Goal: Task Accomplishment & Management: Manage account settings

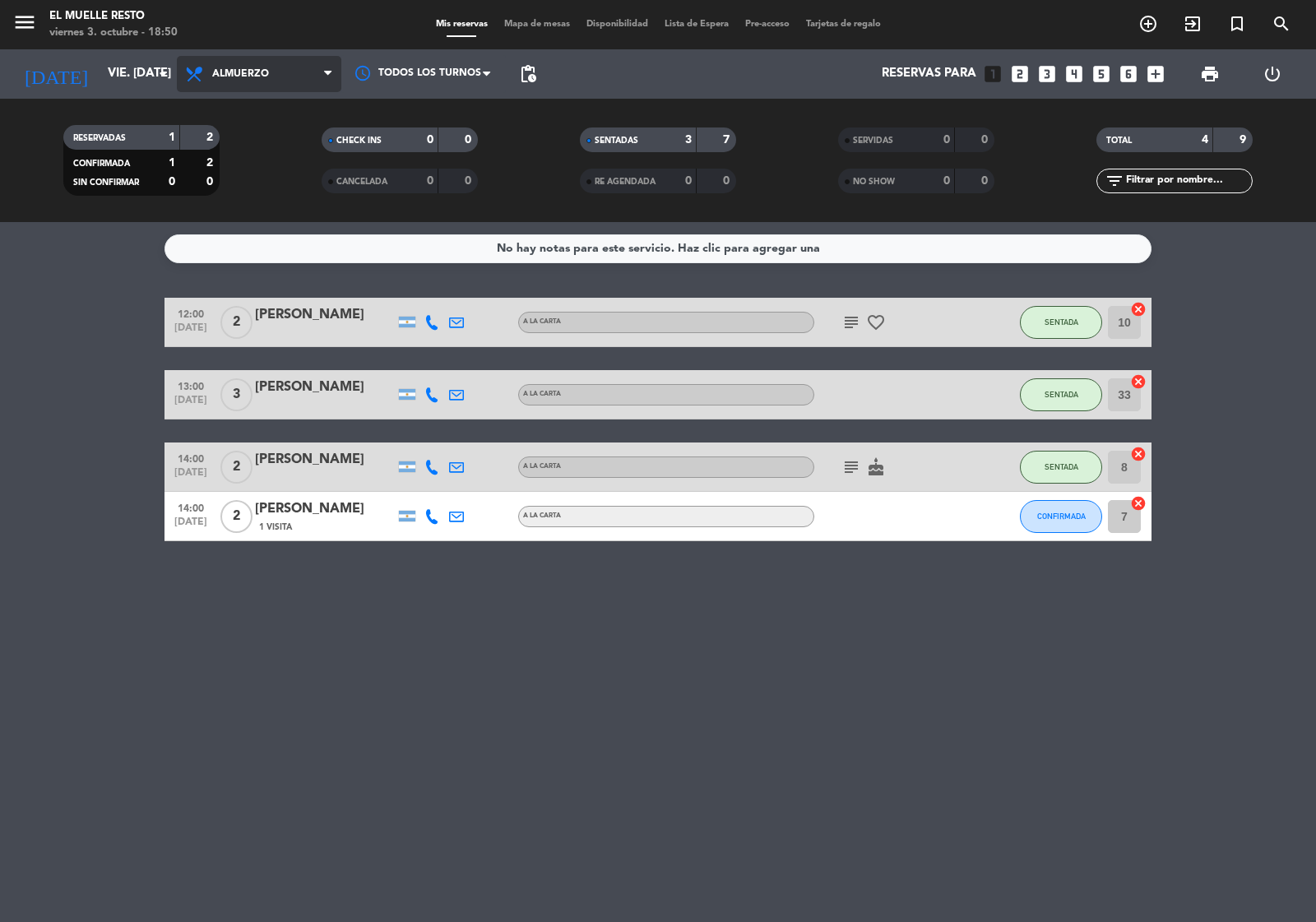
click at [244, 79] on span "Almuerzo" at bounding box center [259, 74] width 164 height 36
click at [270, 175] on div "menu El Muelle Resto viernes 3. octubre - 18:50 Mis reservas Mapa de mesas Disp…" at bounding box center [658, 110] width 1316 height 222
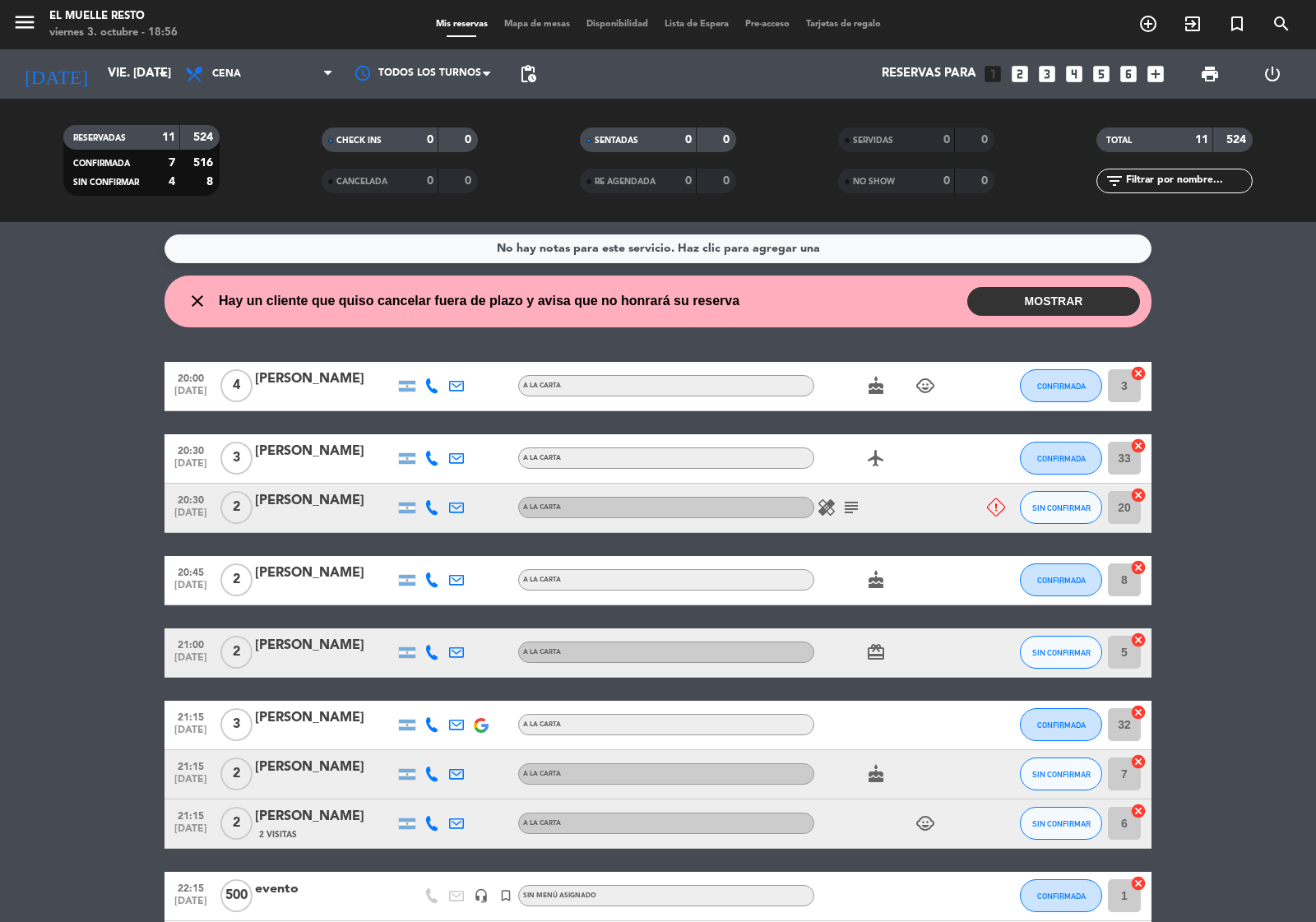
drag, startPoint x: 1053, startPoint y: 293, endPoint x: 1058, endPoint y: 281, distance: 13.0
click at [1055, 289] on button "MOSTRAR" at bounding box center [1053, 302] width 172 height 29
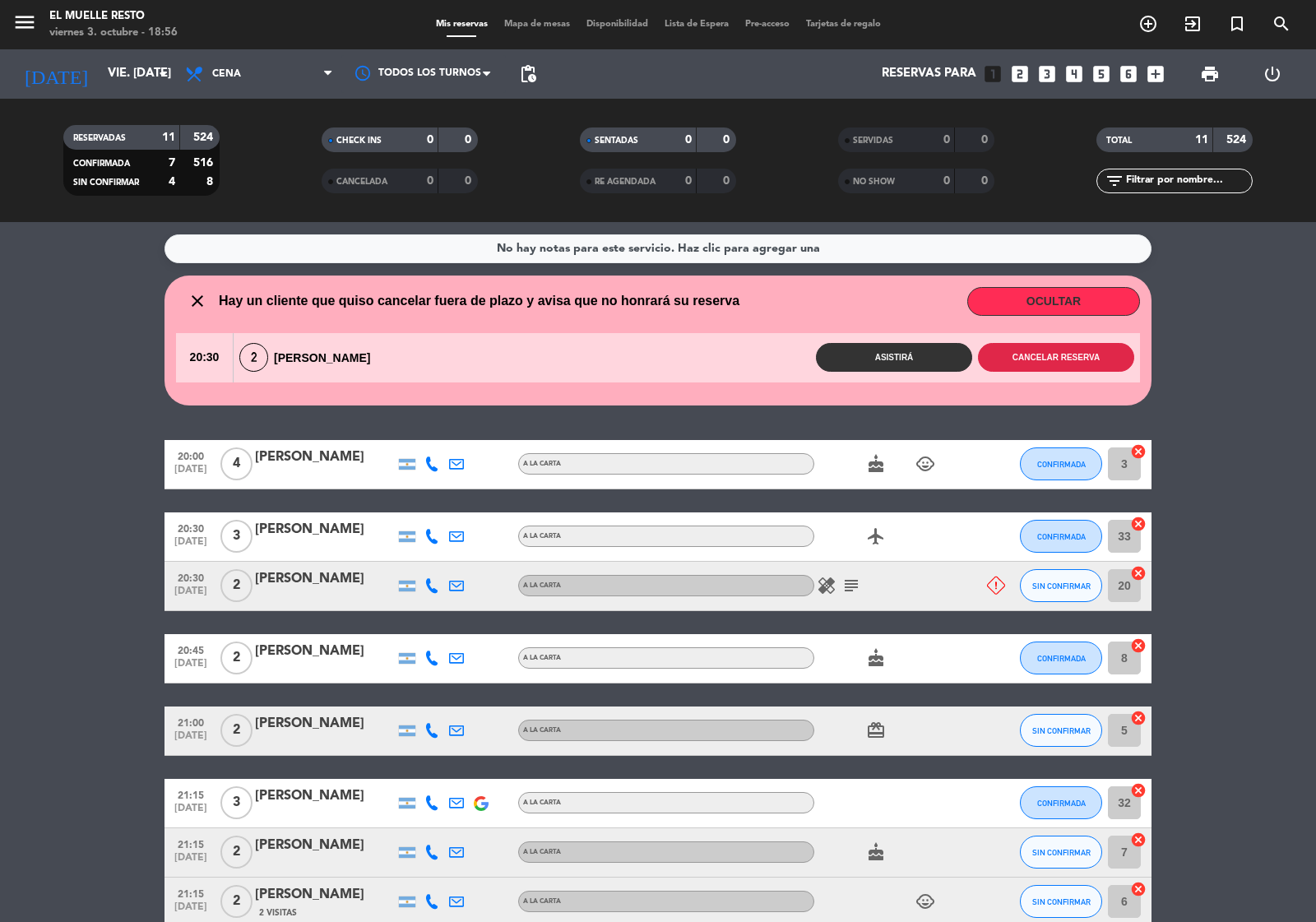
click at [1061, 360] on button "Cancelar reserva" at bounding box center [1055, 357] width 156 height 29
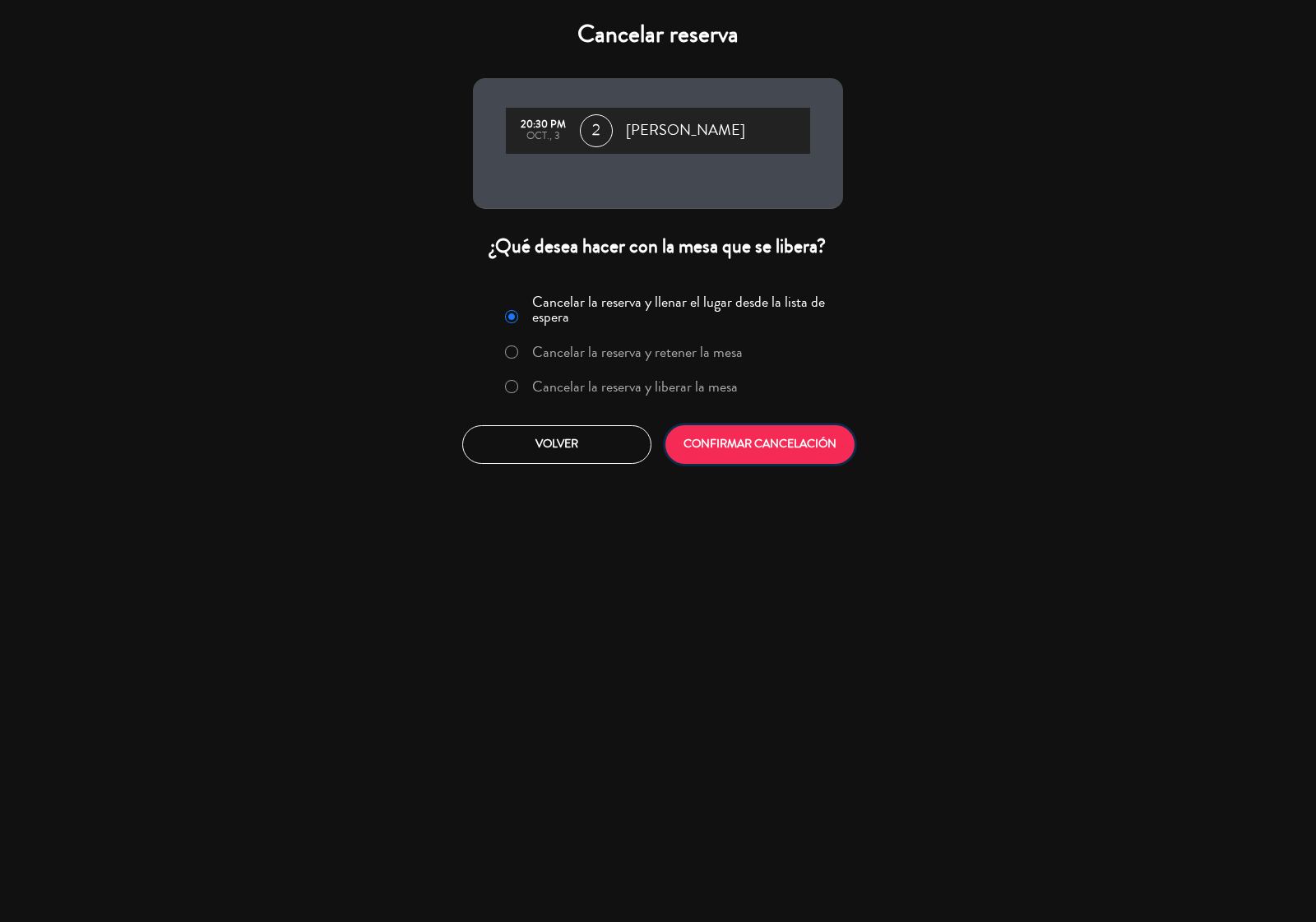
click at [824, 438] on button "CONFIRMAR CANCELACIÓN" at bounding box center [760, 444] width 189 height 38
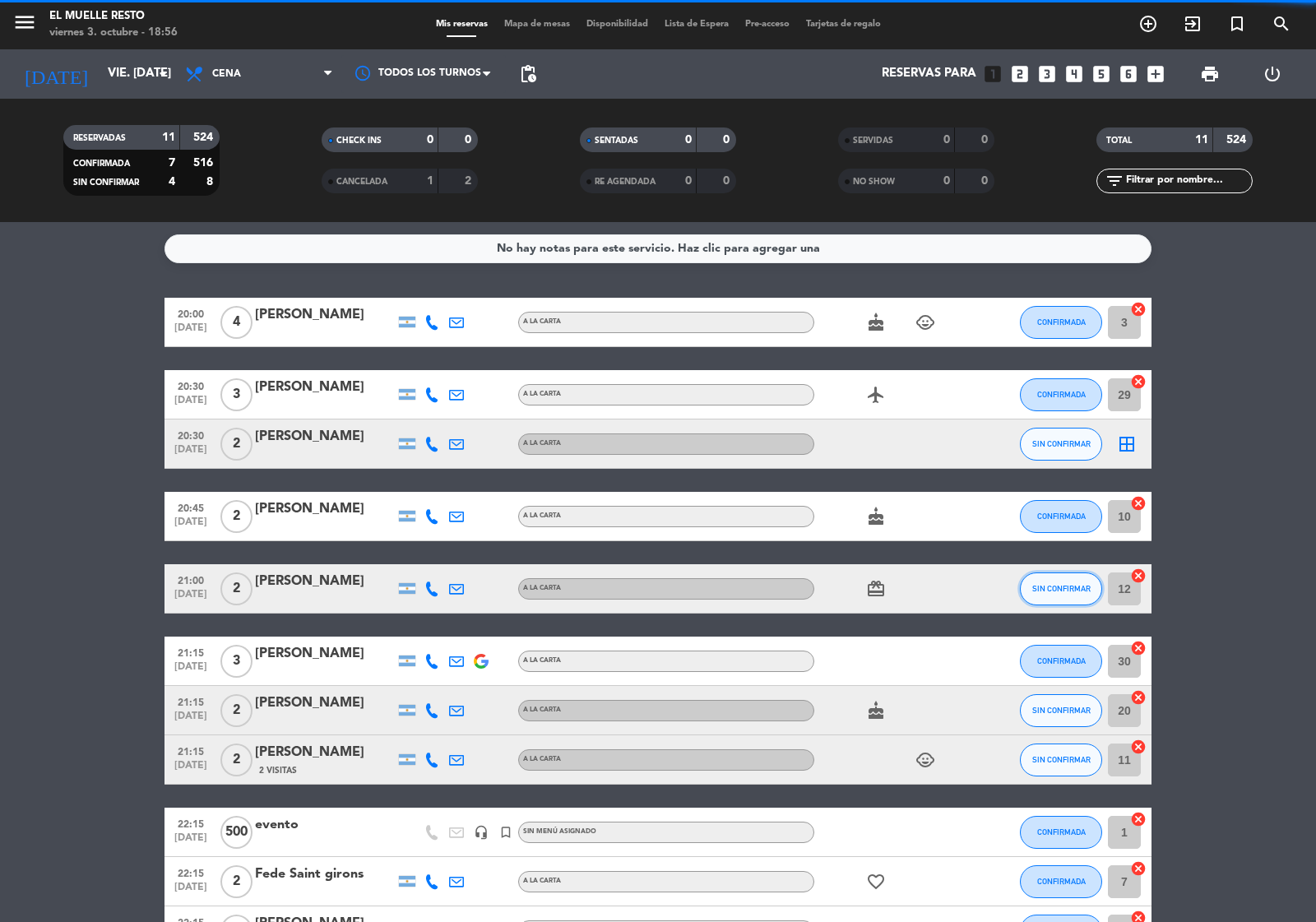
click at [1053, 581] on button "SIN CONFIRMAR" at bounding box center [1061, 589] width 82 height 33
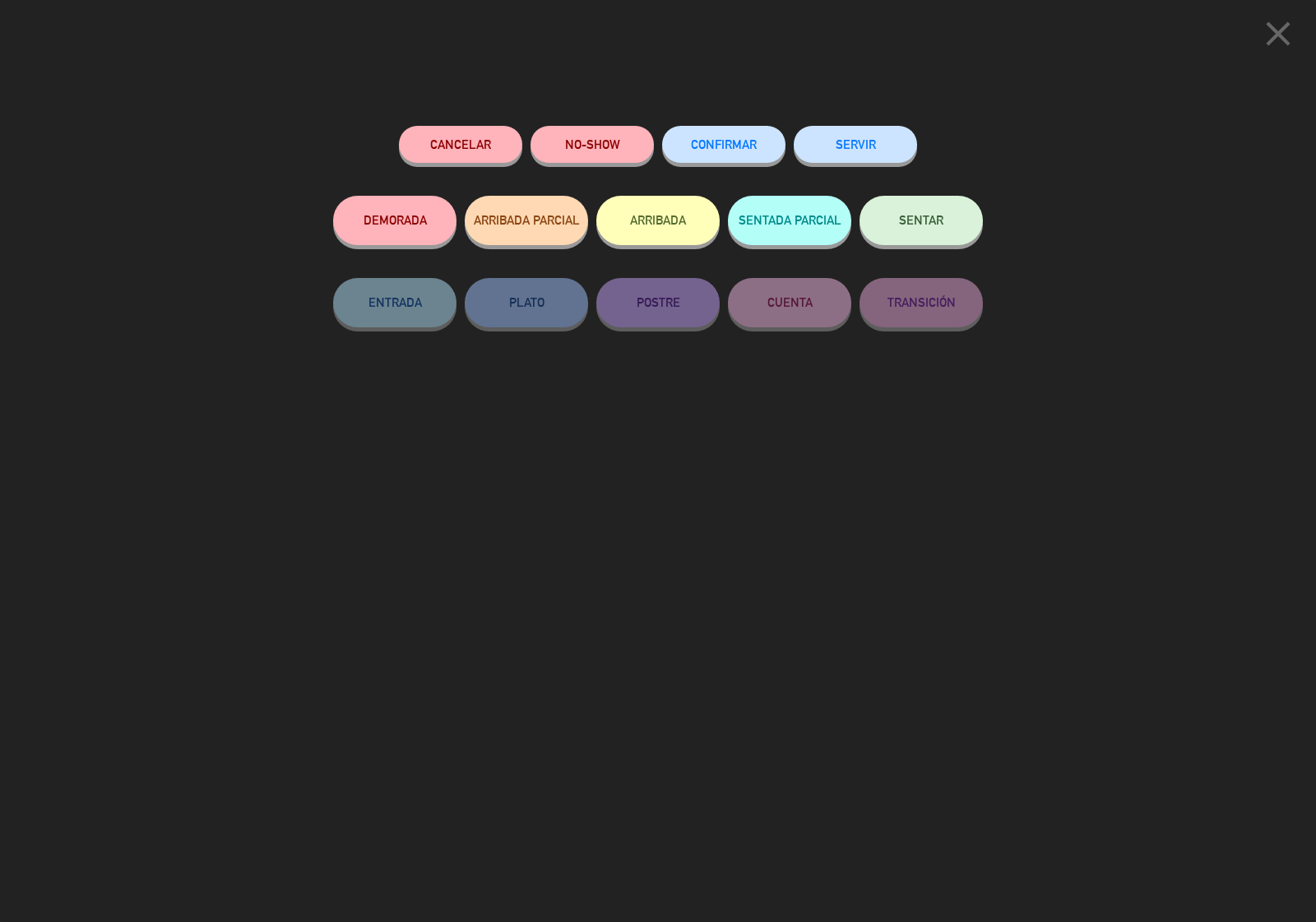
click at [1277, 47] on icon "close" at bounding box center [1278, 33] width 41 height 41
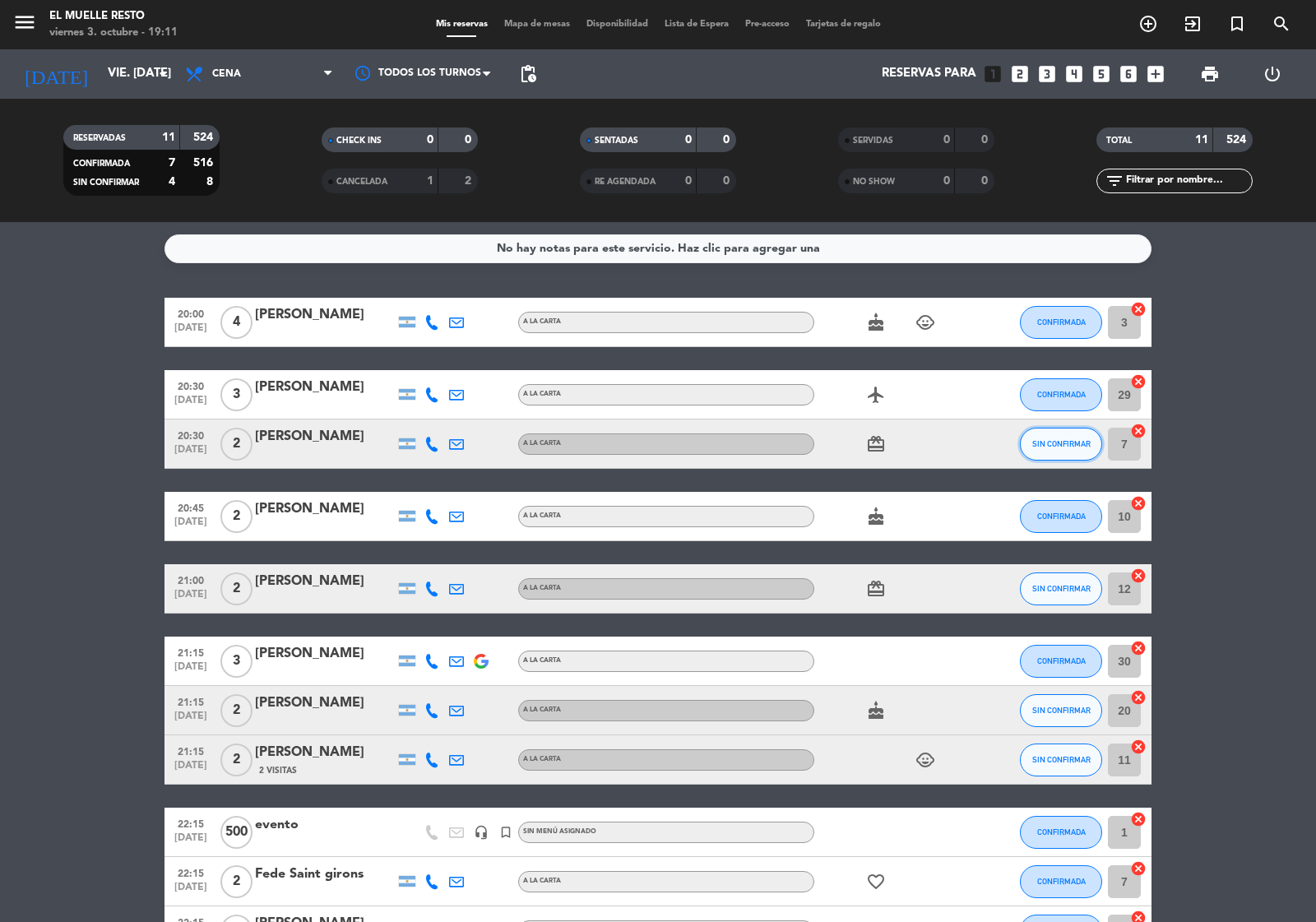
click at [1058, 442] on span "SIN CONFIRMAR" at bounding box center [1062, 444] width 58 height 9
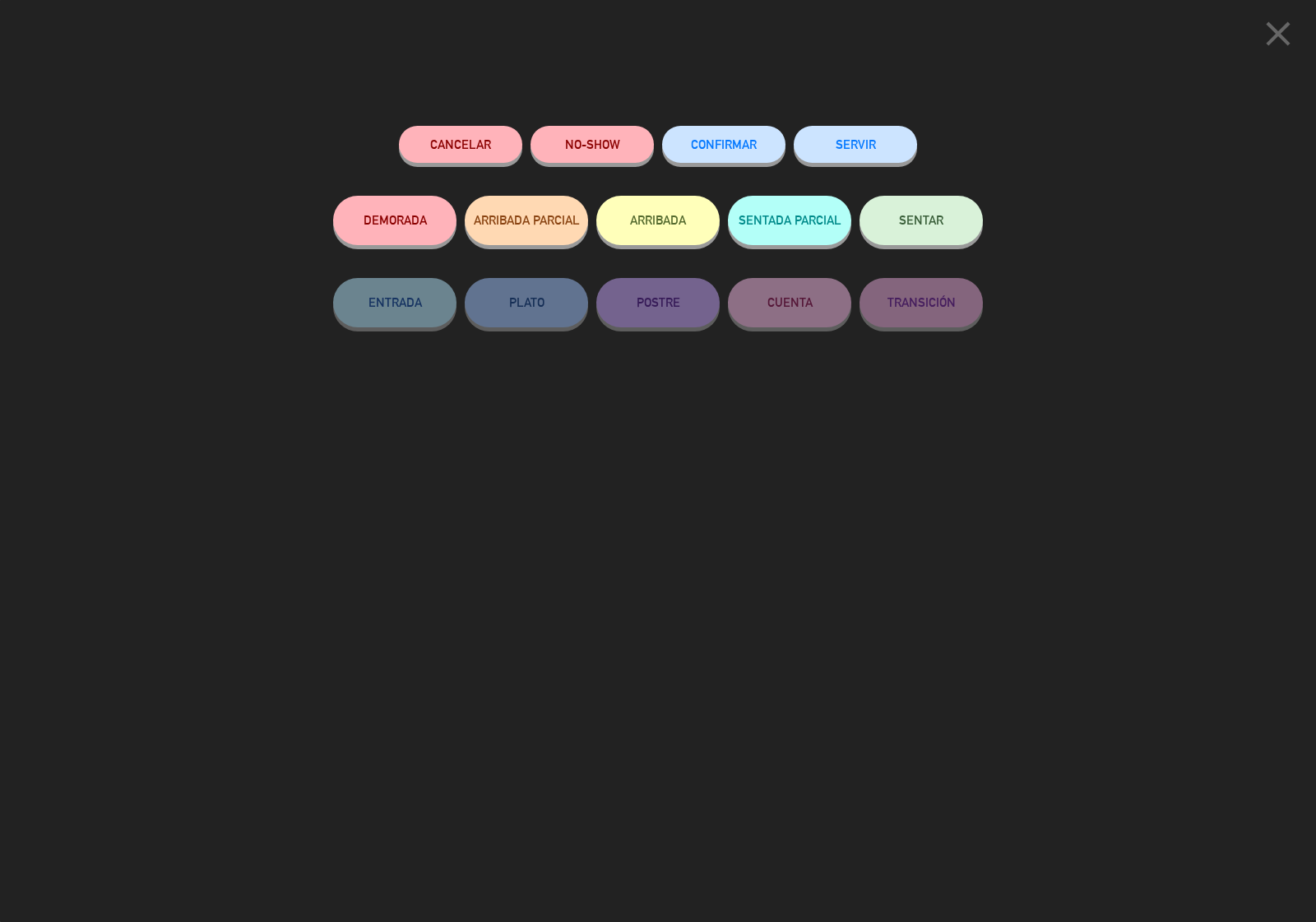
click at [700, 131] on button "CONFIRMAR" at bounding box center [723, 144] width 123 height 37
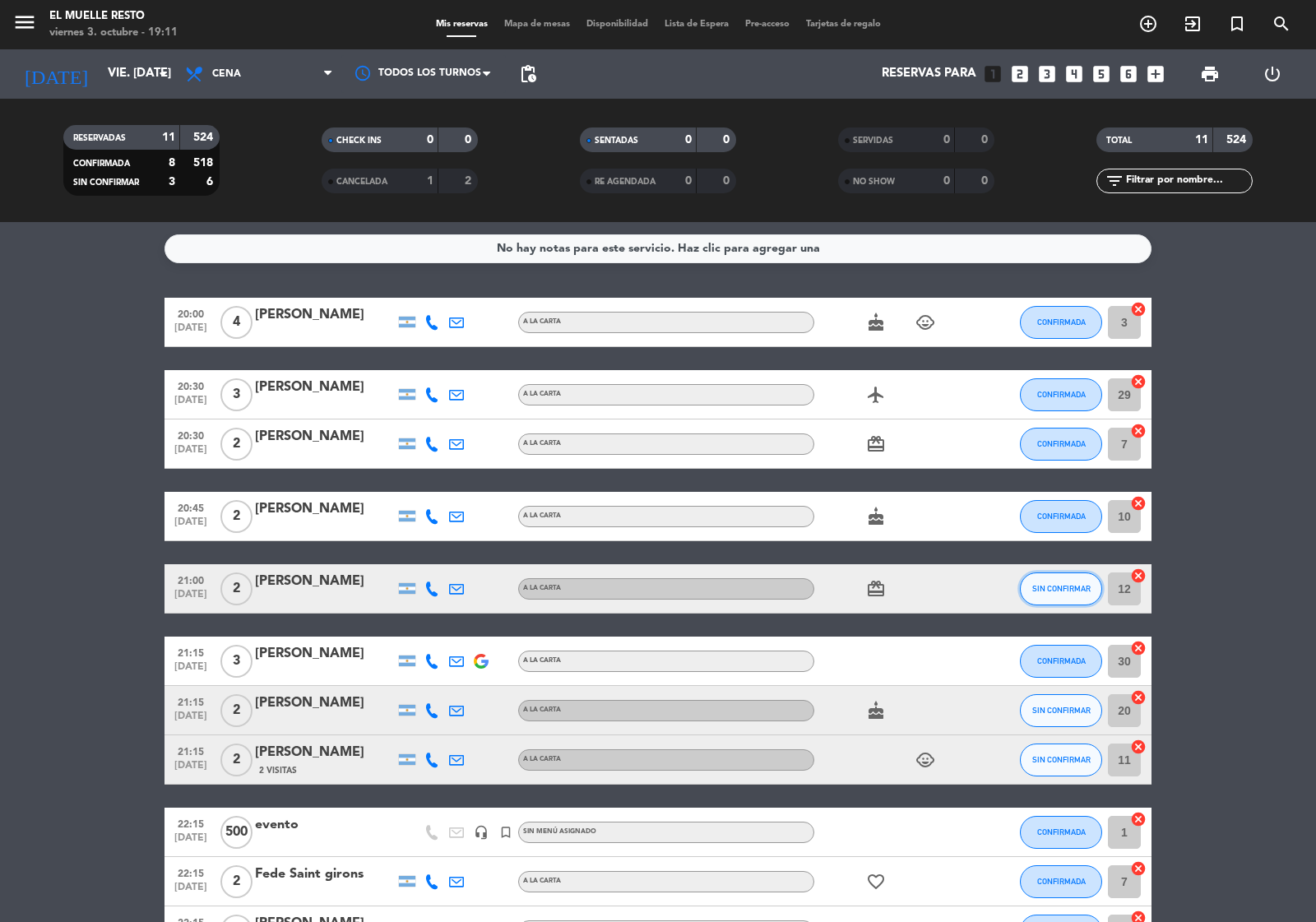
click at [1068, 588] on span "SIN CONFIRMAR" at bounding box center [1062, 588] width 58 height 9
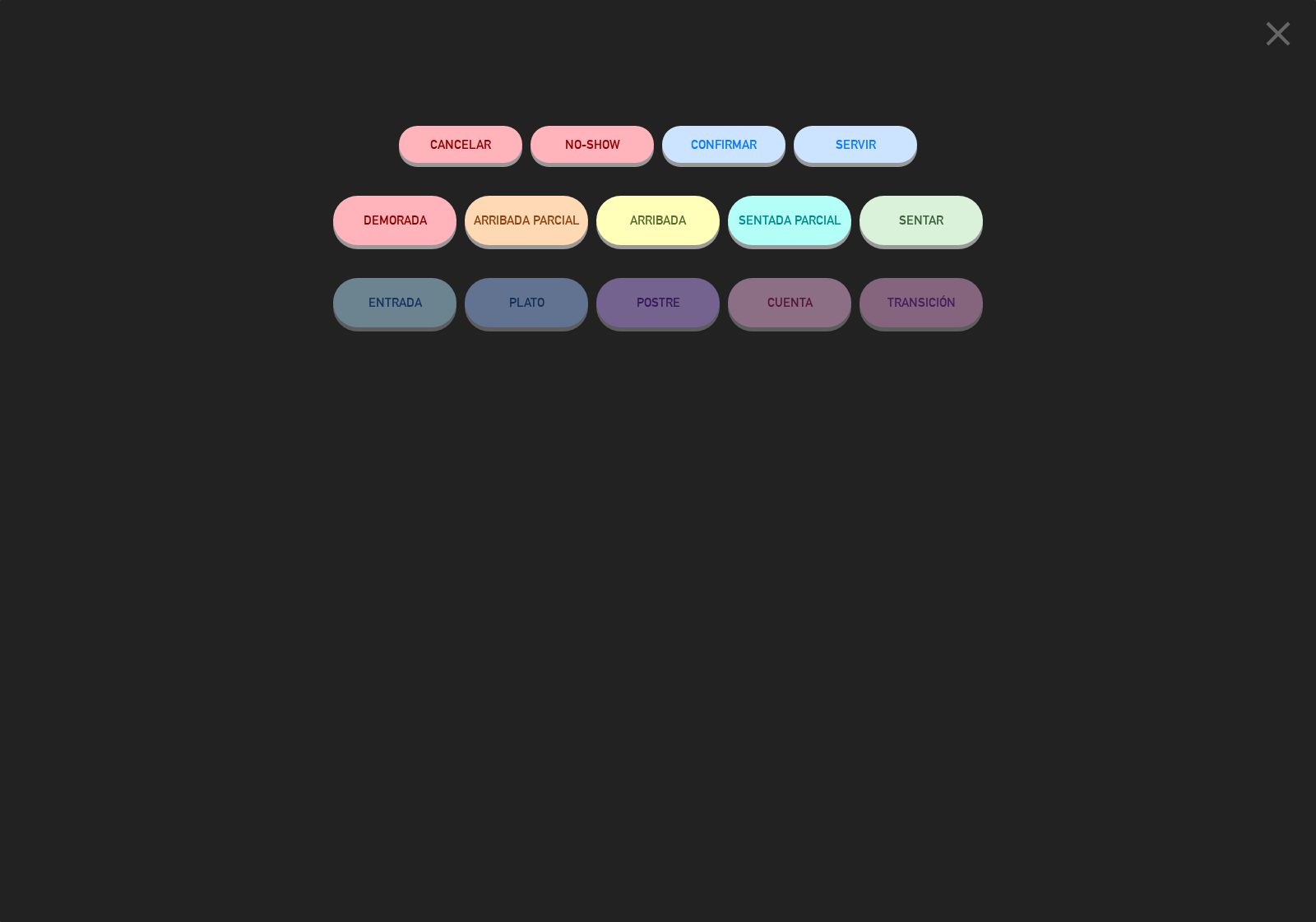
click at [710, 140] on span "CONFIRMAR" at bounding box center [724, 144] width 66 height 14
click at [711, 121] on div "Cancelar NO-SHOW CONFIRMAR SERVIR DEMORADA ARRIBADA PARCIAL ARRIBADA SENTADA PA…" at bounding box center [658, 518] width 673 height 808
click at [712, 129] on button "CONFIRMAR" at bounding box center [723, 144] width 123 height 37
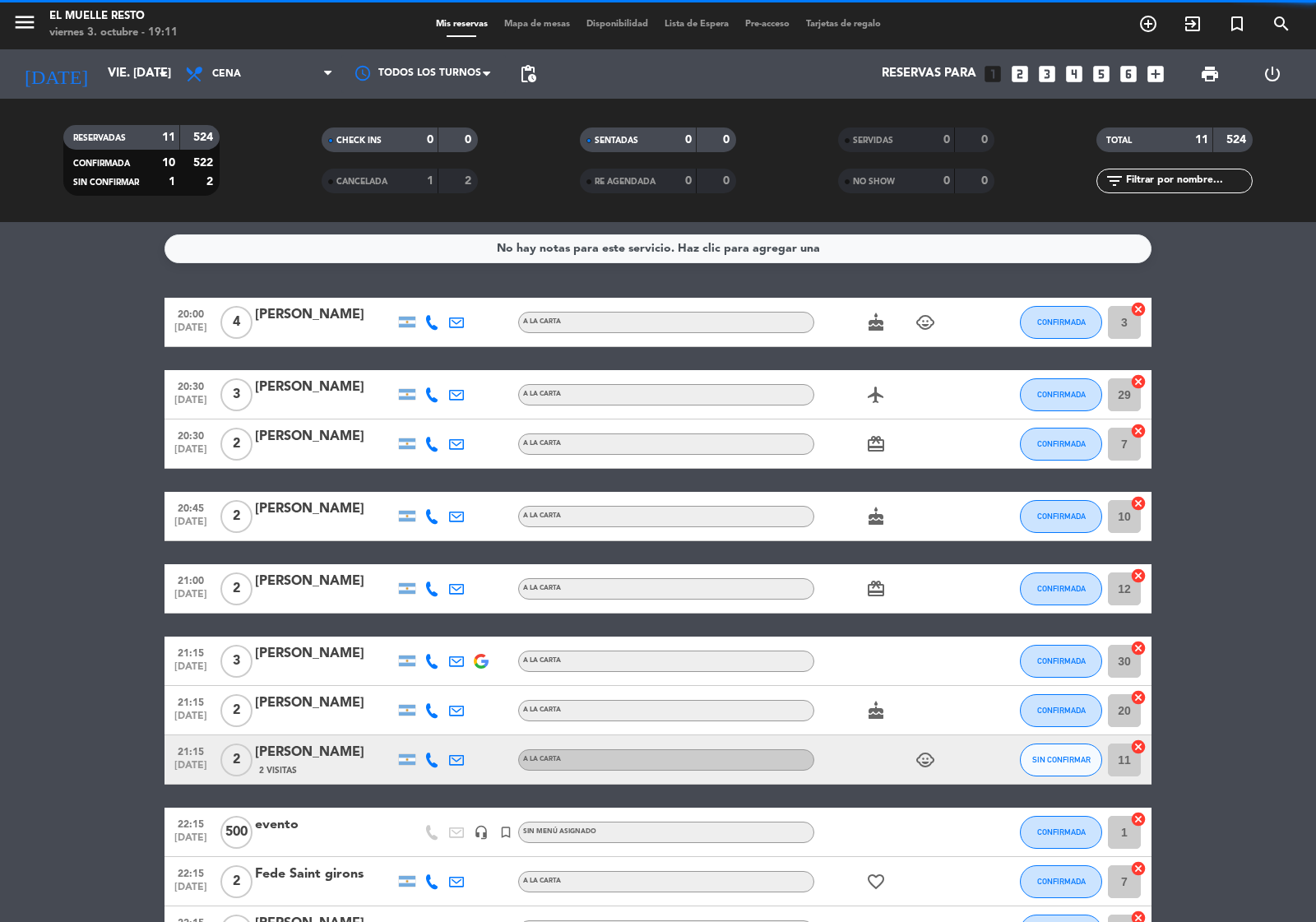
click at [1072, 763] on span "SIN CONFIRMAR" at bounding box center [1062, 760] width 58 height 9
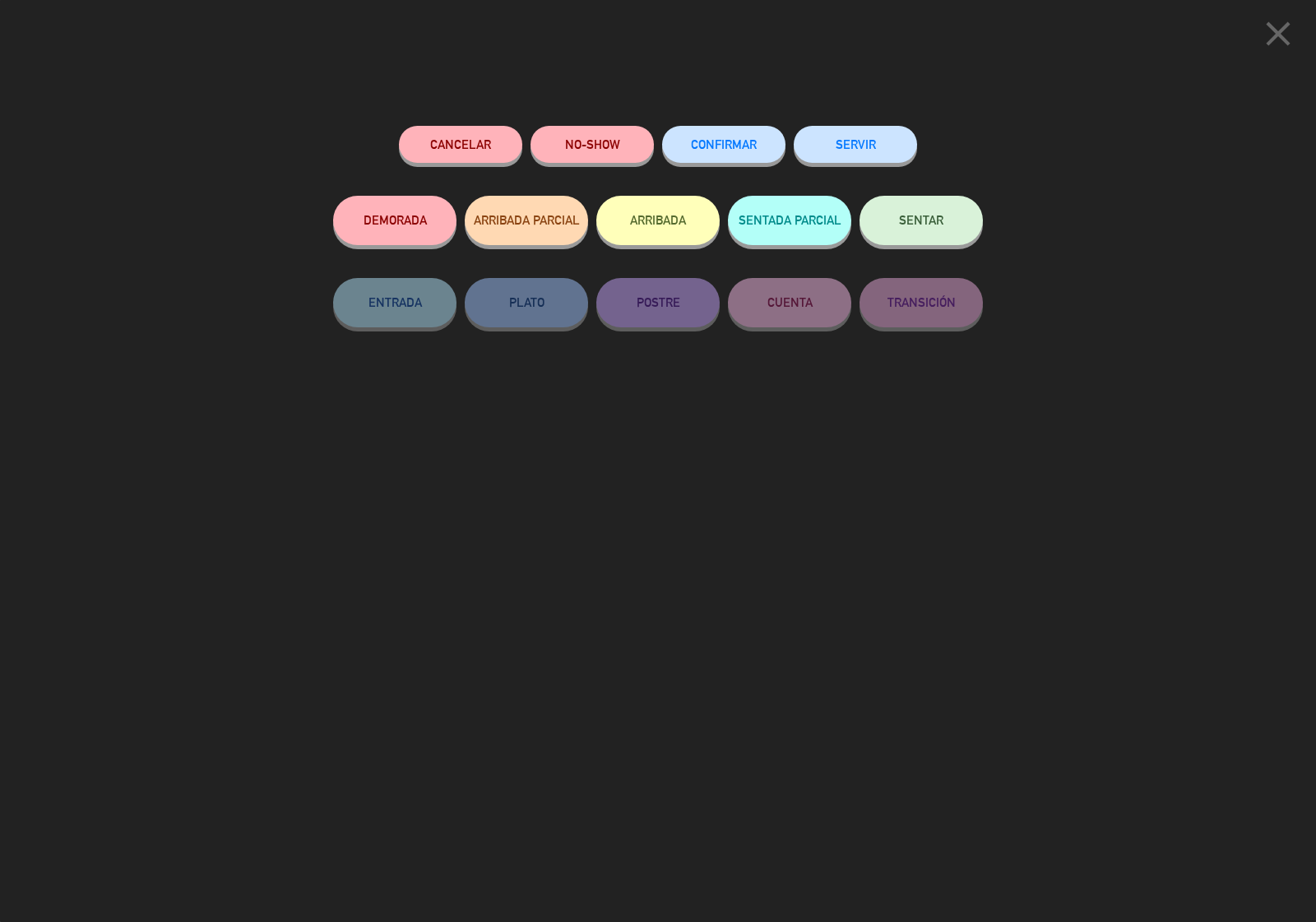
click at [716, 155] on button "CONFIRMAR" at bounding box center [723, 144] width 123 height 37
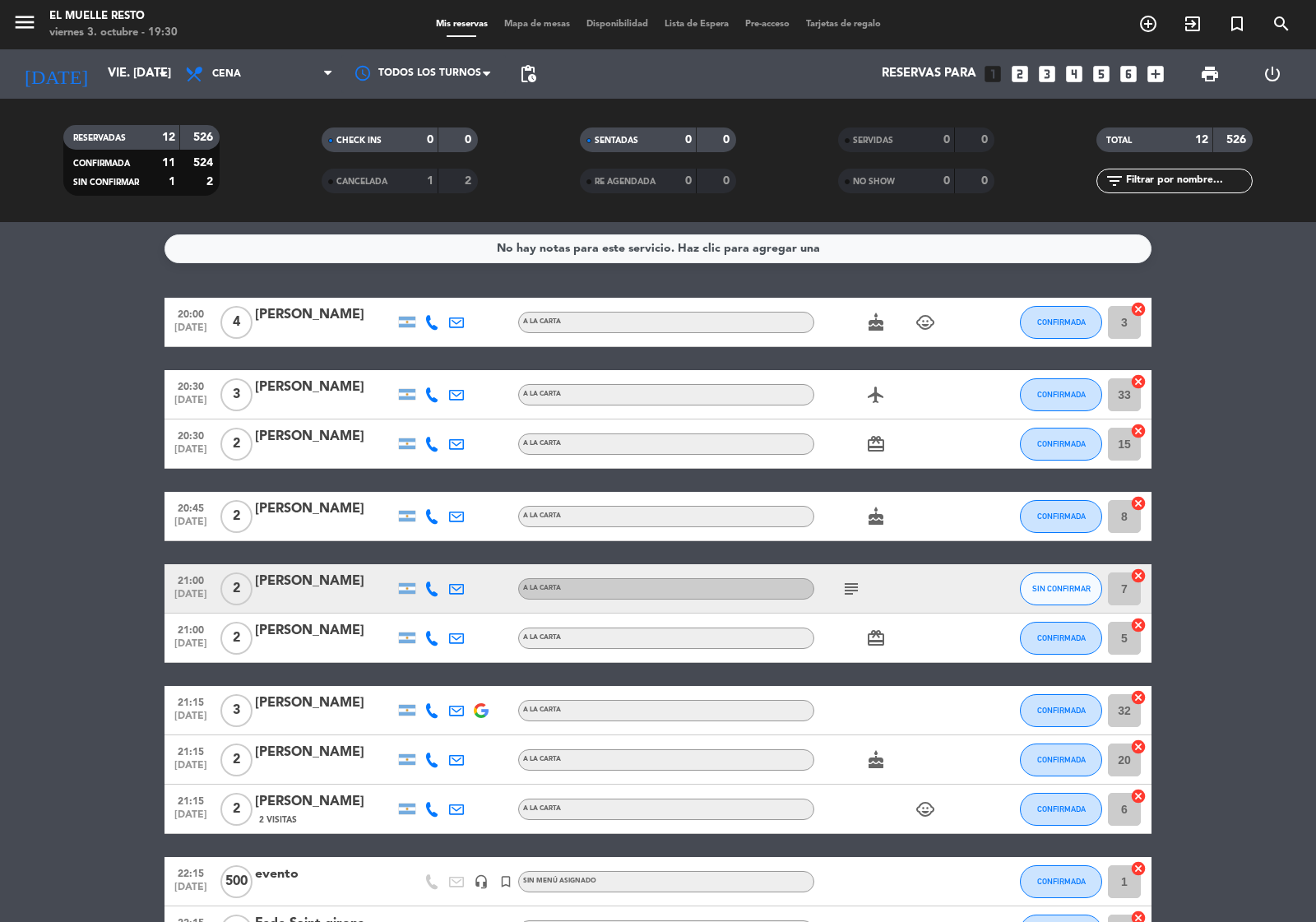
scroll to position [103, 0]
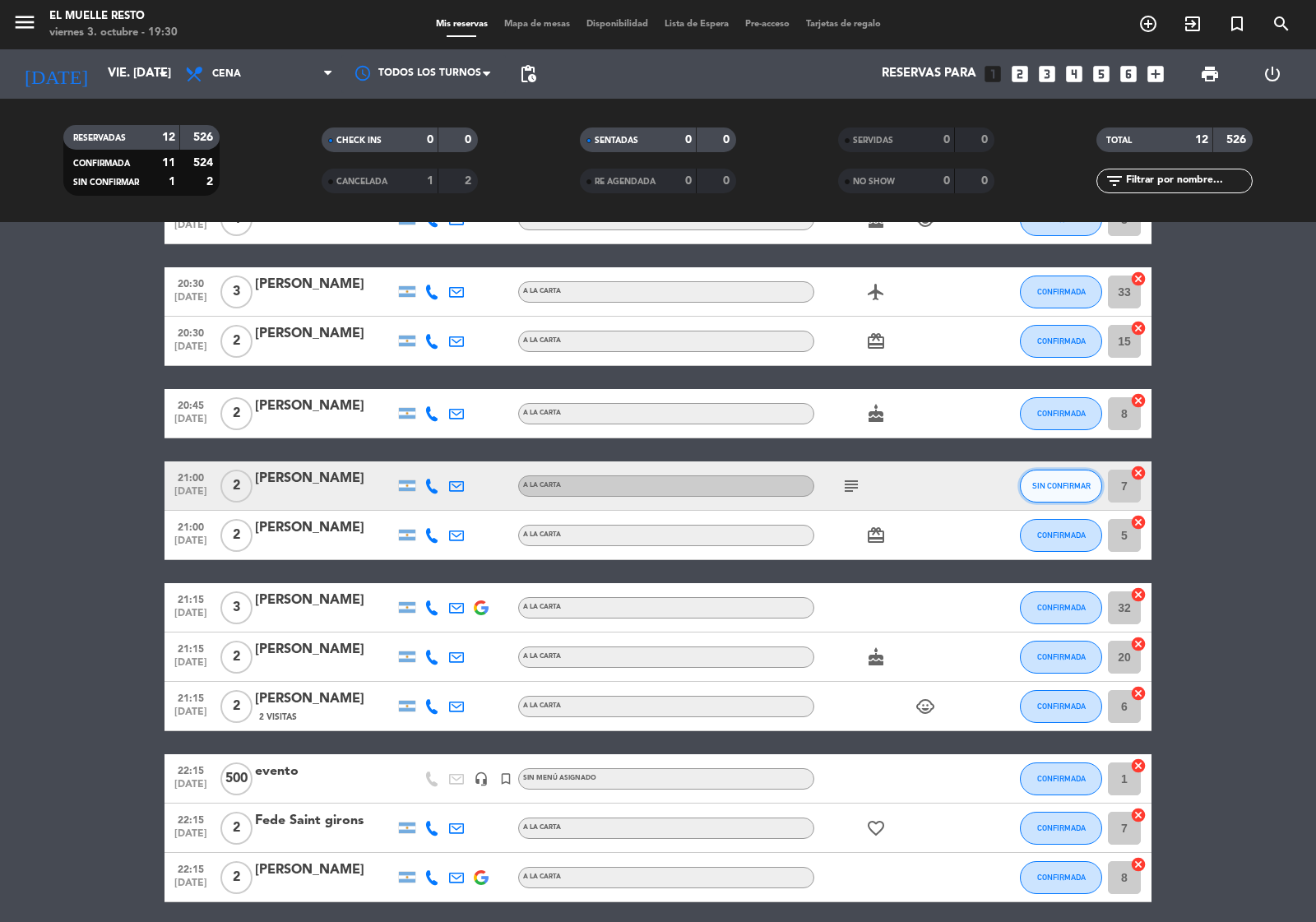
click at [1063, 488] on span "SIN CONFIRMAR" at bounding box center [1062, 486] width 58 height 9
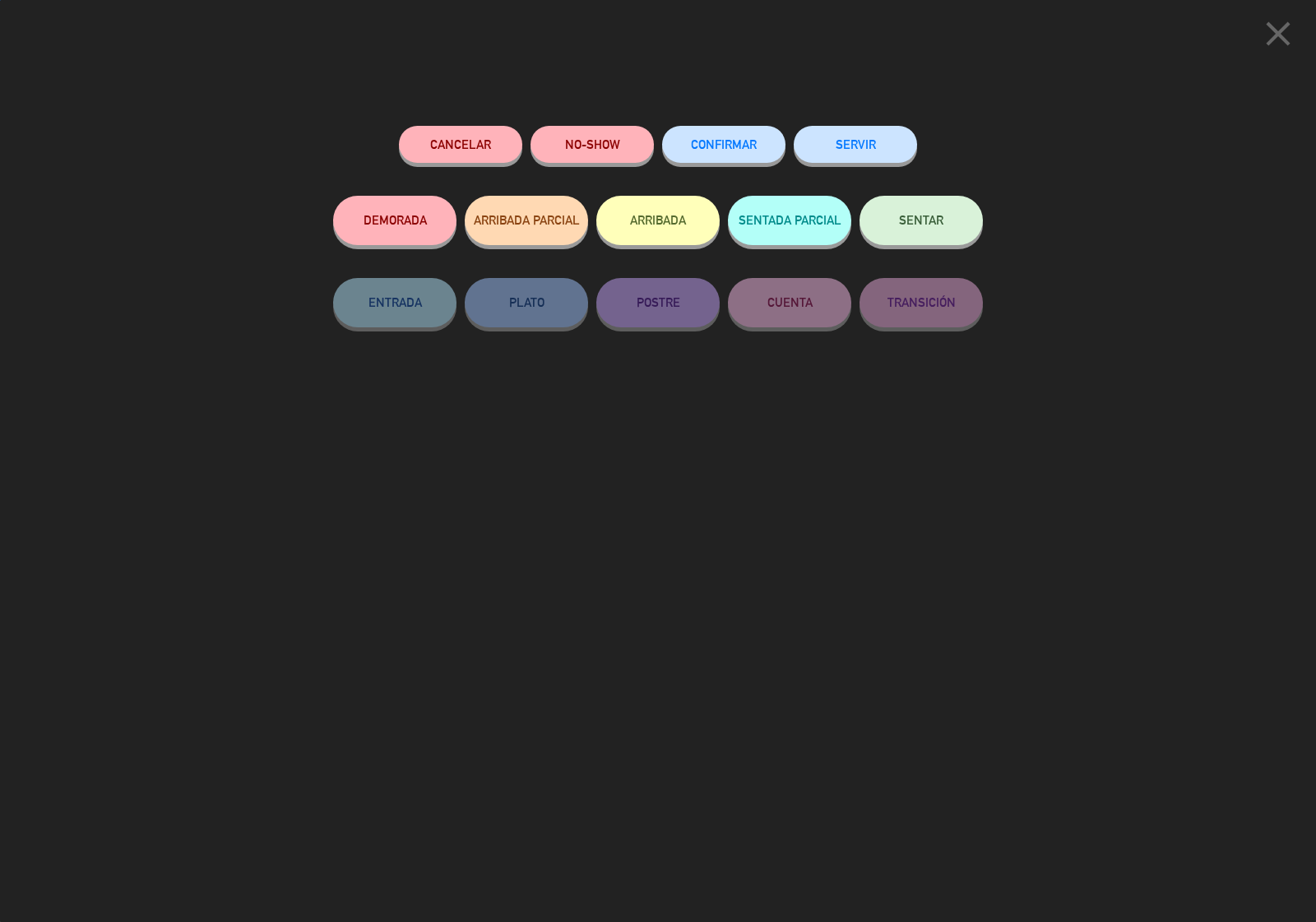
click at [733, 140] on span "CONFIRMAR" at bounding box center [724, 144] width 66 height 14
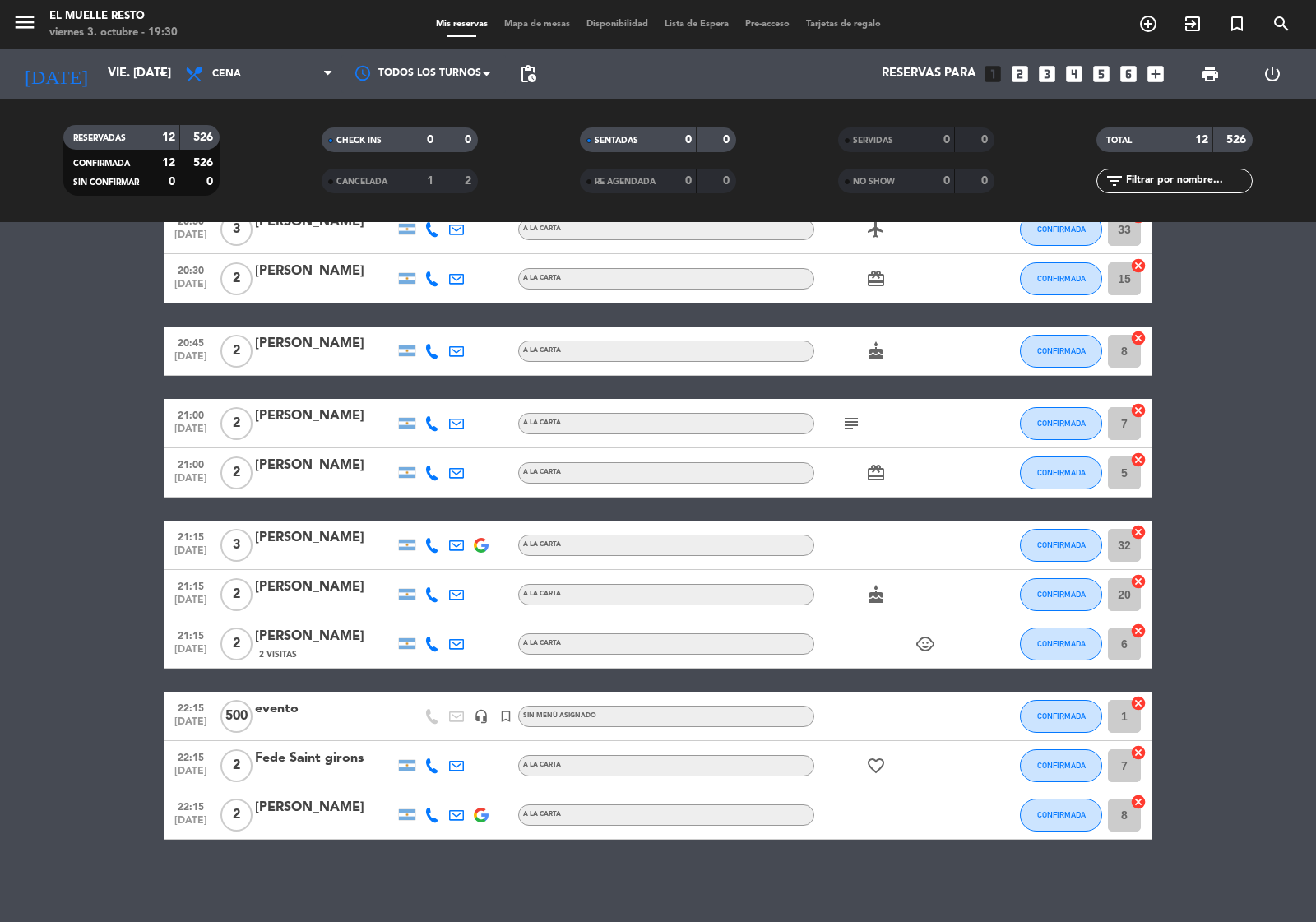
scroll to position [0, 0]
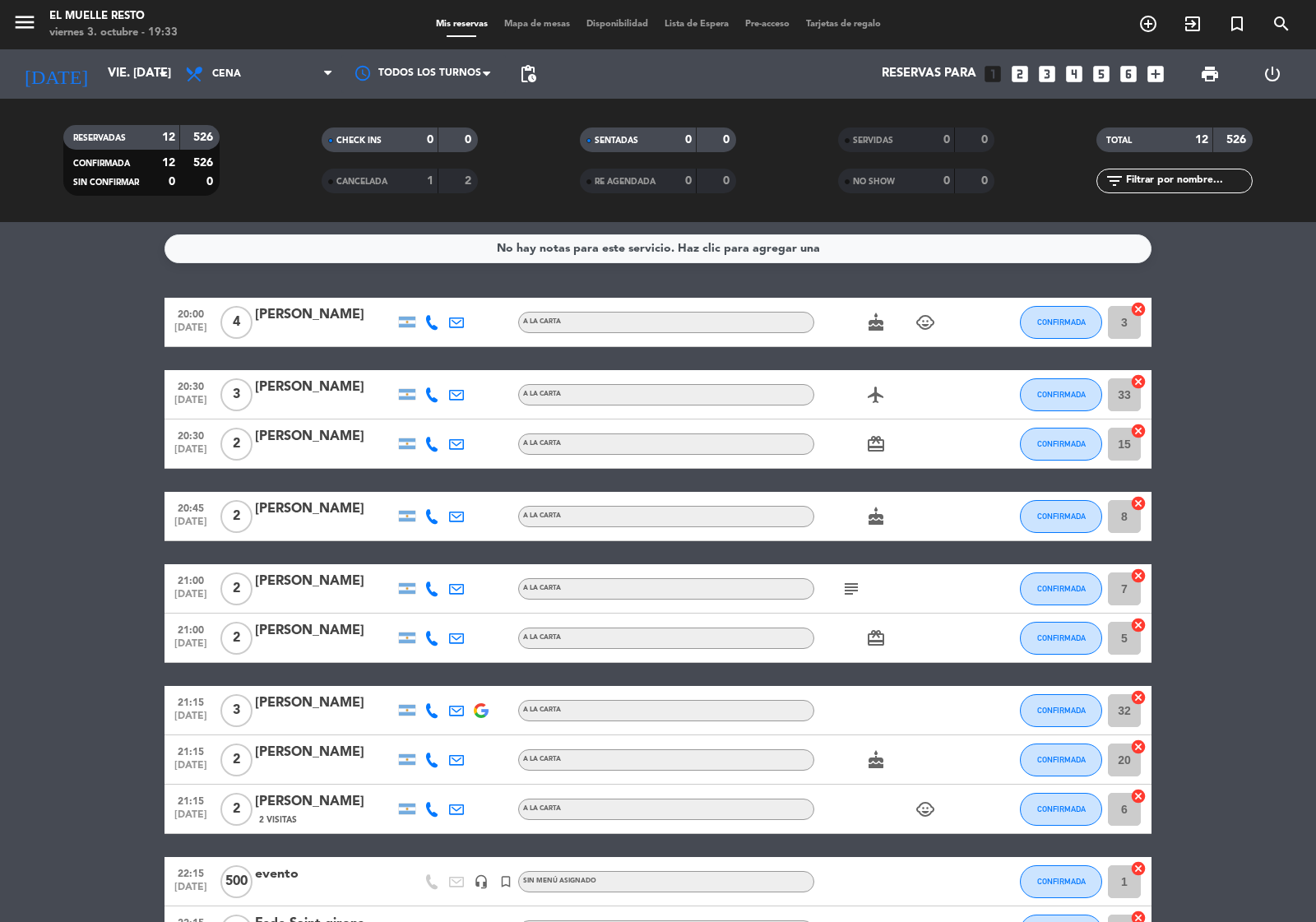
click at [1017, 72] on icon "looks_two" at bounding box center [1019, 73] width 21 height 21
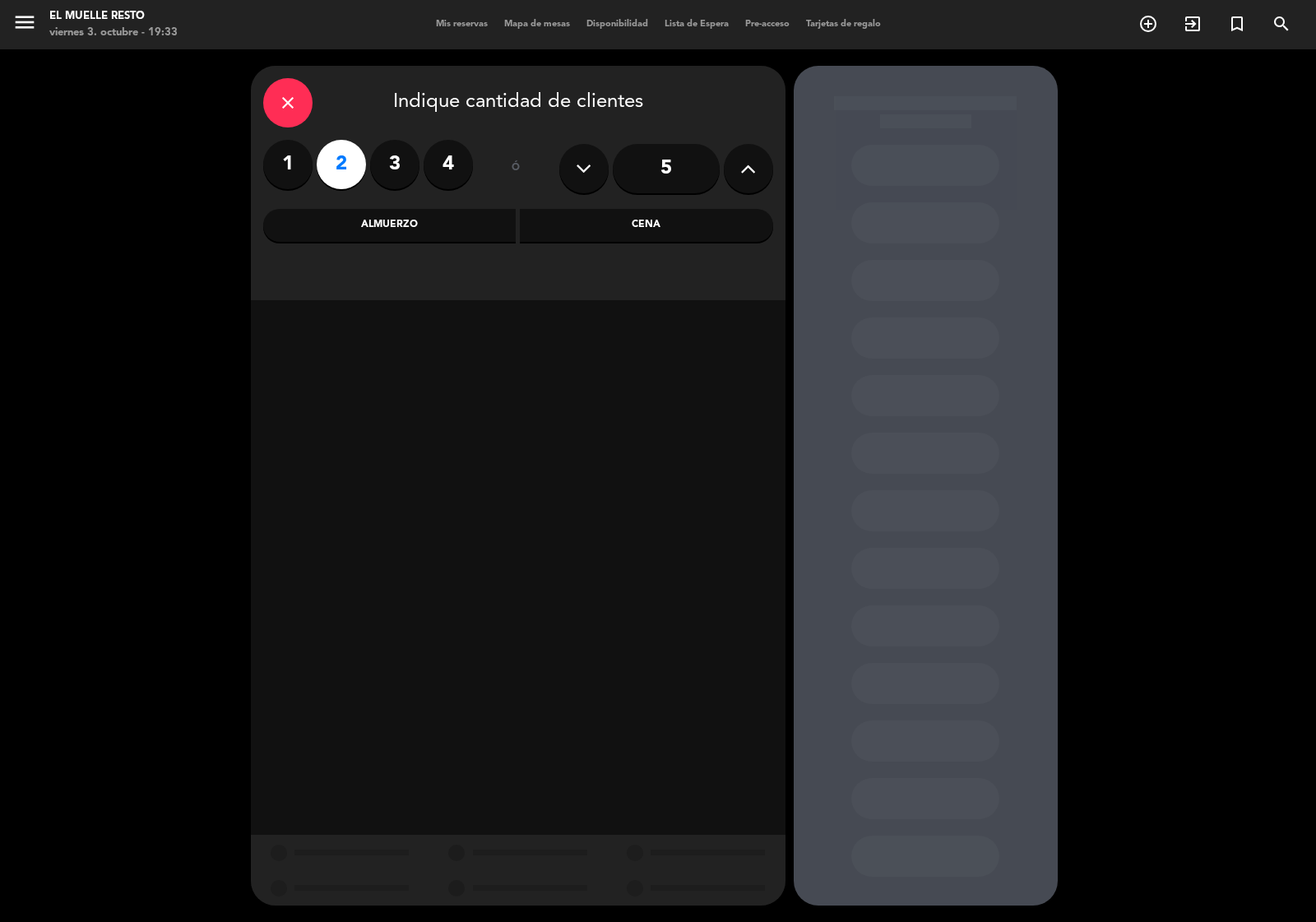
click at [471, 218] on div "Almuerzo" at bounding box center [390, 225] width 254 height 33
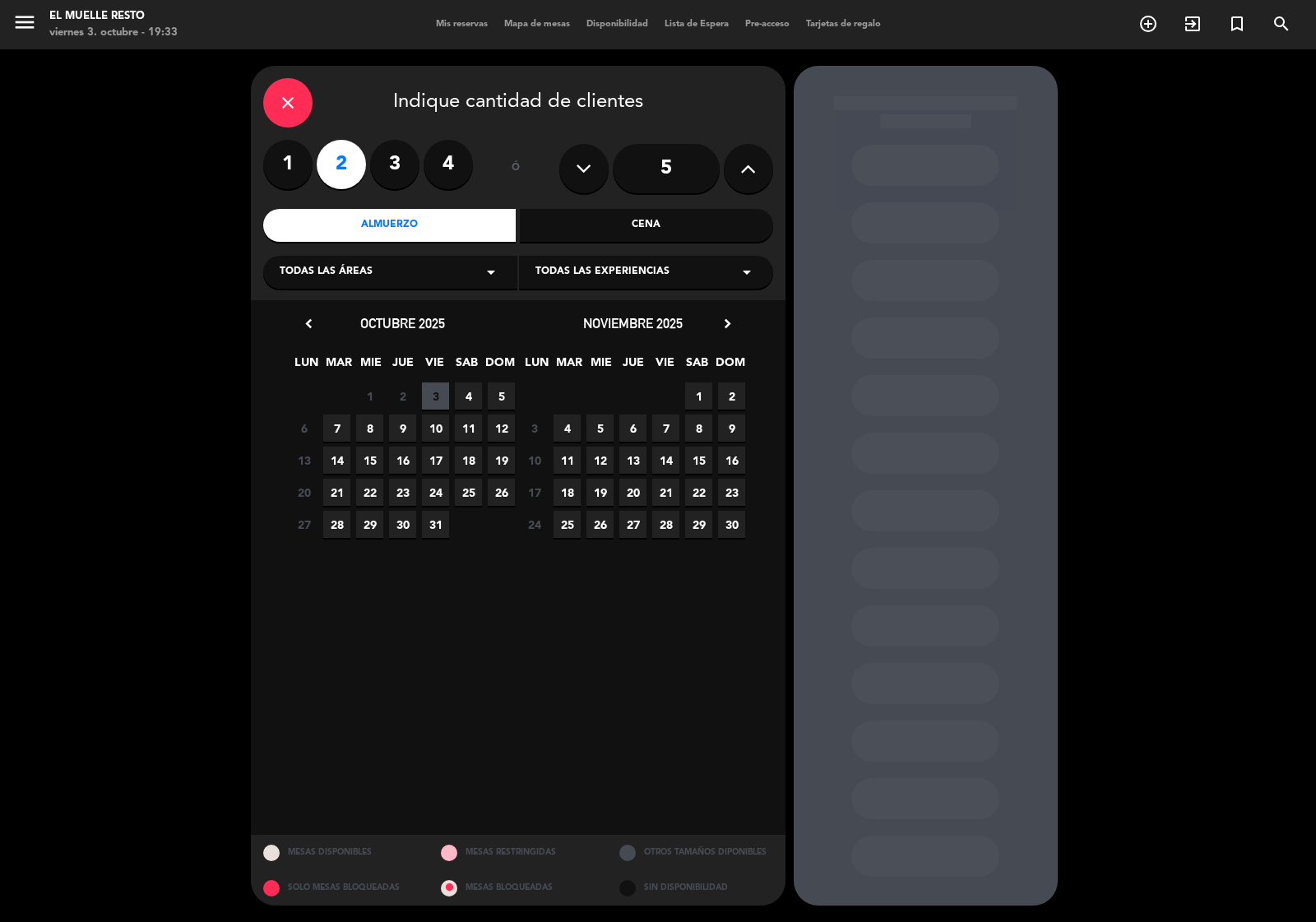
click at [614, 227] on div "Cena" at bounding box center [647, 225] width 254 height 33
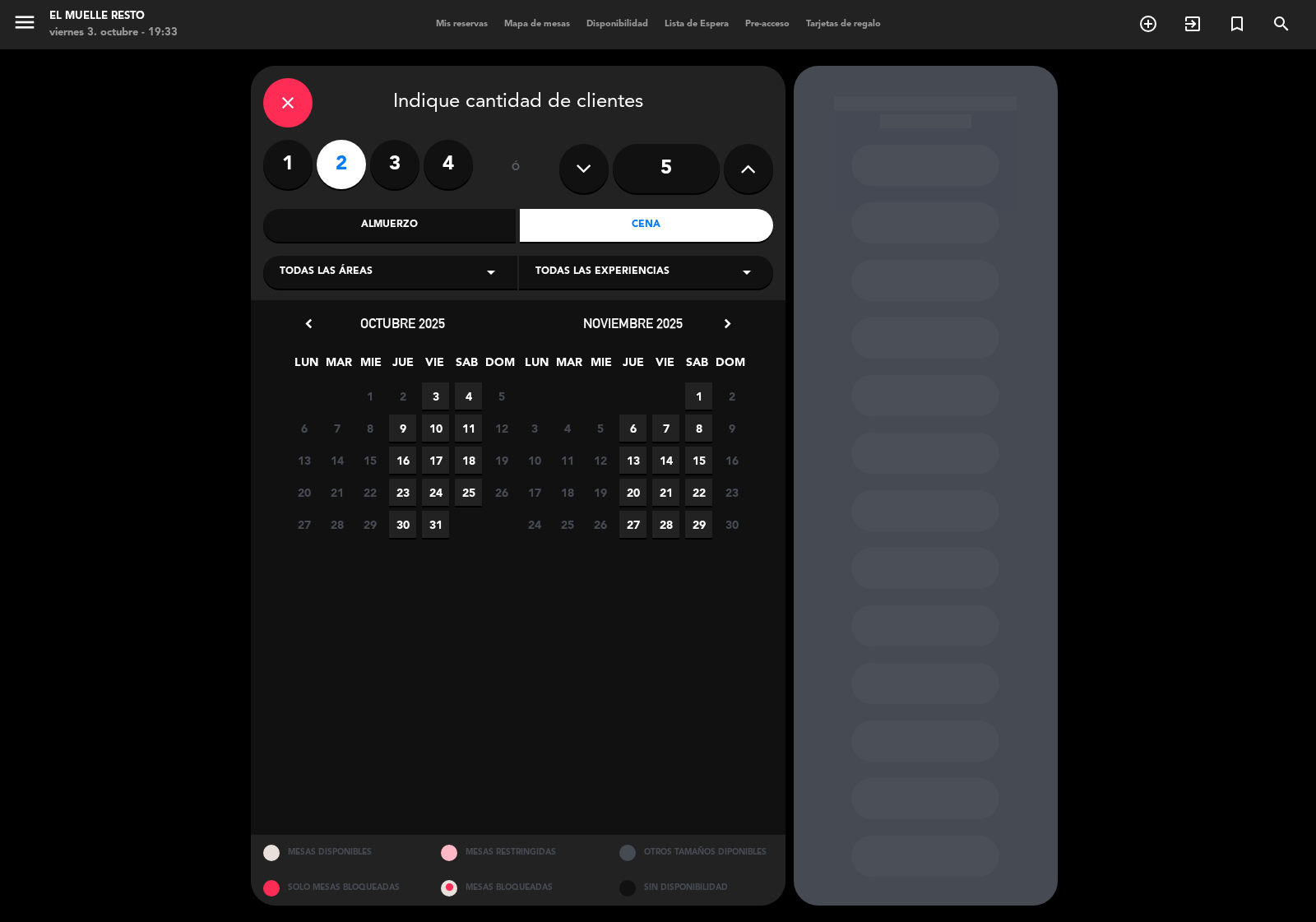
click at [437, 396] on span "3" at bounding box center [436, 396] width 27 height 27
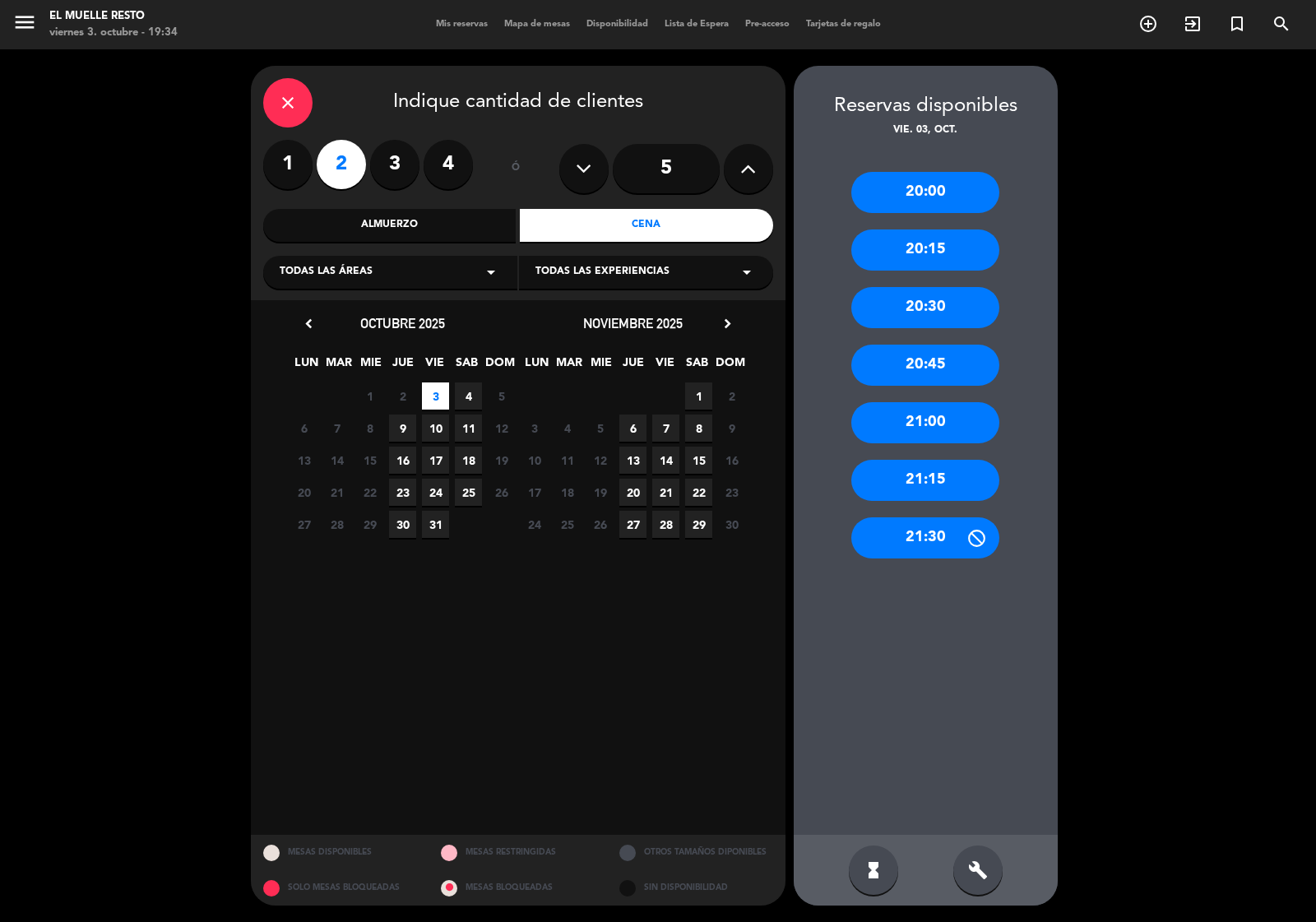
click at [922, 421] on div "21:00" at bounding box center [925, 422] width 148 height 41
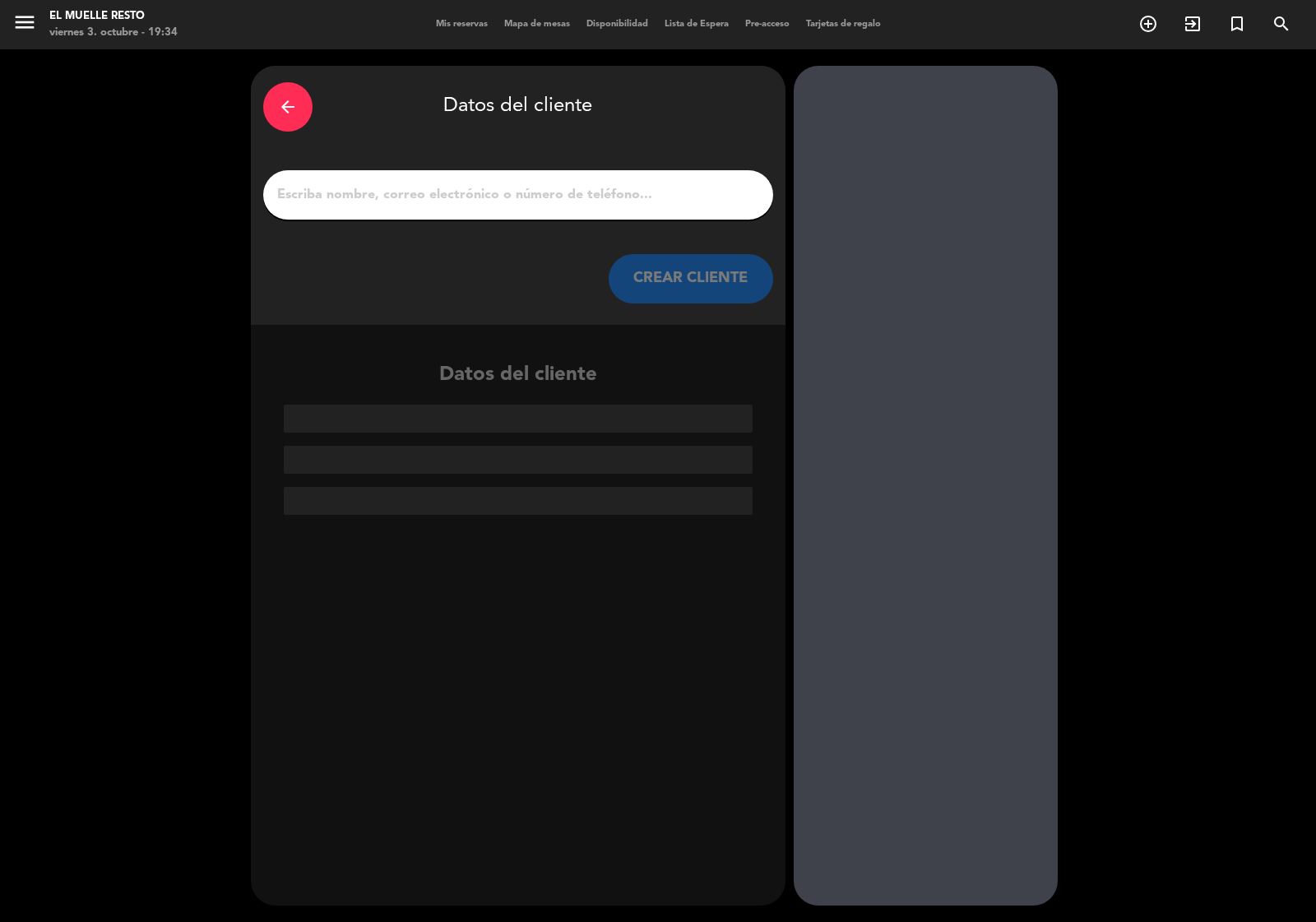
click at [465, 197] on input "1" at bounding box center [518, 194] width 485 height 23
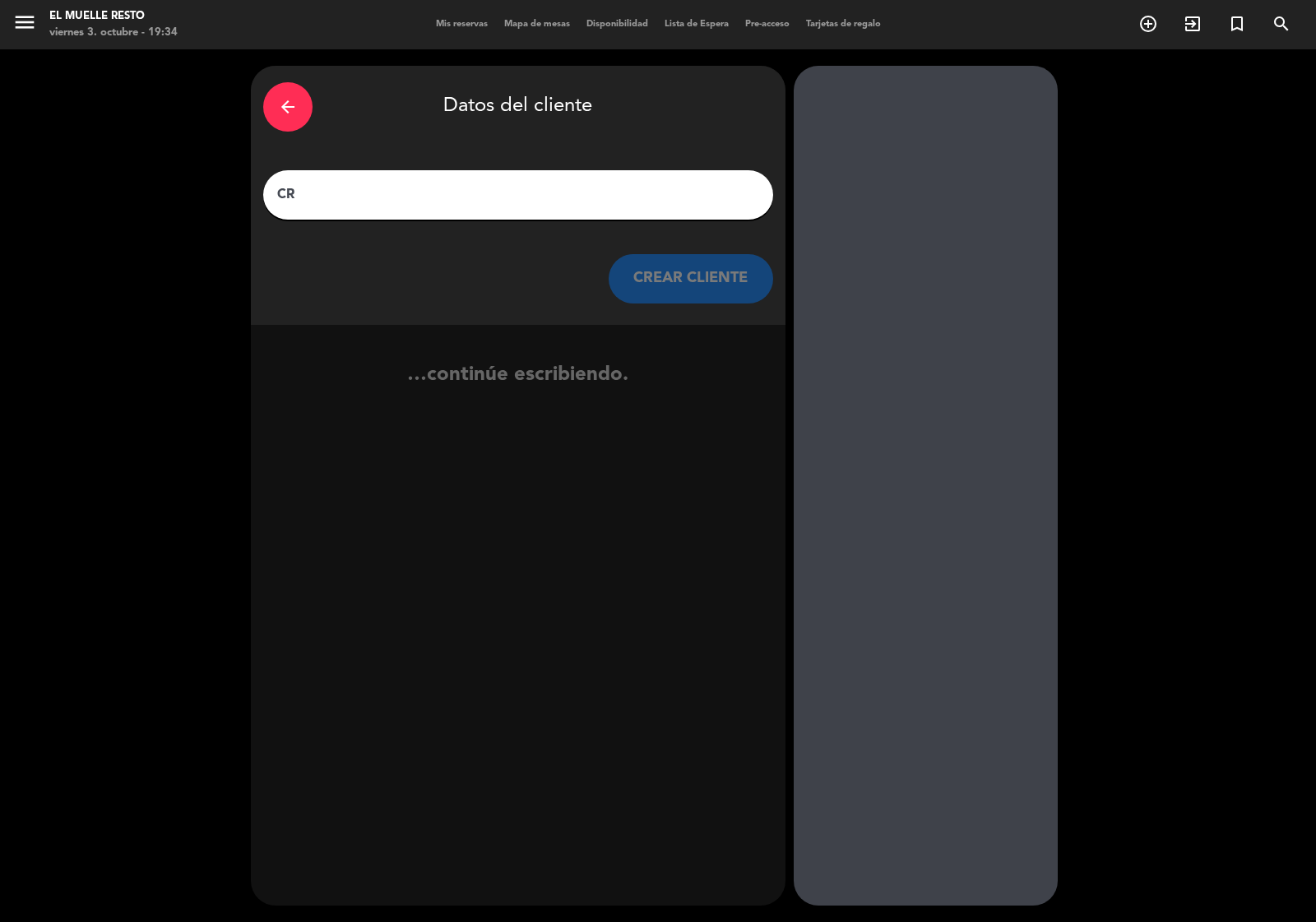
type input "C"
type input "[PERSON_NAME]"
click at [680, 285] on button "CREAR CLIENTE" at bounding box center [690, 279] width 164 height 49
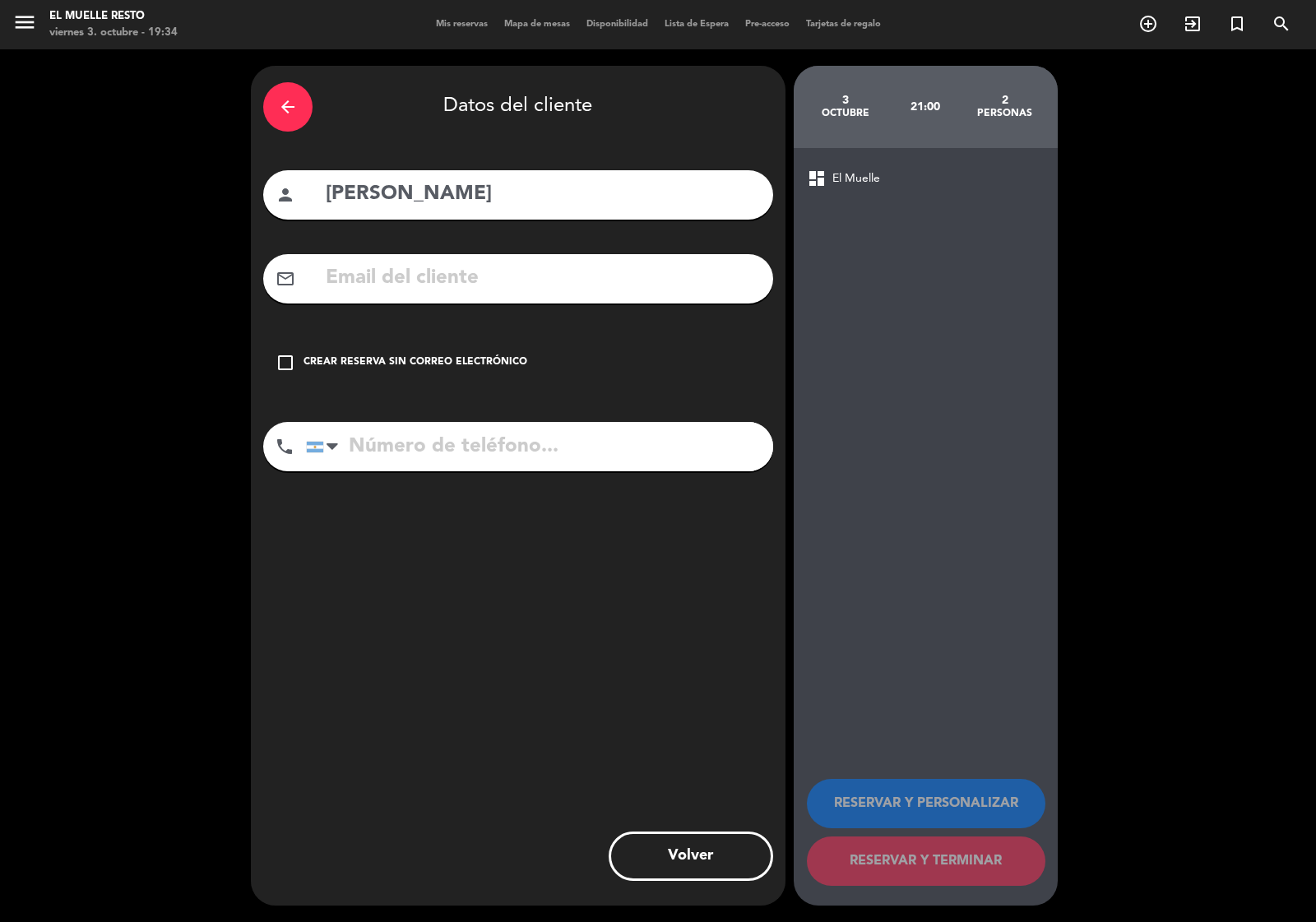
click at [284, 358] on icon "check_box_outline_blank" at bounding box center [285, 363] width 20 height 20
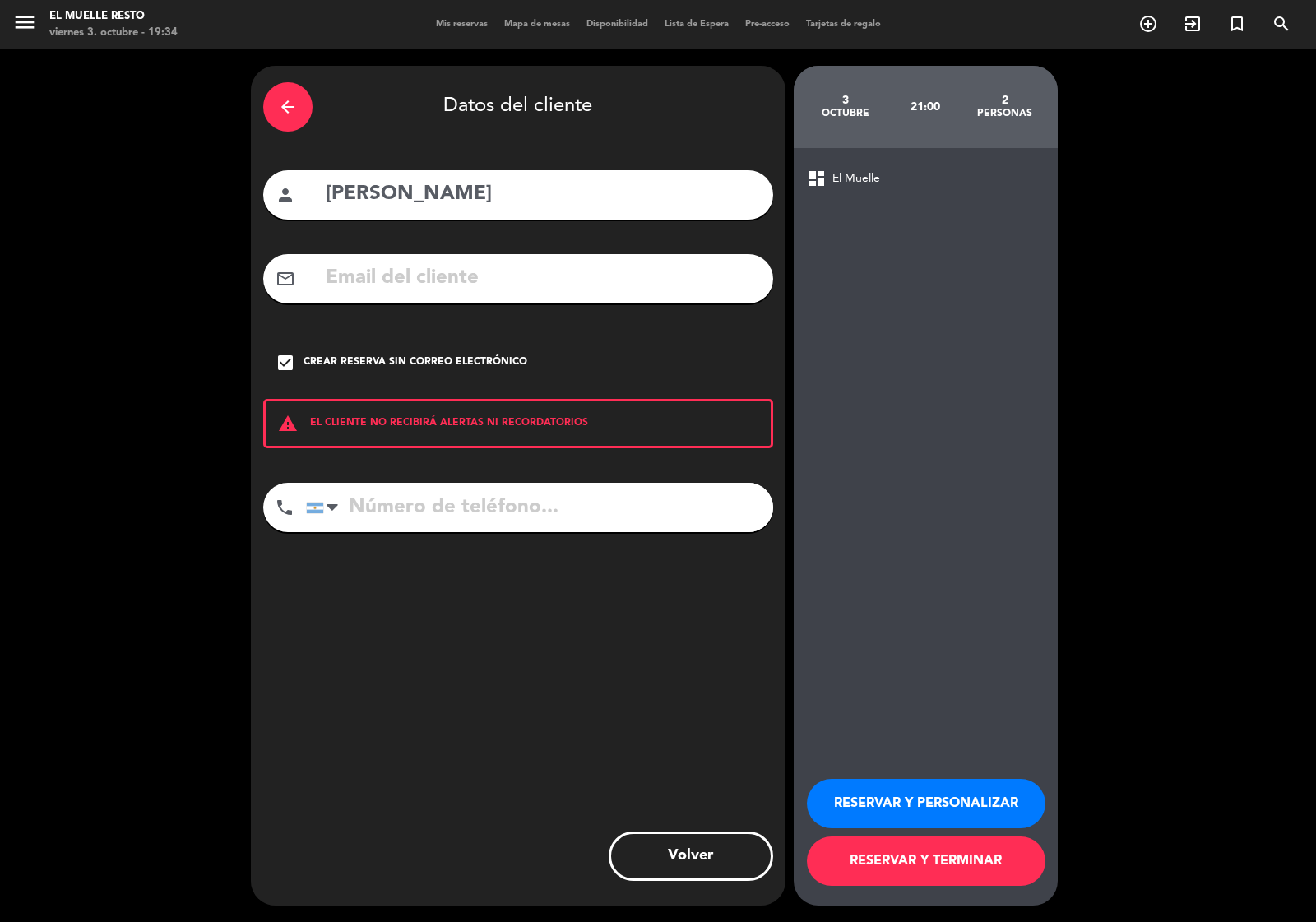
drag, startPoint x: 436, startPoint y: 532, endPoint x: 447, endPoint y: 527, distance: 12.1
click at [440, 532] on input "tel" at bounding box center [539, 507] width 467 height 49
click at [454, 508] on input "tel" at bounding box center [539, 507] width 467 height 49
type input "1156789632"
click at [868, 857] on button "RESERVAR Y TERMINAR" at bounding box center [927, 861] width 239 height 49
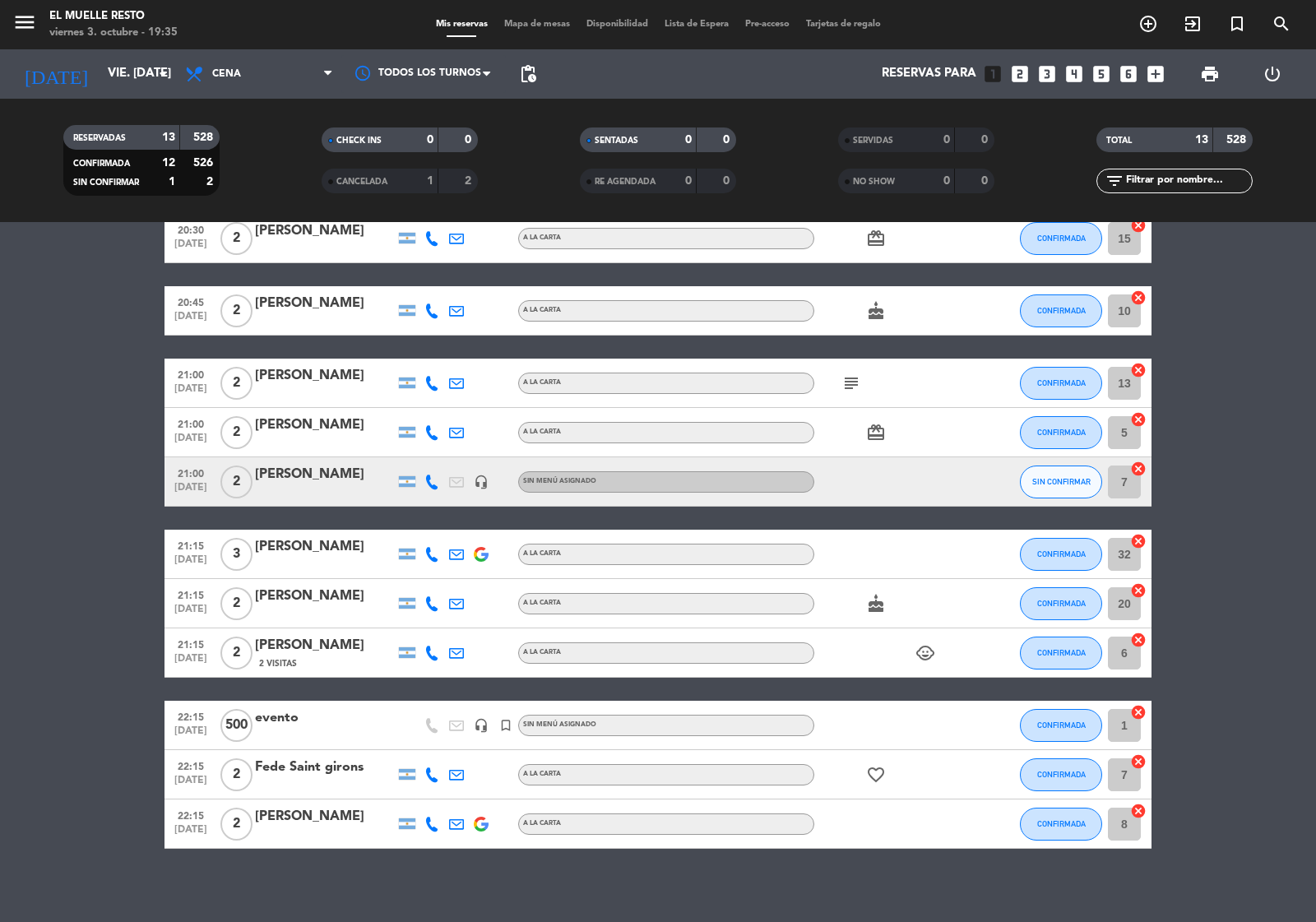
scroll to position [214, 0]
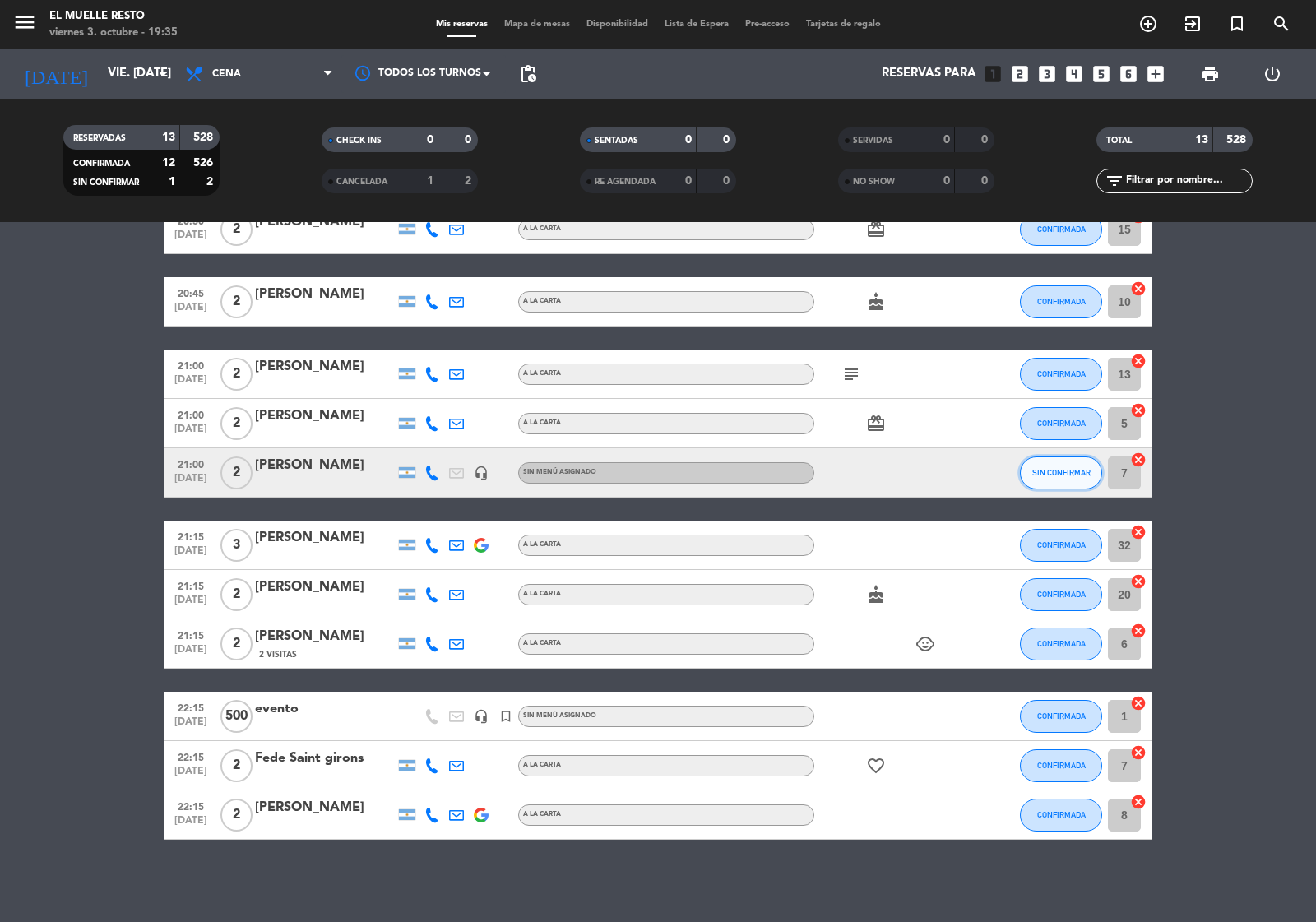
click at [1069, 468] on span "SIN CONFIRMAR" at bounding box center [1062, 472] width 58 height 9
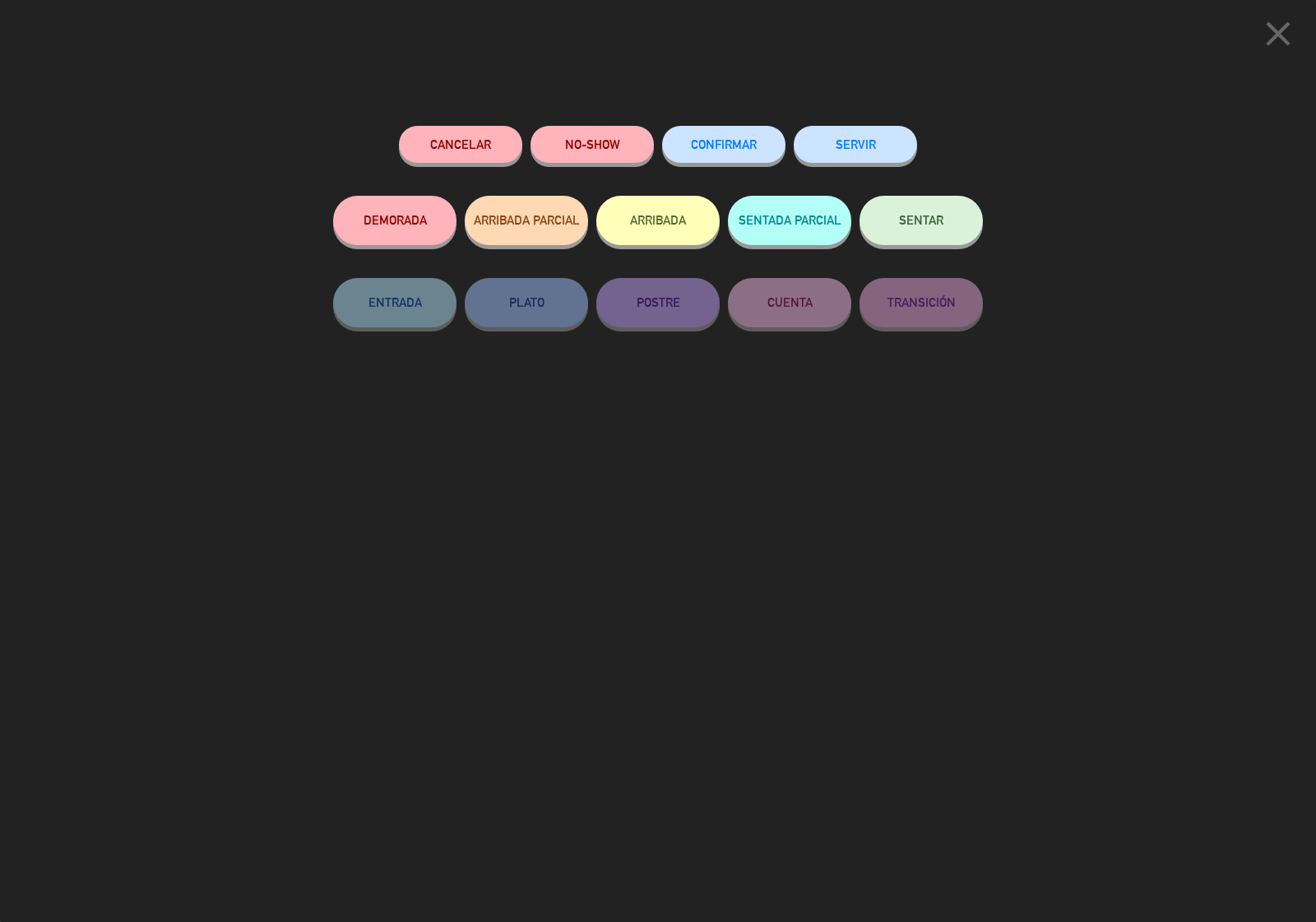
click at [926, 213] on button "SENTAR" at bounding box center [920, 221] width 123 height 49
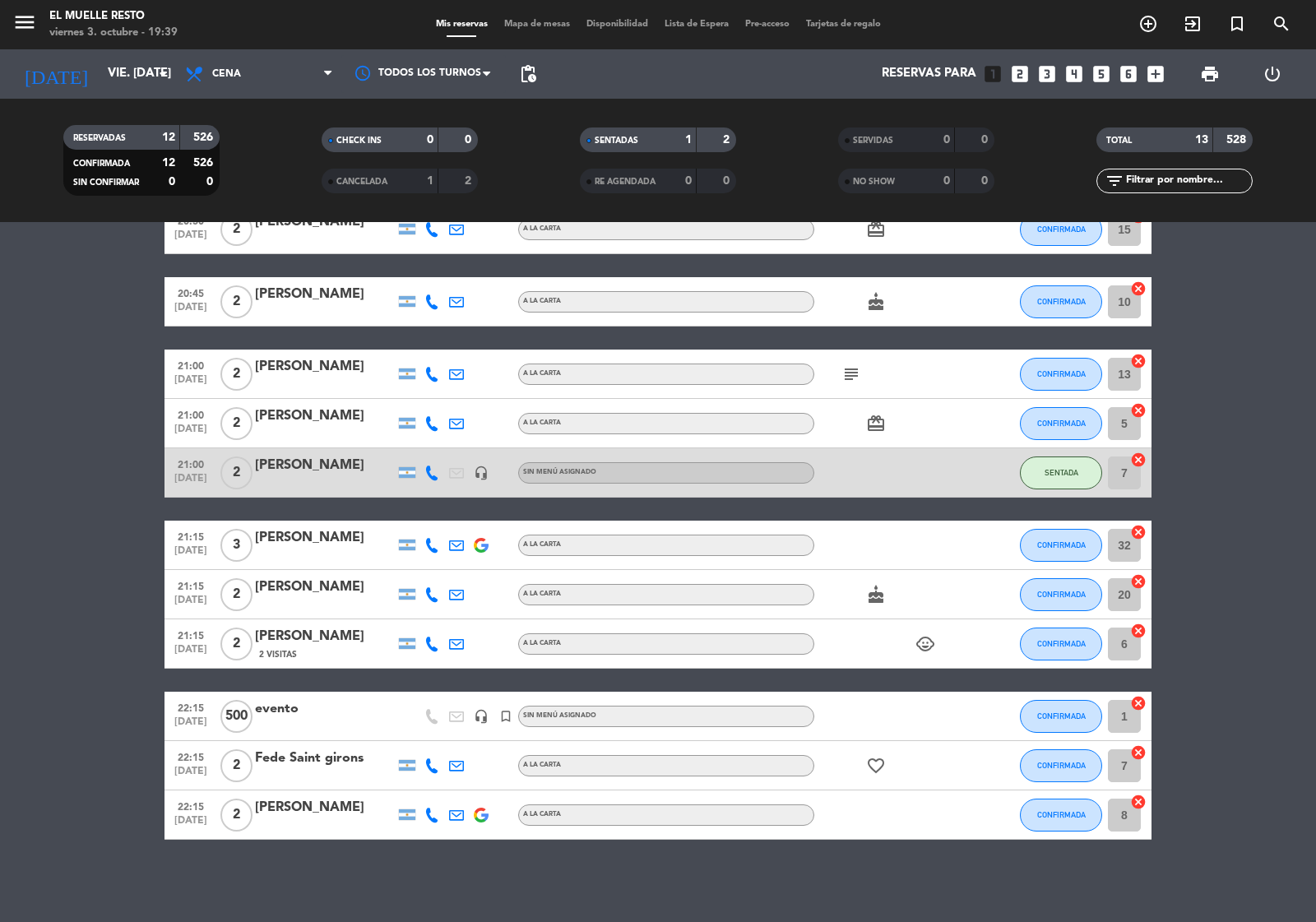
scroll to position [0, 0]
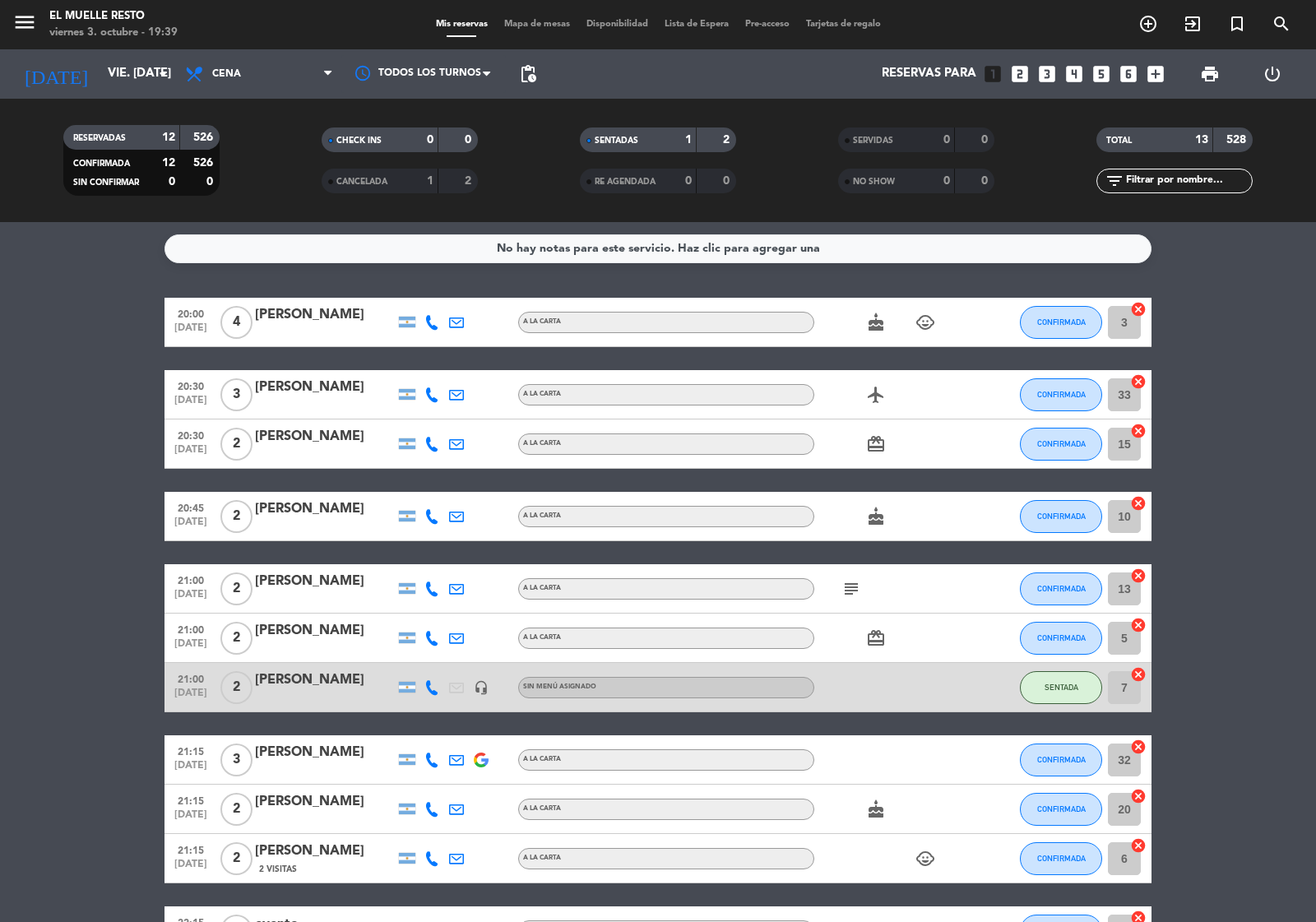
click at [1010, 64] on icon "looks_two" at bounding box center [1019, 73] width 21 height 21
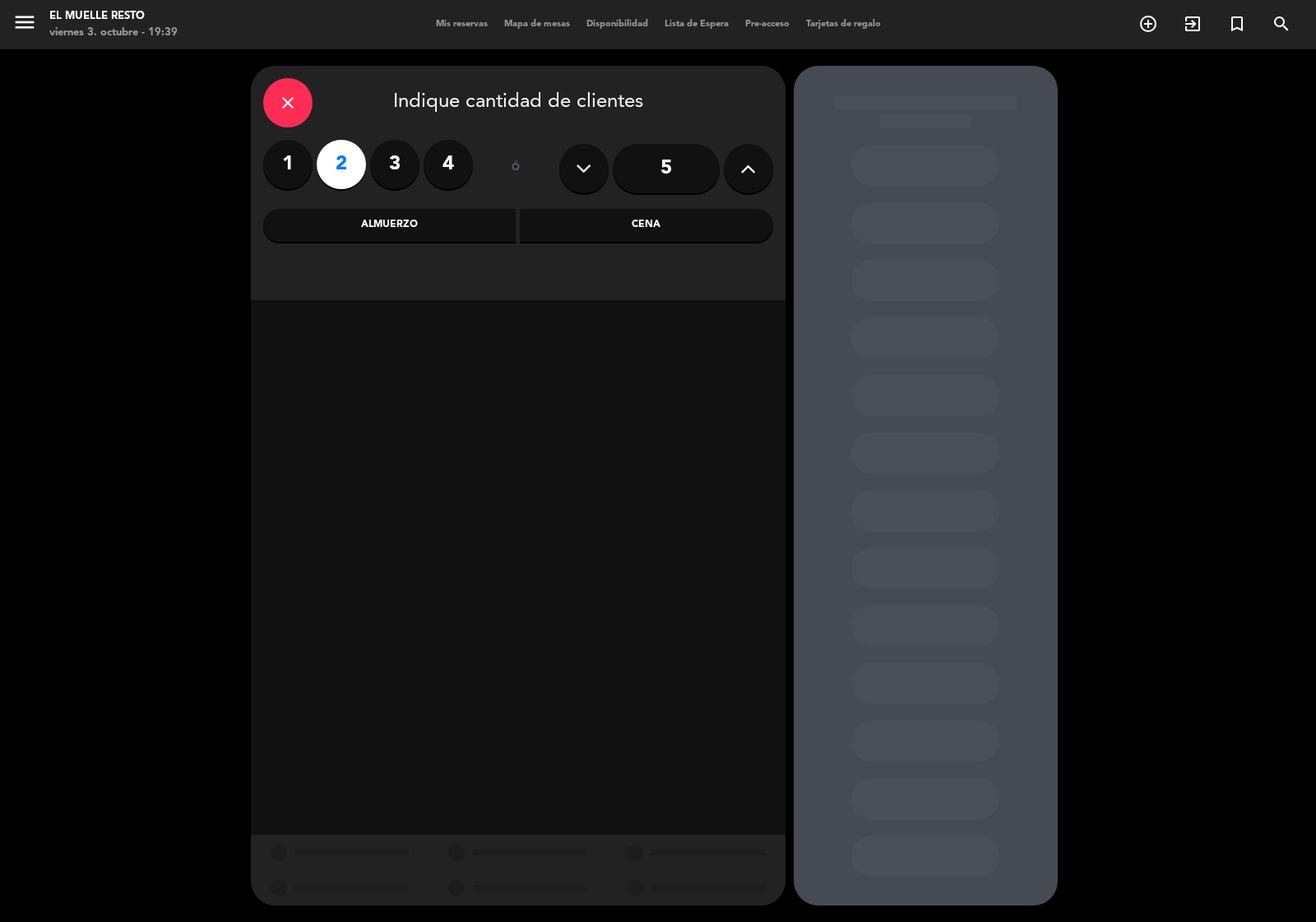
click at [609, 219] on div "Cena" at bounding box center [647, 225] width 254 height 33
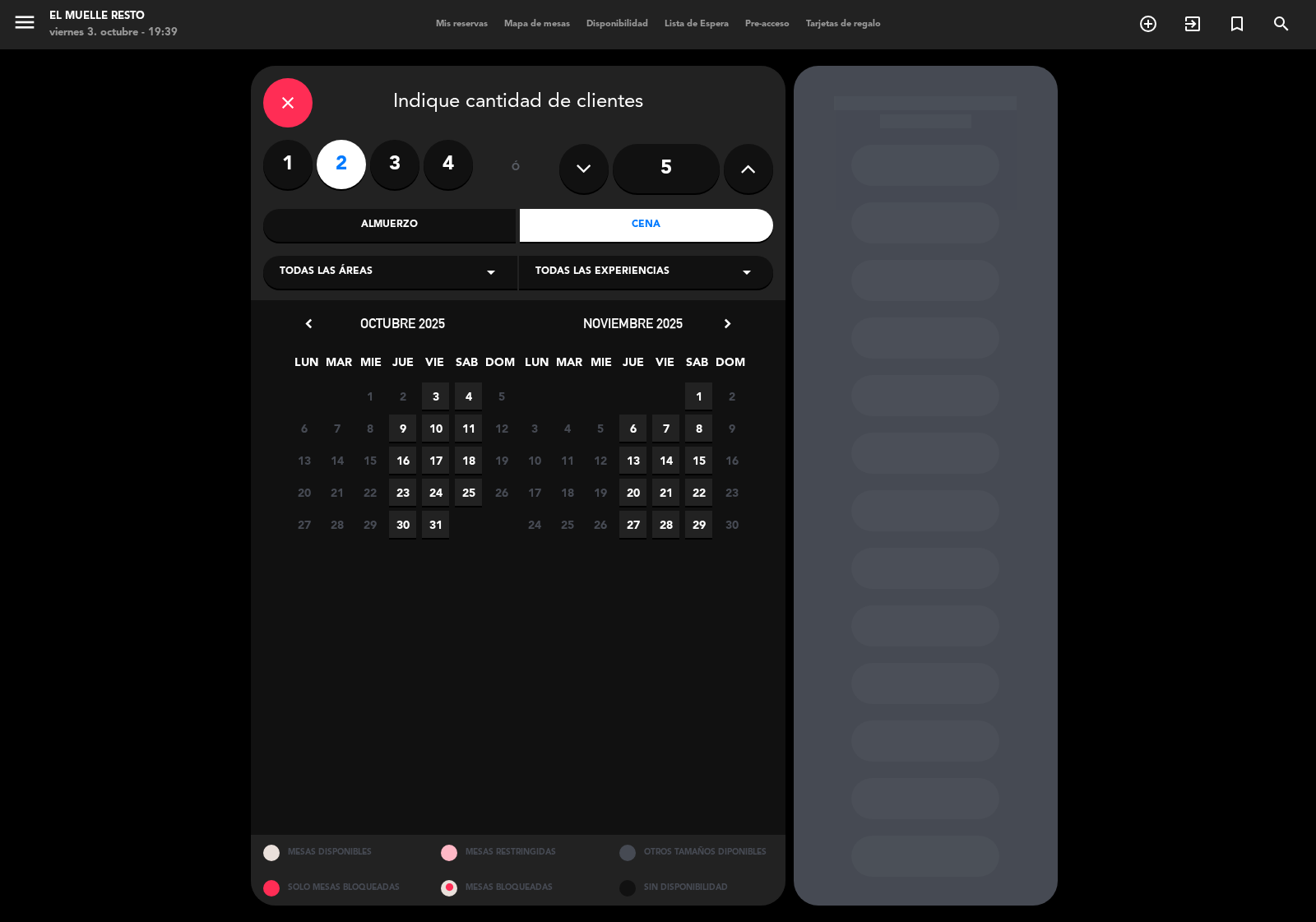
click at [430, 388] on span "3" at bounding box center [436, 396] width 27 height 27
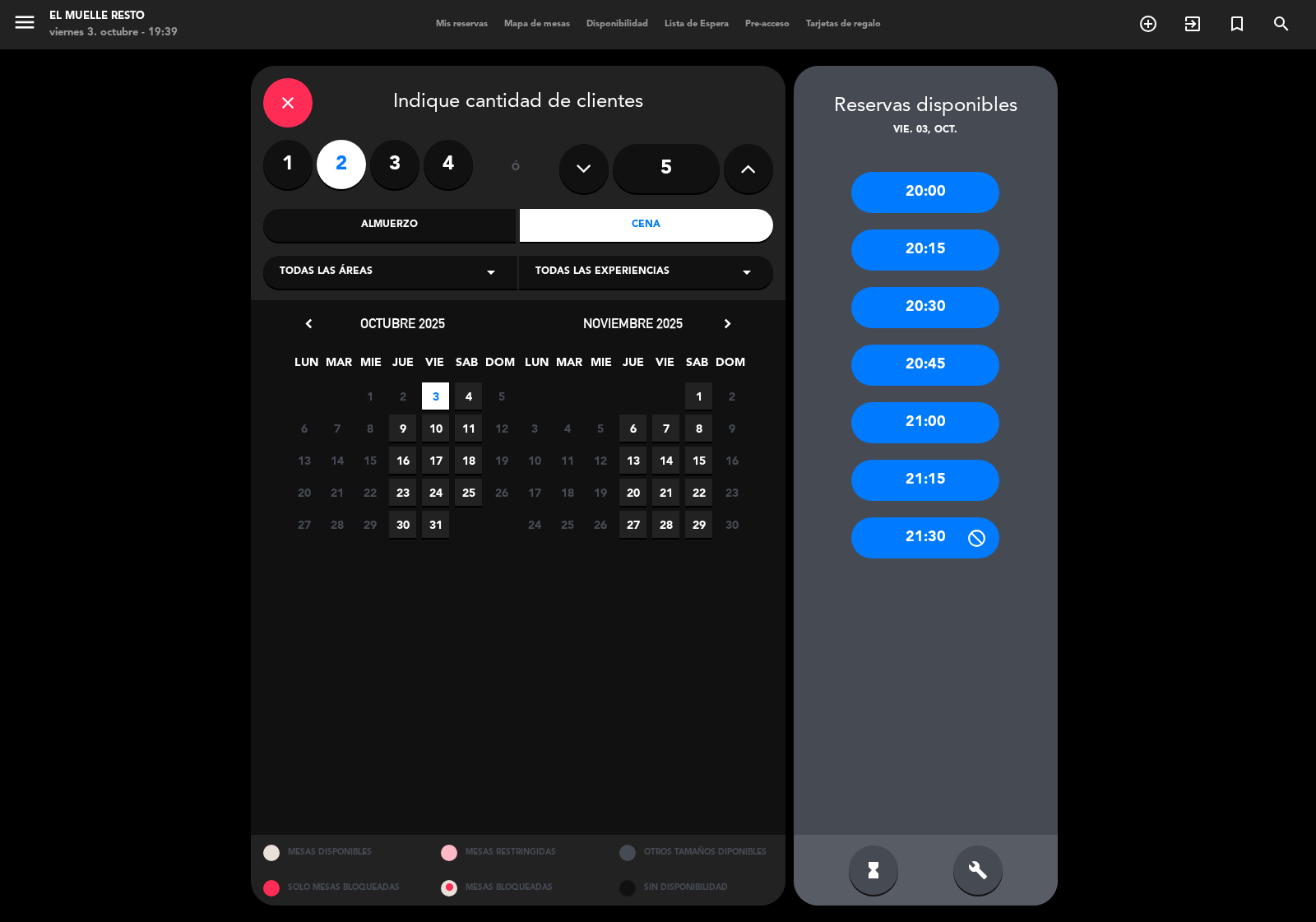
click at [913, 311] on div "20:30" at bounding box center [925, 307] width 148 height 41
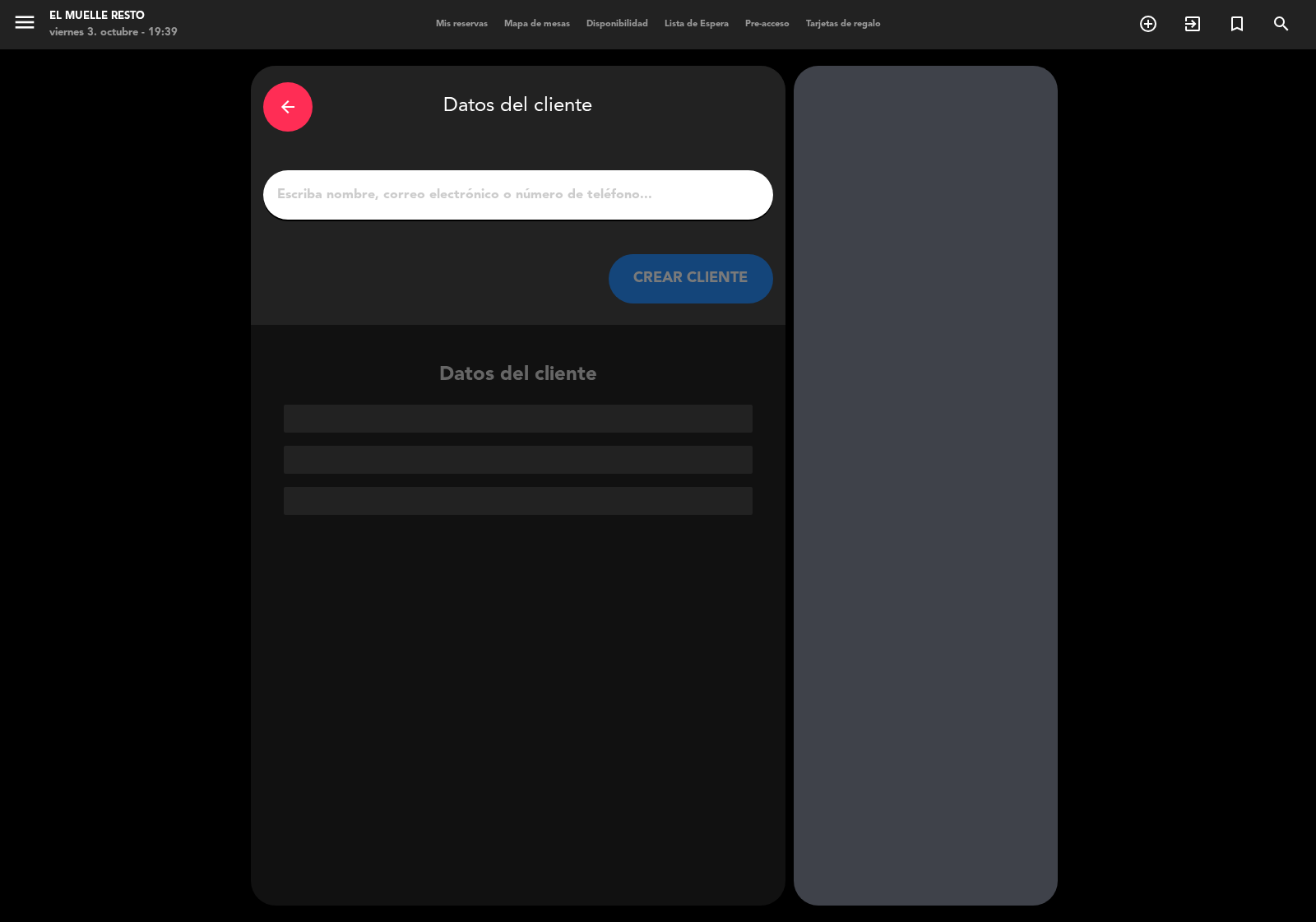
click at [526, 202] on input "1" at bounding box center [518, 194] width 485 height 23
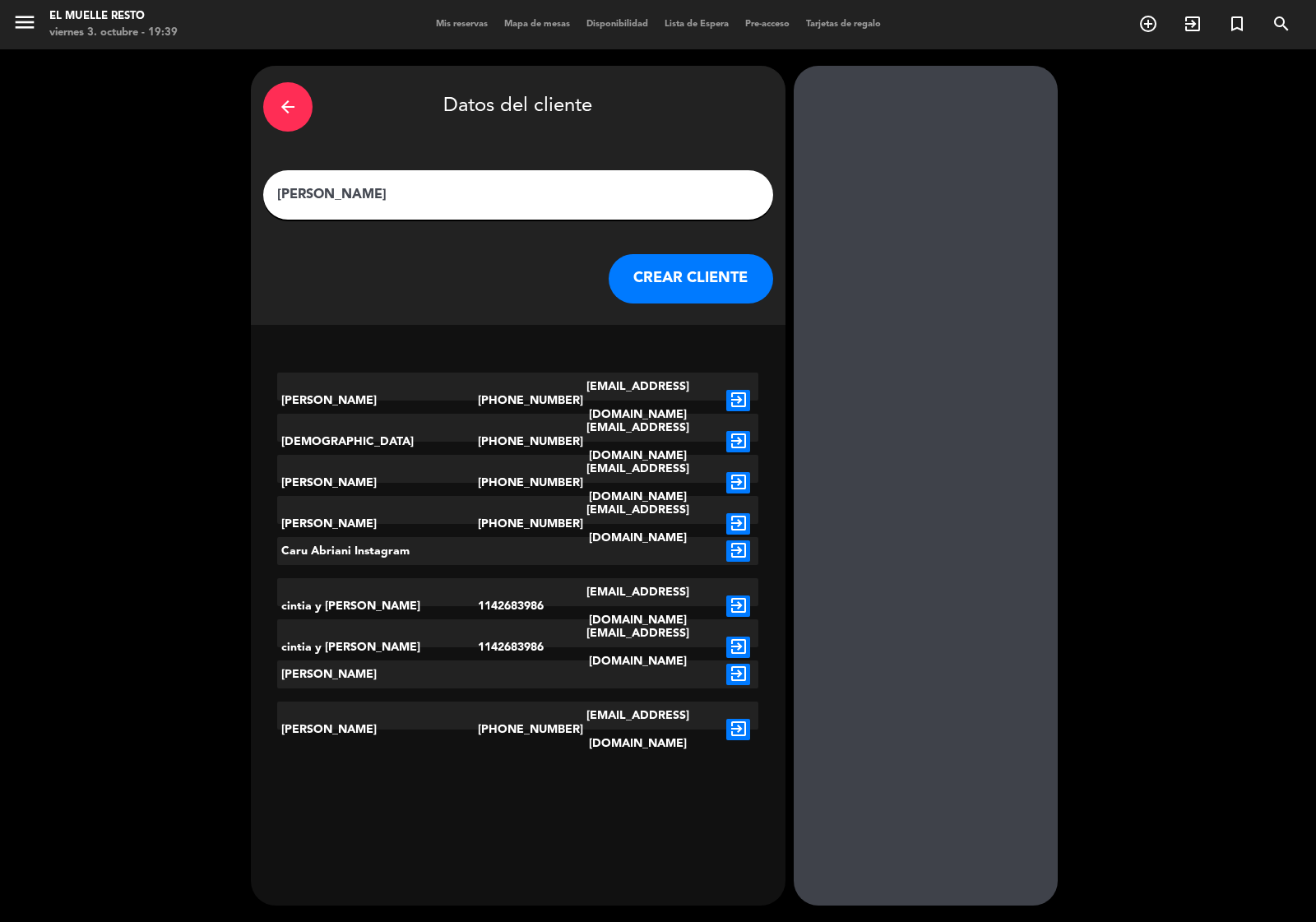
type input "[PERSON_NAME]"
click at [708, 288] on button "CREAR CLIENTE" at bounding box center [690, 279] width 164 height 49
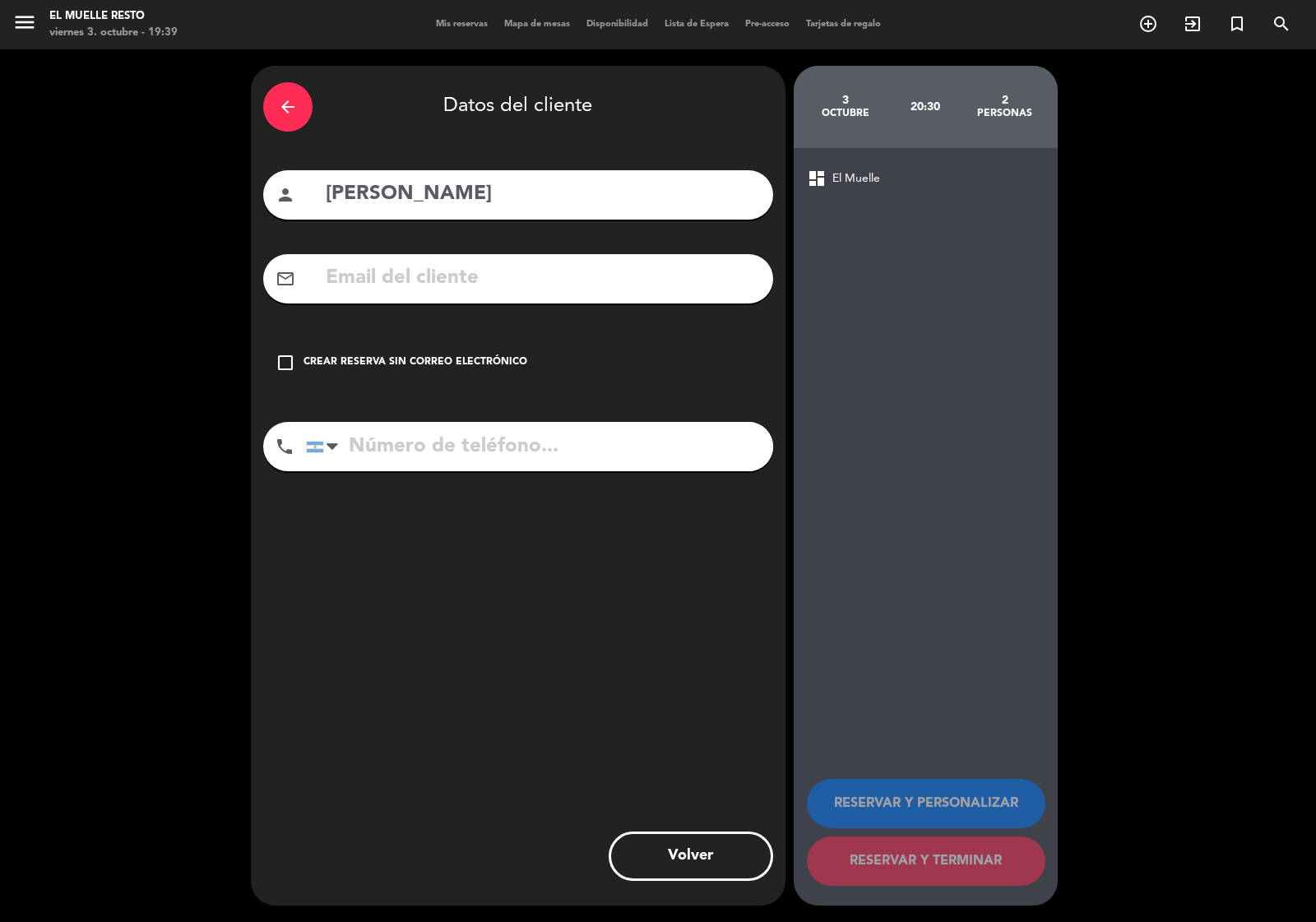
click at [292, 358] on icon "check_box_outline_blank" at bounding box center [285, 363] width 20 height 20
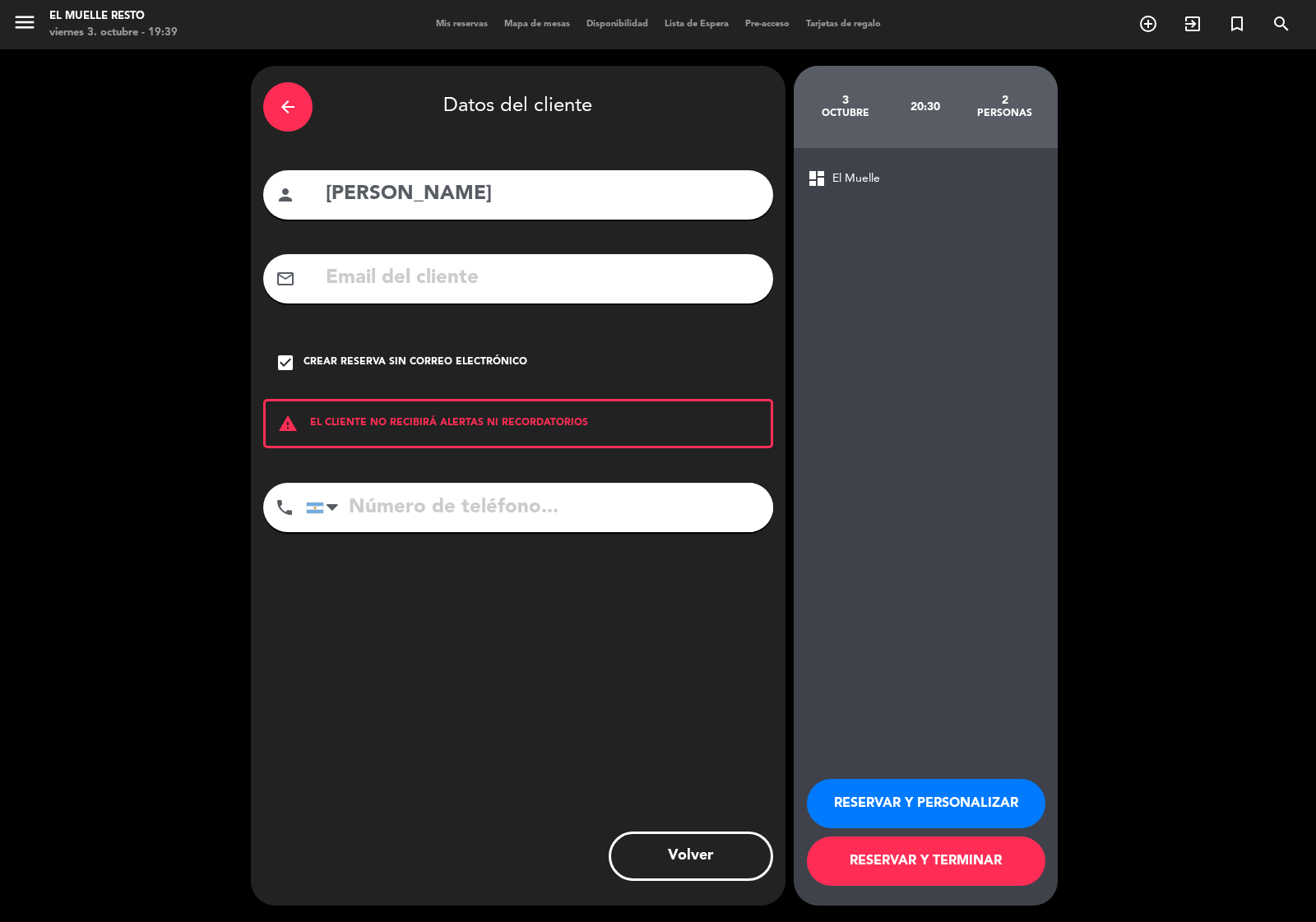
click at [385, 499] on input "tel" at bounding box center [539, 507] width 467 height 49
click at [390, 503] on input "tel" at bounding box center [539, 507] width 467 height 49
type input "1154761546"
click at [911, 848] on button "RESERVAR Y TERMINAR" at bounding box center [927, 861] width 239 height 49
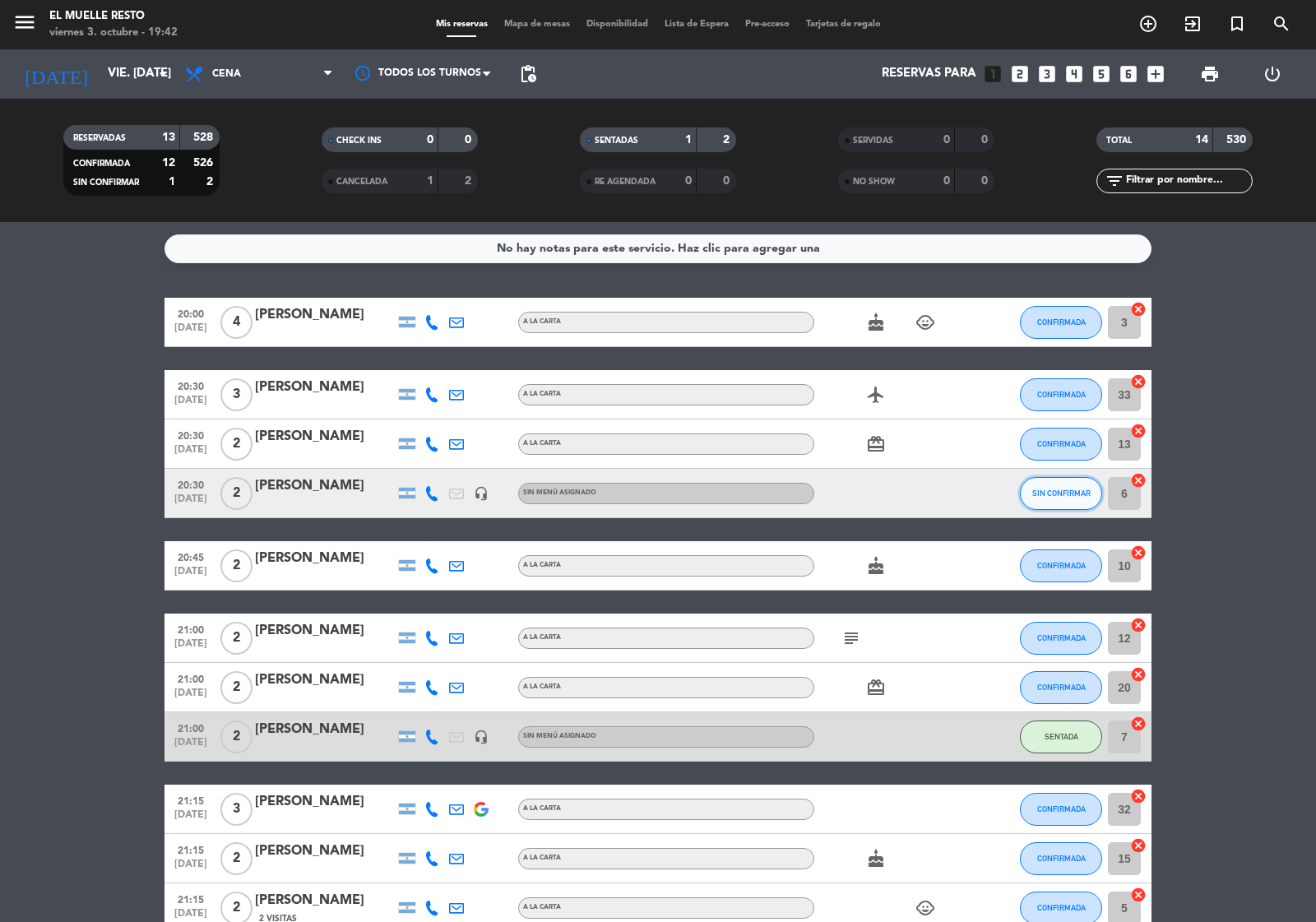
click at [1050, 489] on span "SIN CONFIRMAR" at bounding box center [1062, 493] width 58 height 9
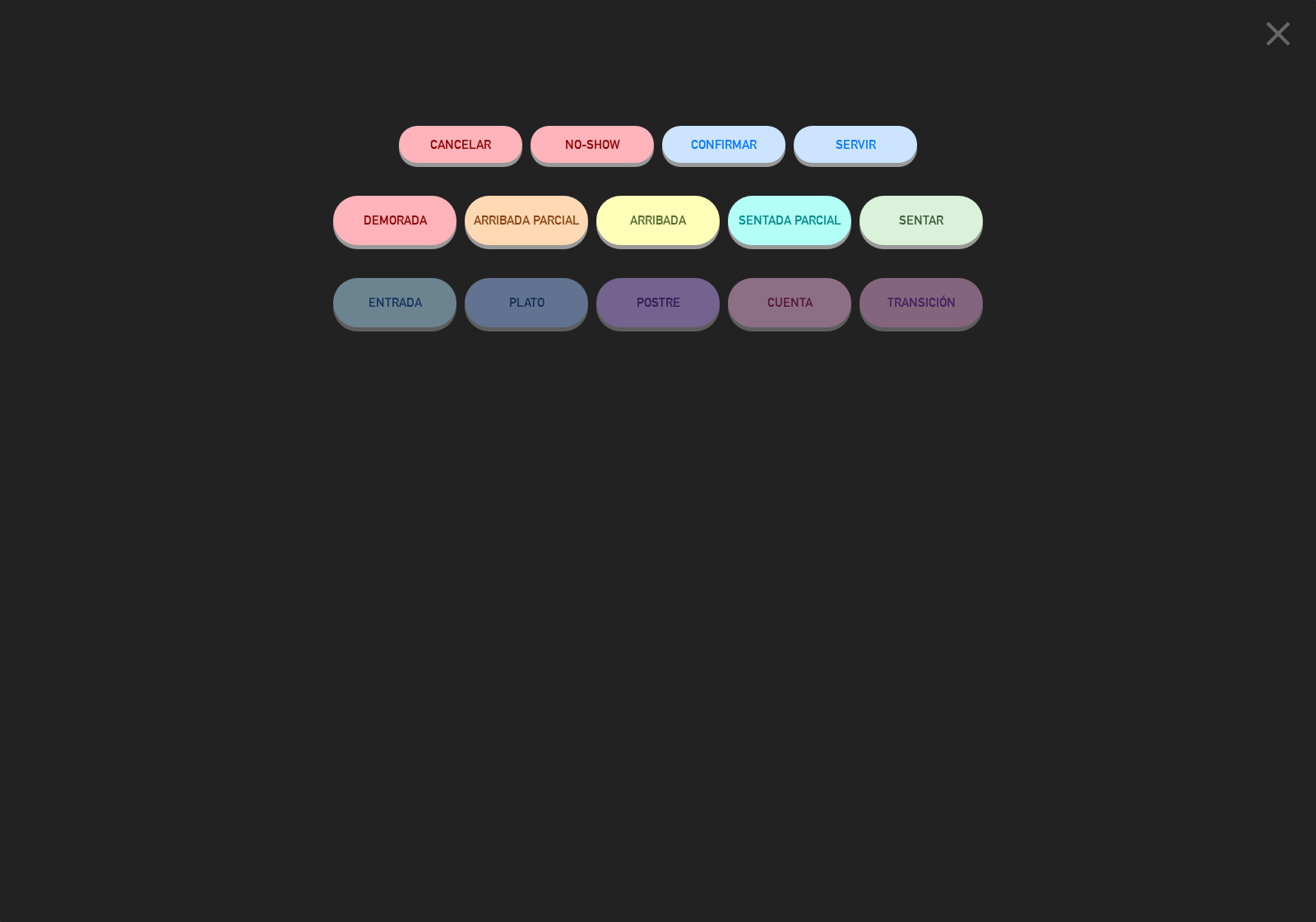
click at [706, 146] on span "CONFIRMAR" at bounding box center [724, 144] width 66 height 14
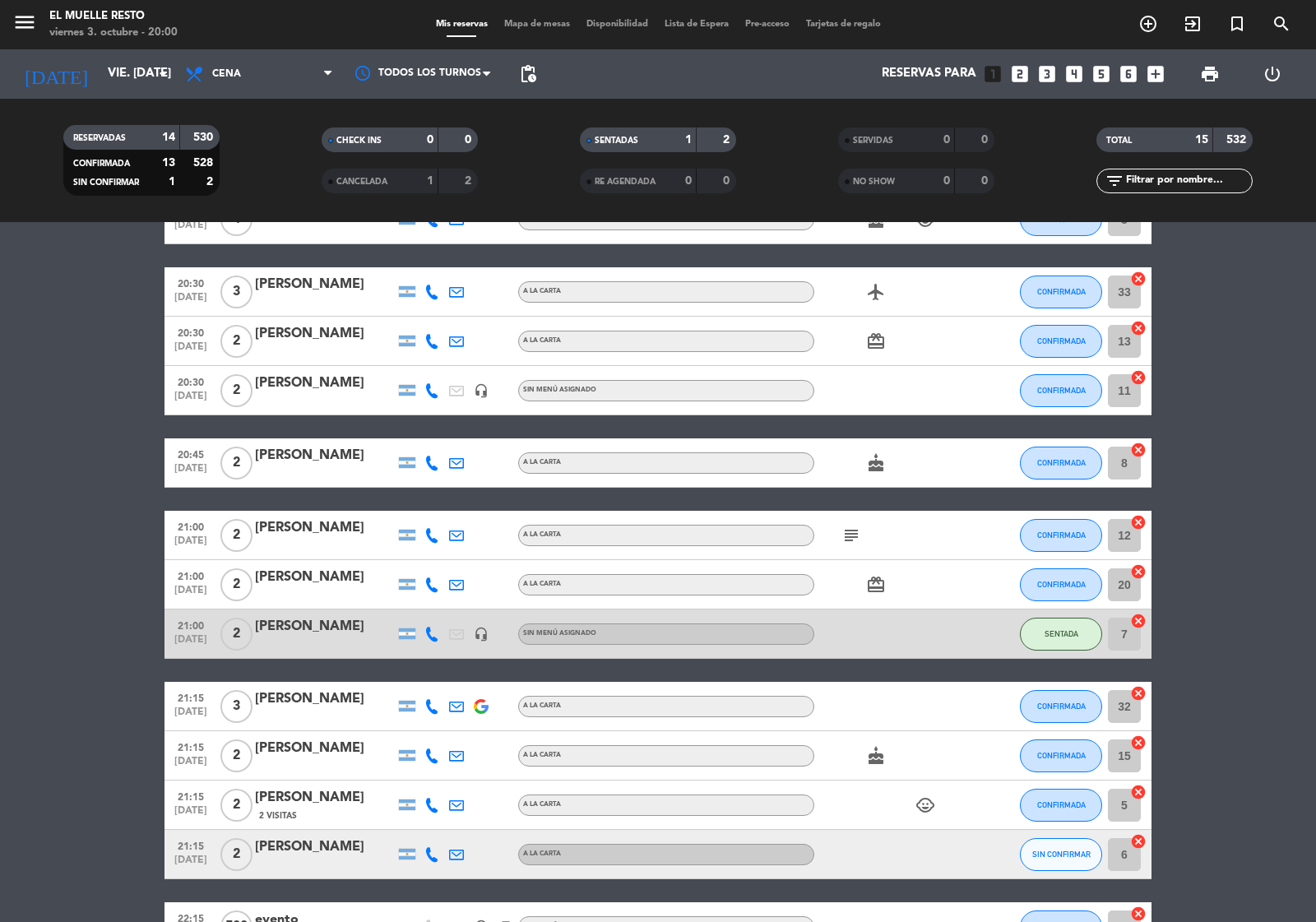
scroll to position [205, 0]
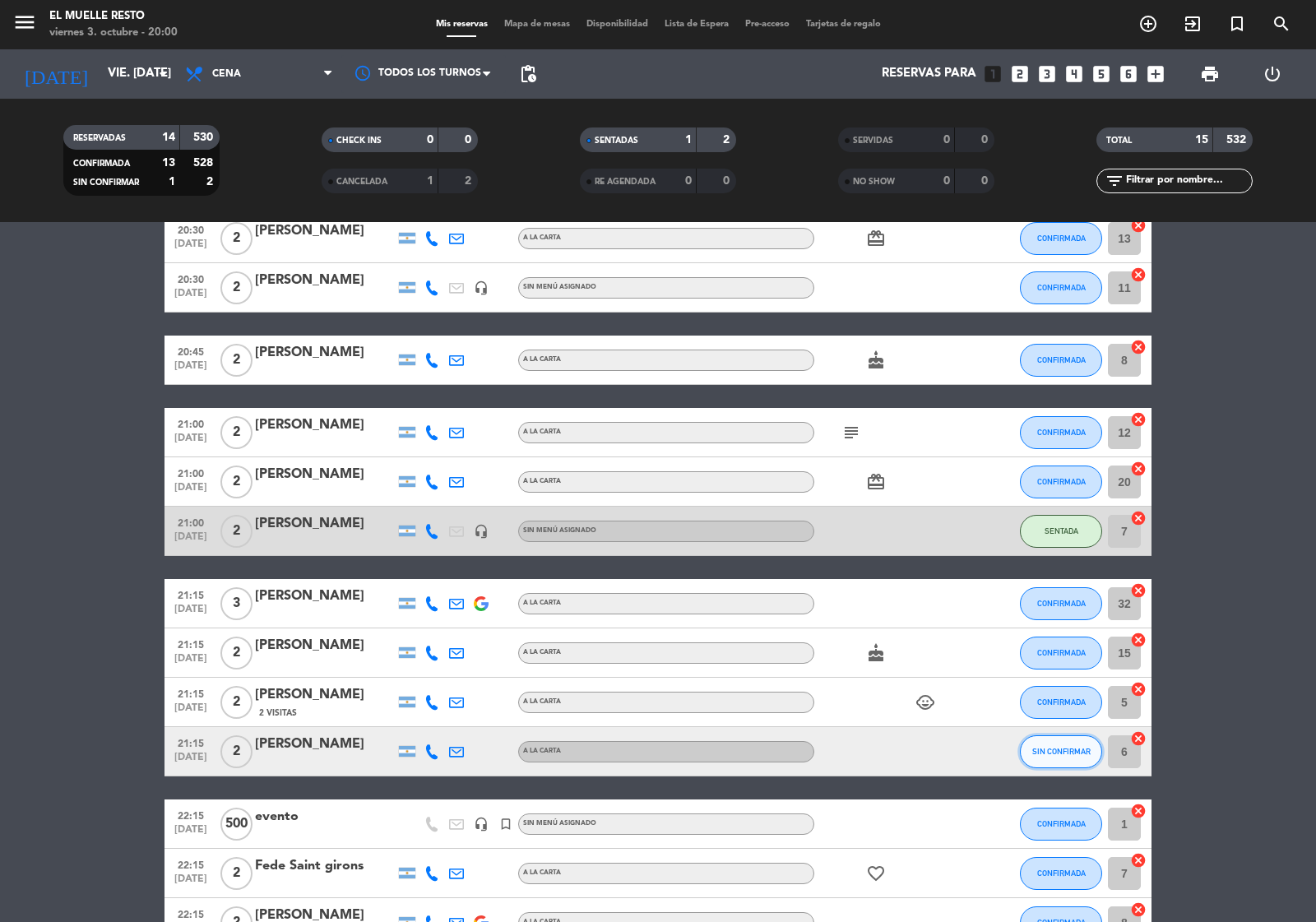
click at [1063, 753] on span "SIN CONFIRMAR" at bounding box center [1062, 751] width 58 height 9
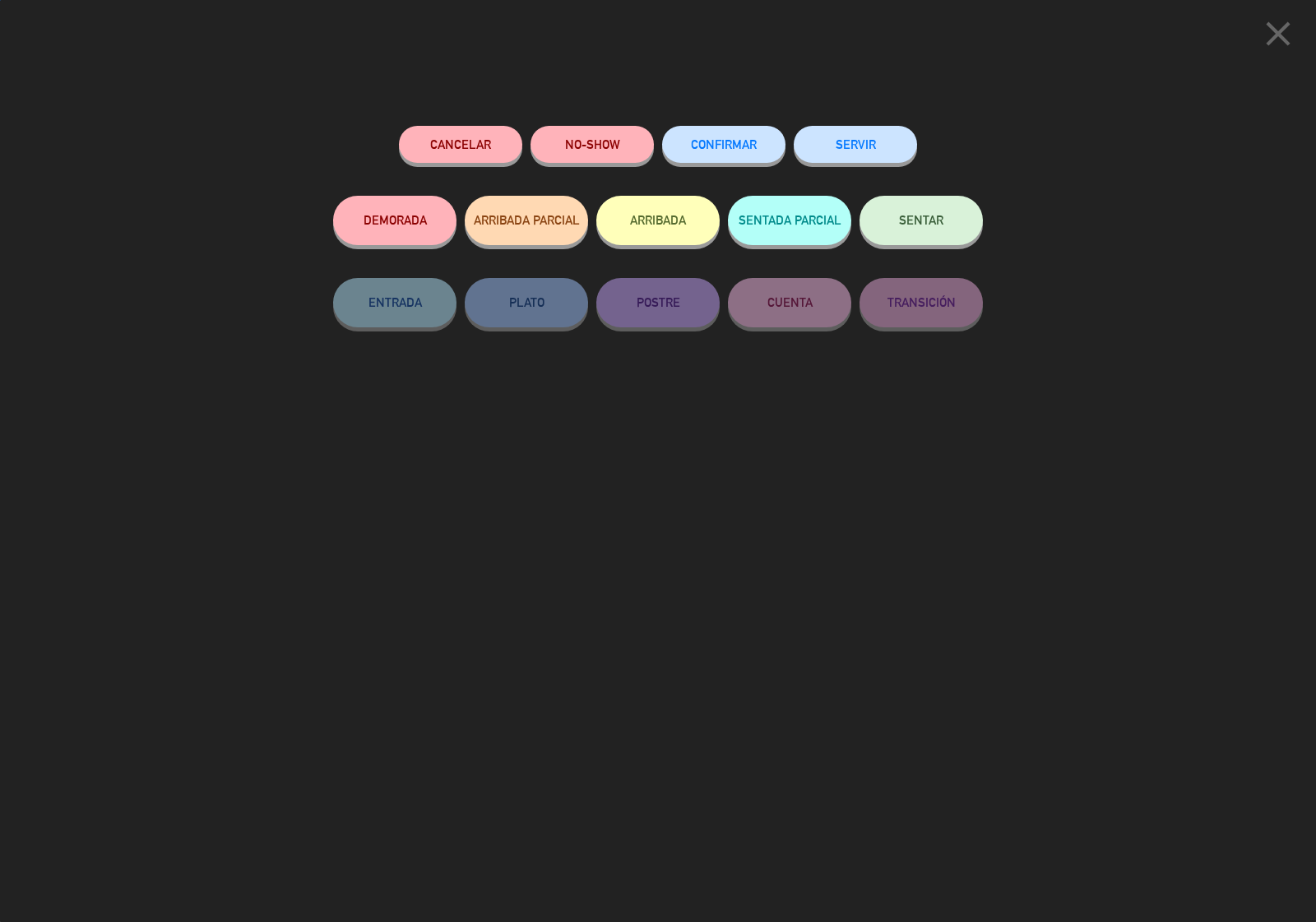
click at [714, 149] on span "CONFIRMAR" at bounding box center [724, 144] width 66 height 14
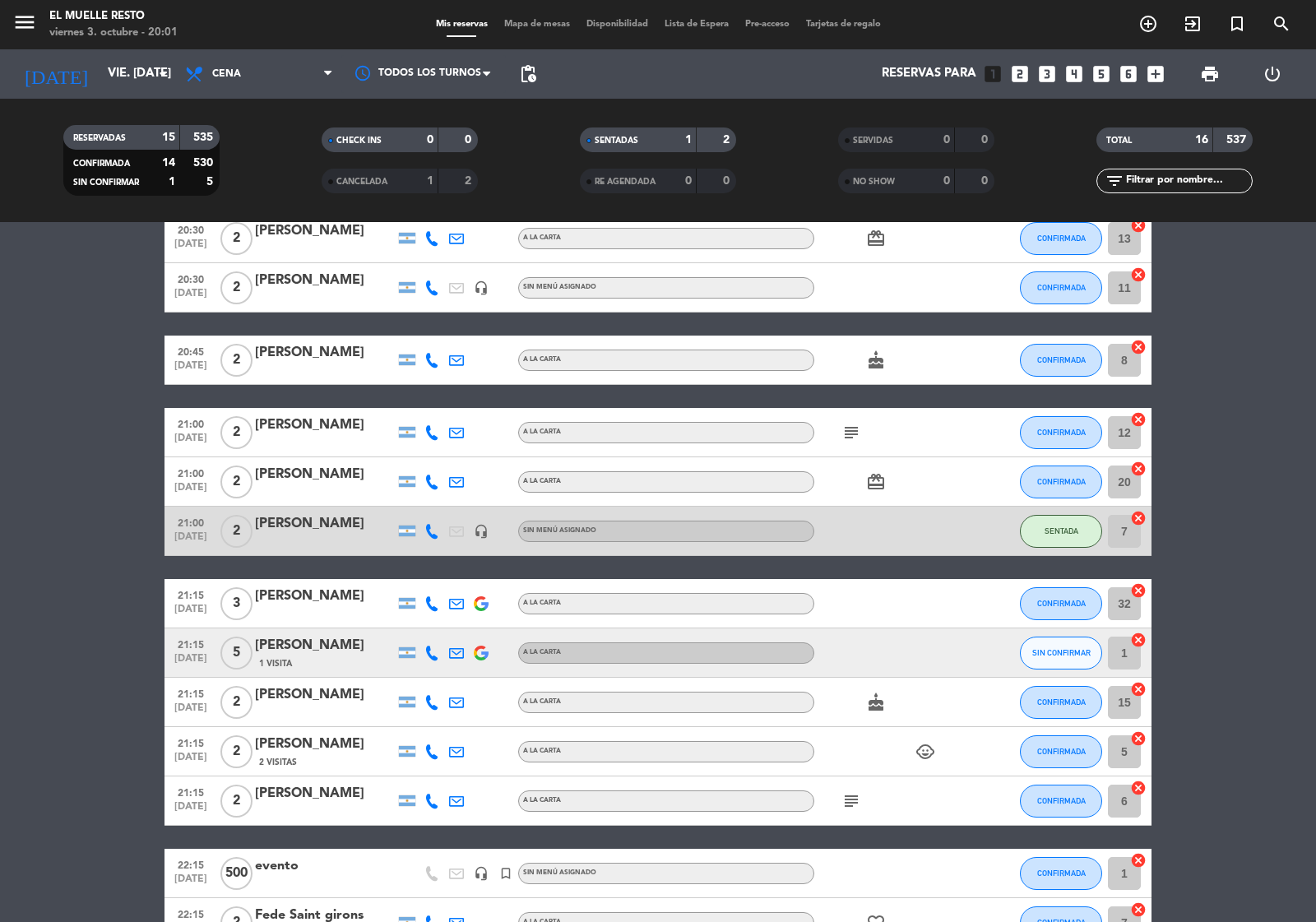
click at [849, 803] on icon "subject" at bounding box center [852, 802] width 20 height 20
click at [1058, 657] on span "SIN CONFIRMAR" at bounding box center [1062, 653] width 58 height 9
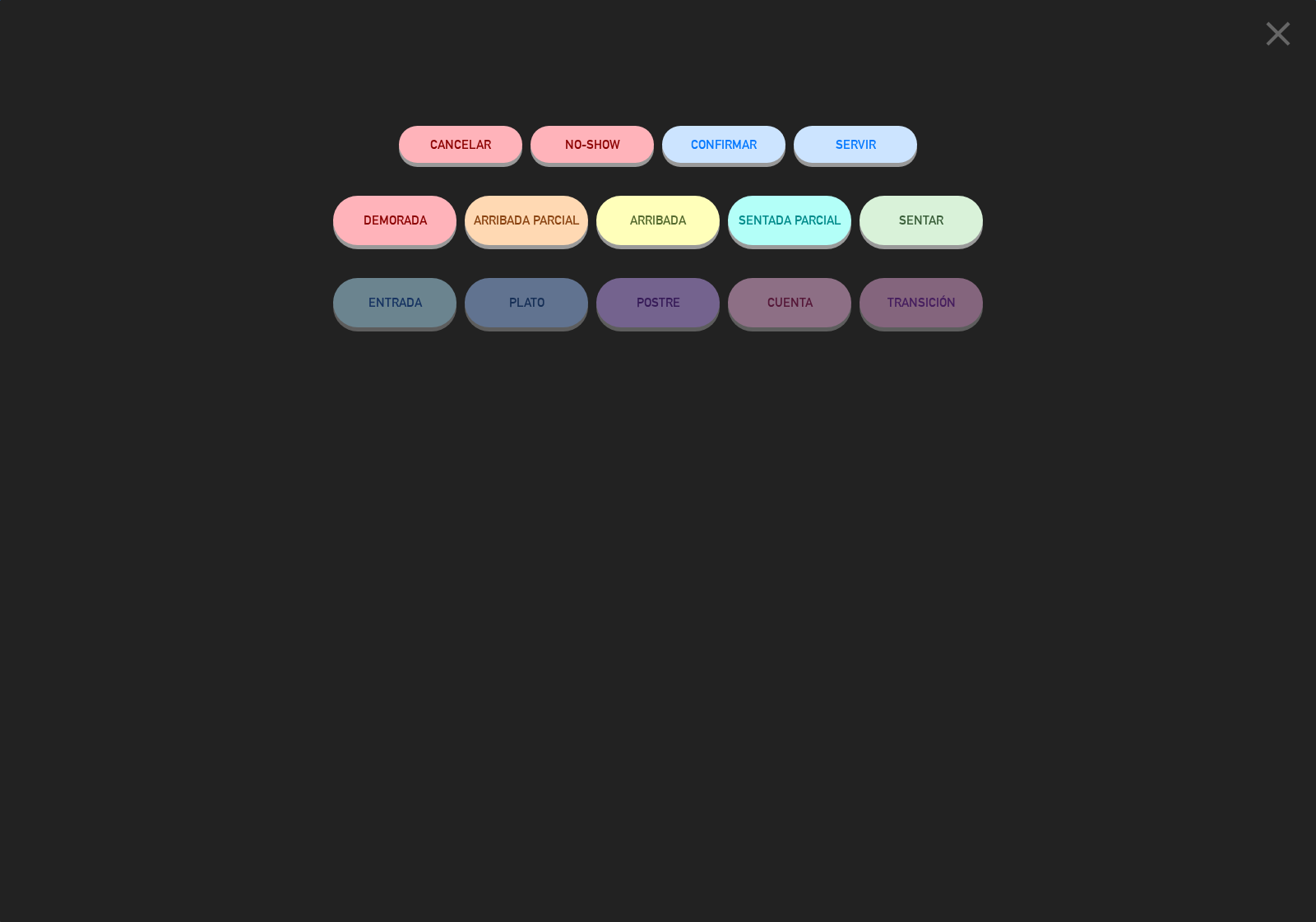
click at [709, 141] on span "CONFIRMAR" at bounding box center [724, 144] width 66 height 14
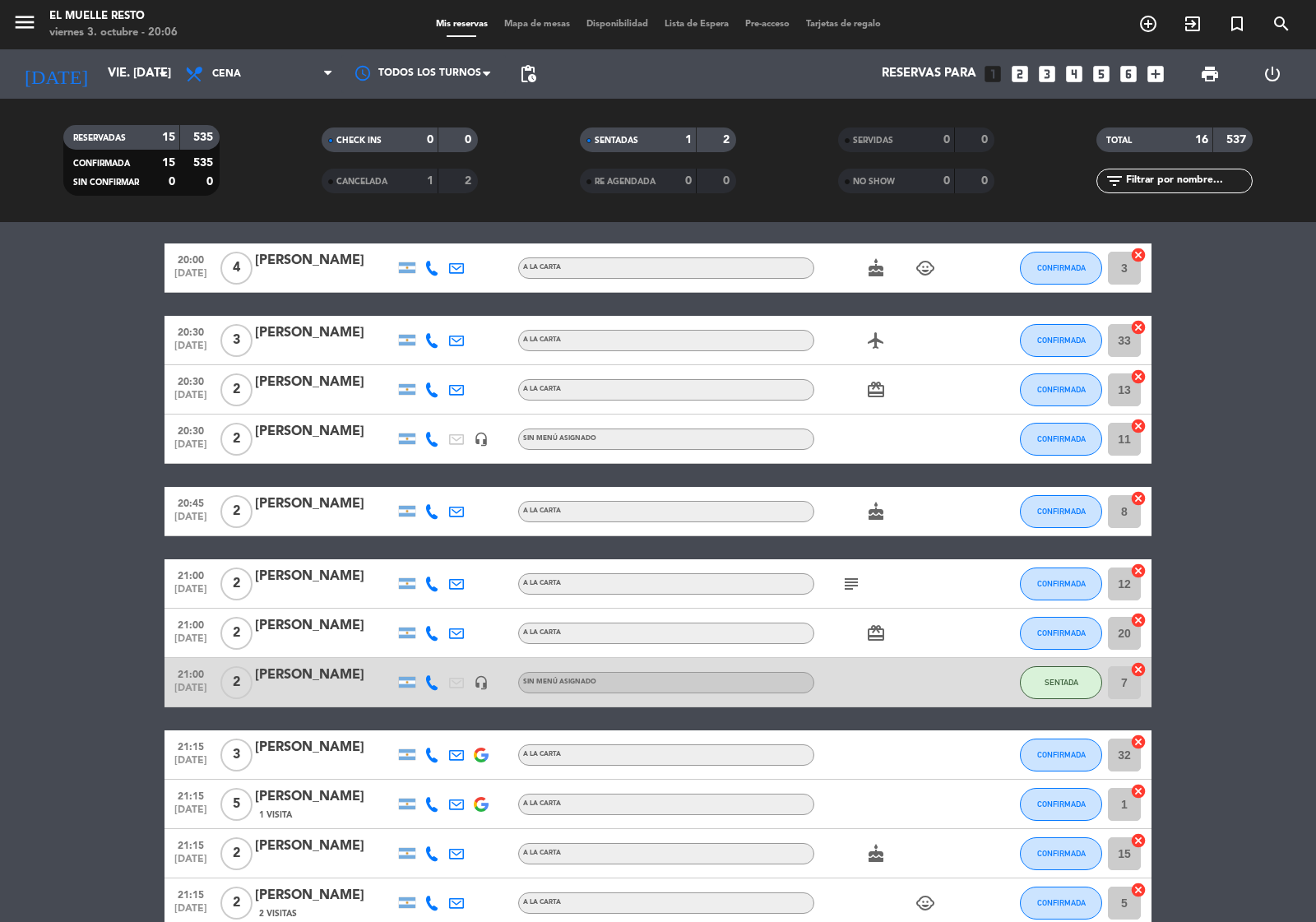
scroll to position [0, 0]
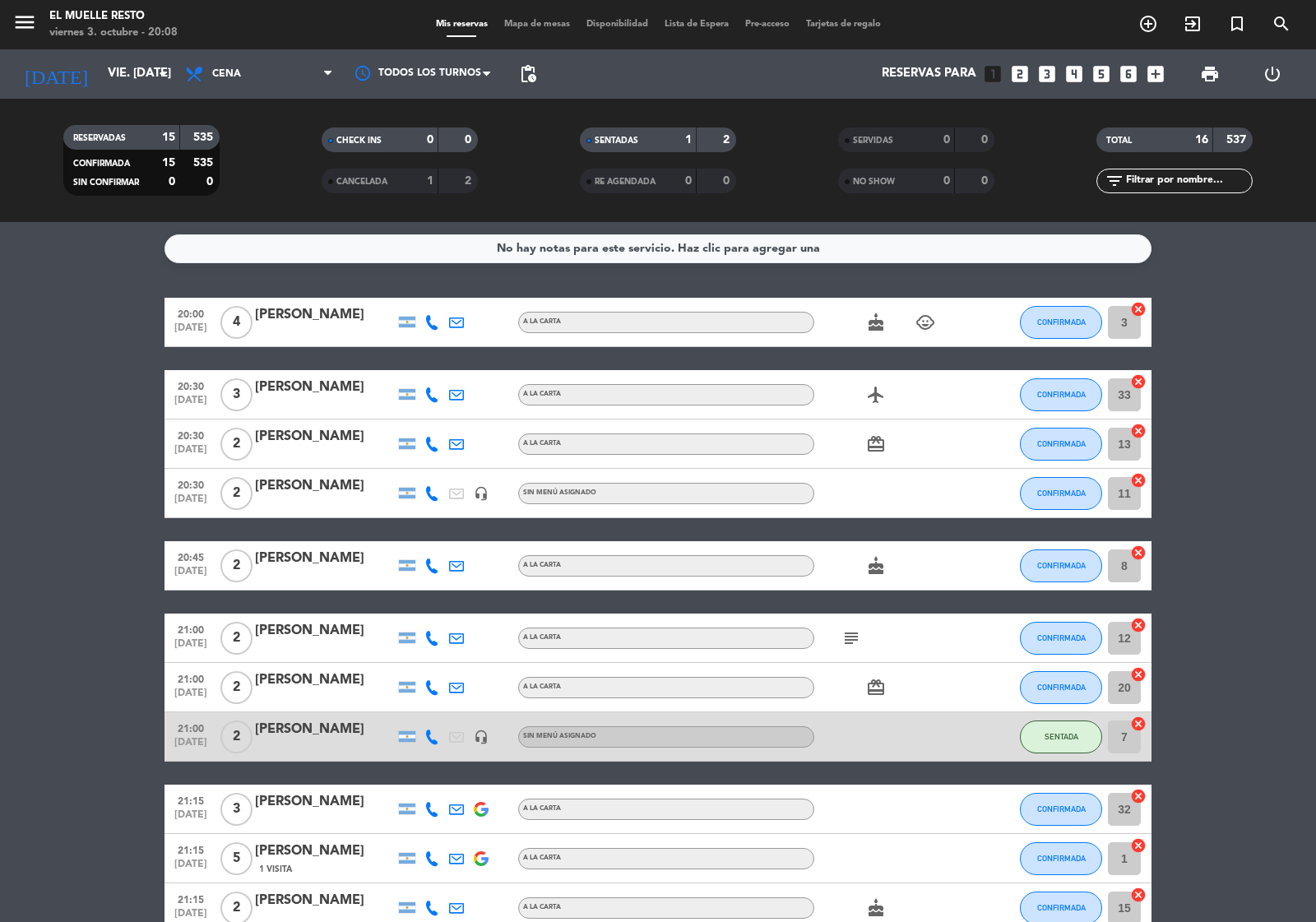
click at [1072, 78] on icon "looks_4" at bounding box center [1073, 73] width 21 height 21
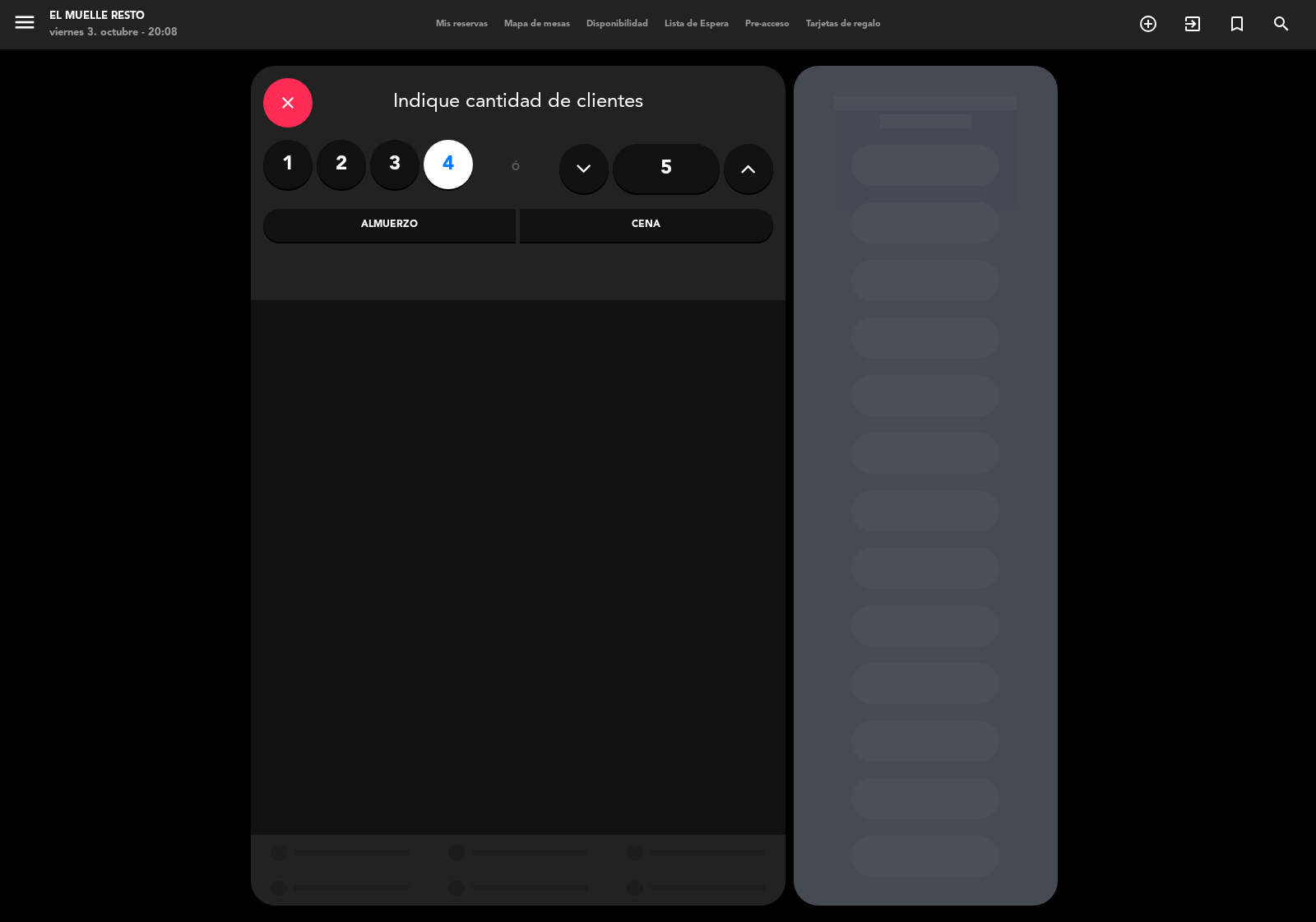
click at [602, 212] on div "Cena" at bounding box center [647, 225] width 254 height 33
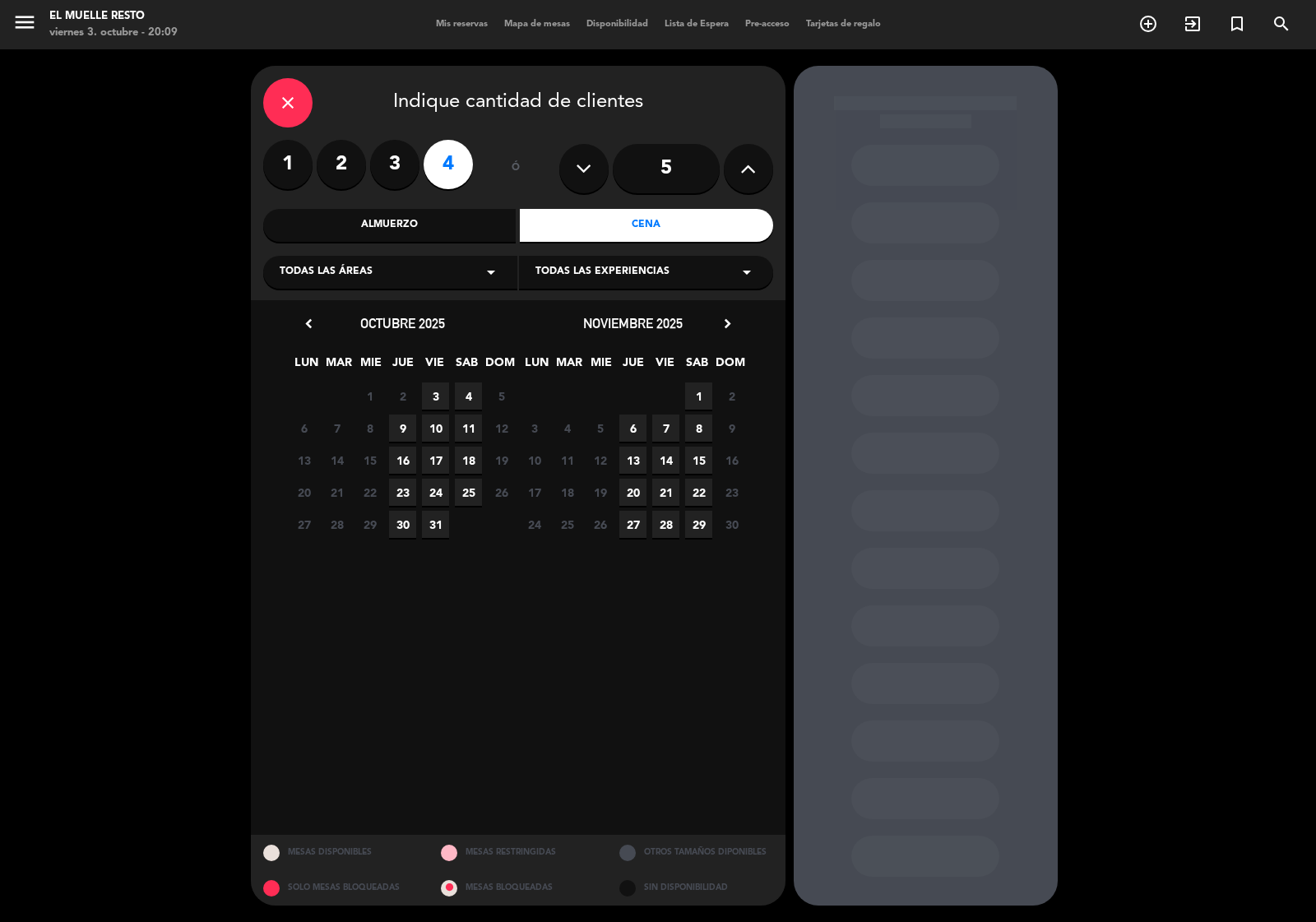
click at [473, 391] on span "4" at bounding box center [469, 396] width 27 height 27
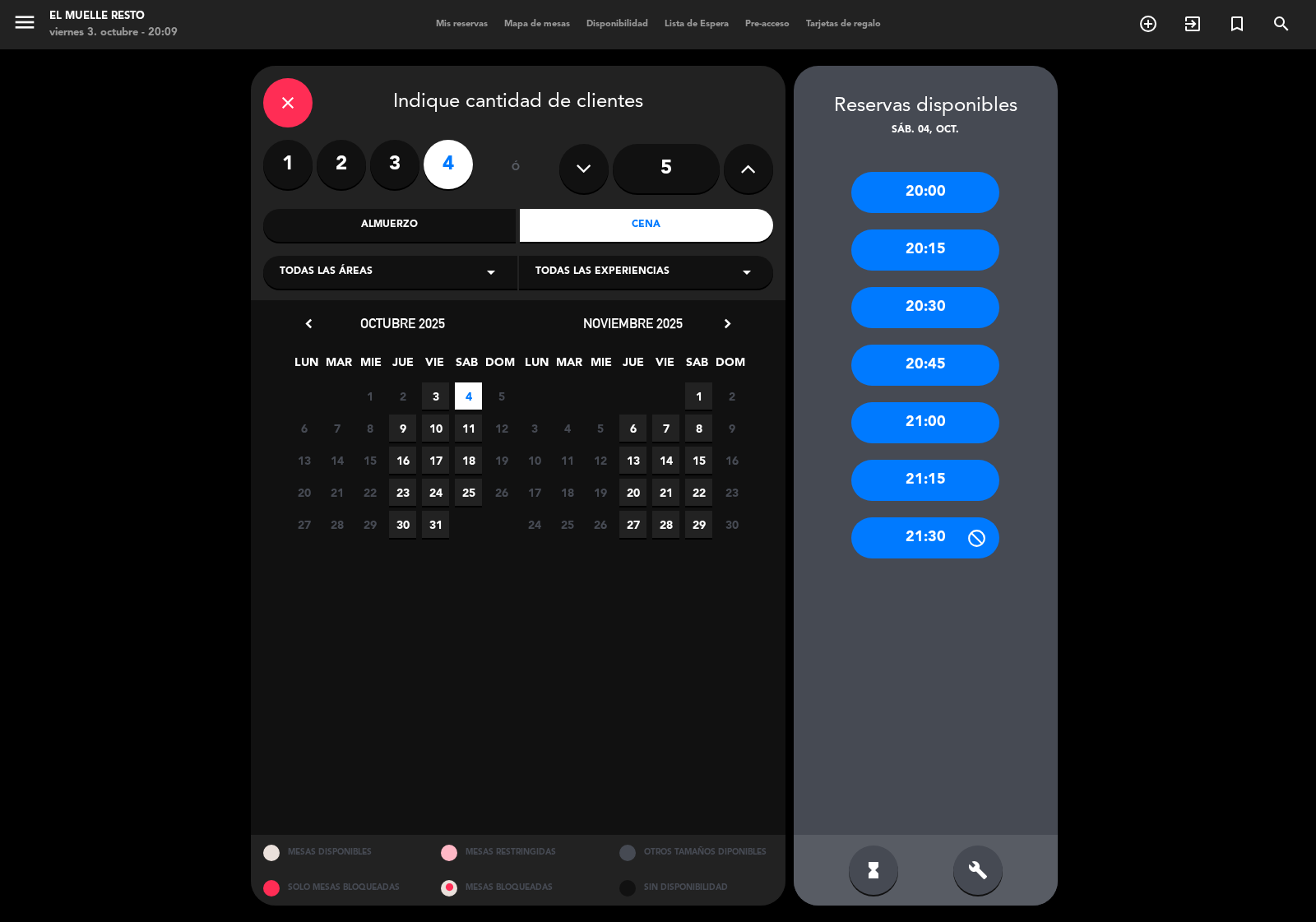
click at [902, 480] on div "21:15" at bounding box center [925, 480] width 148 height 41
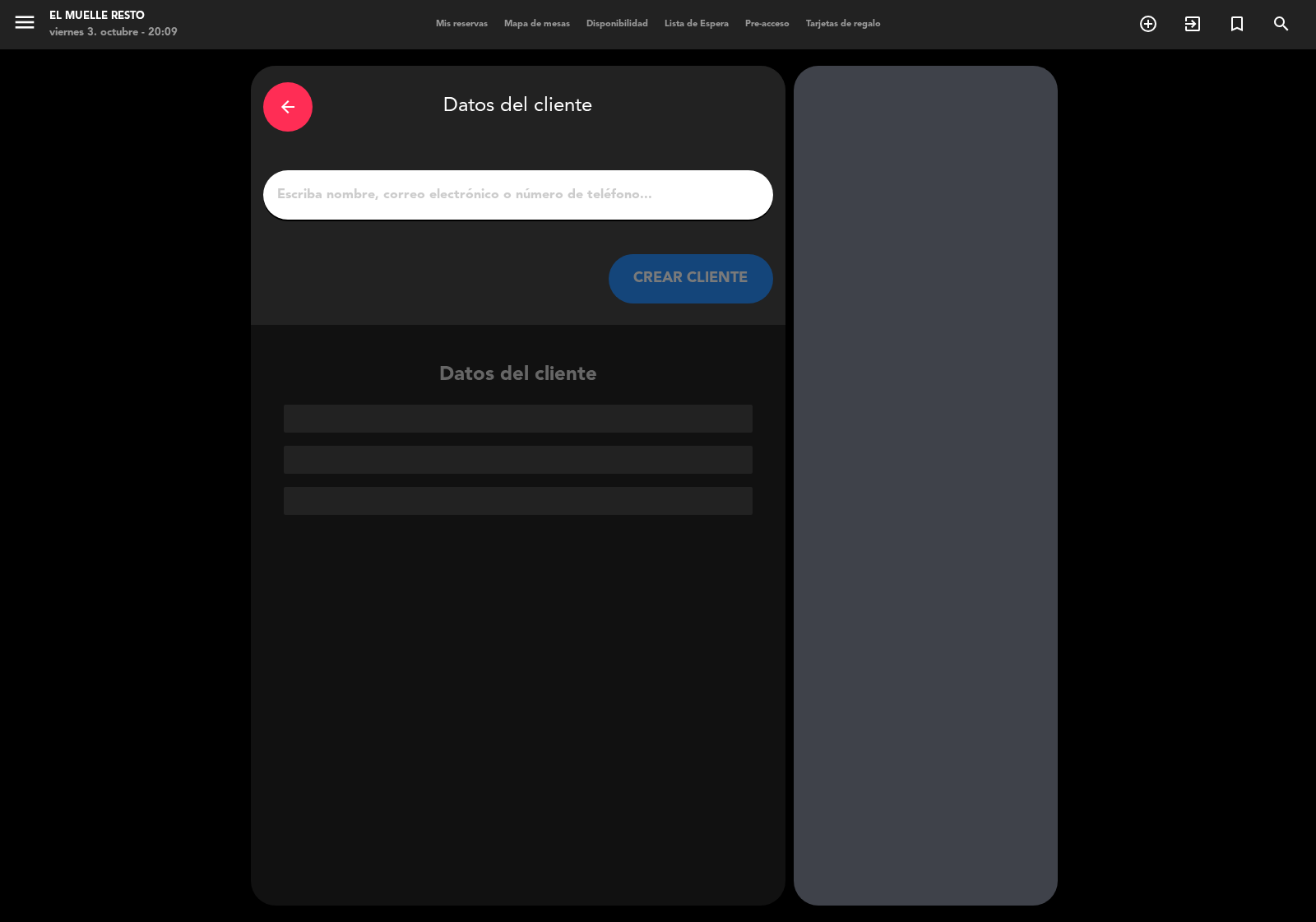
click at [317, 189] on input "1" at bounding box center [518, 194] width 485 height 23
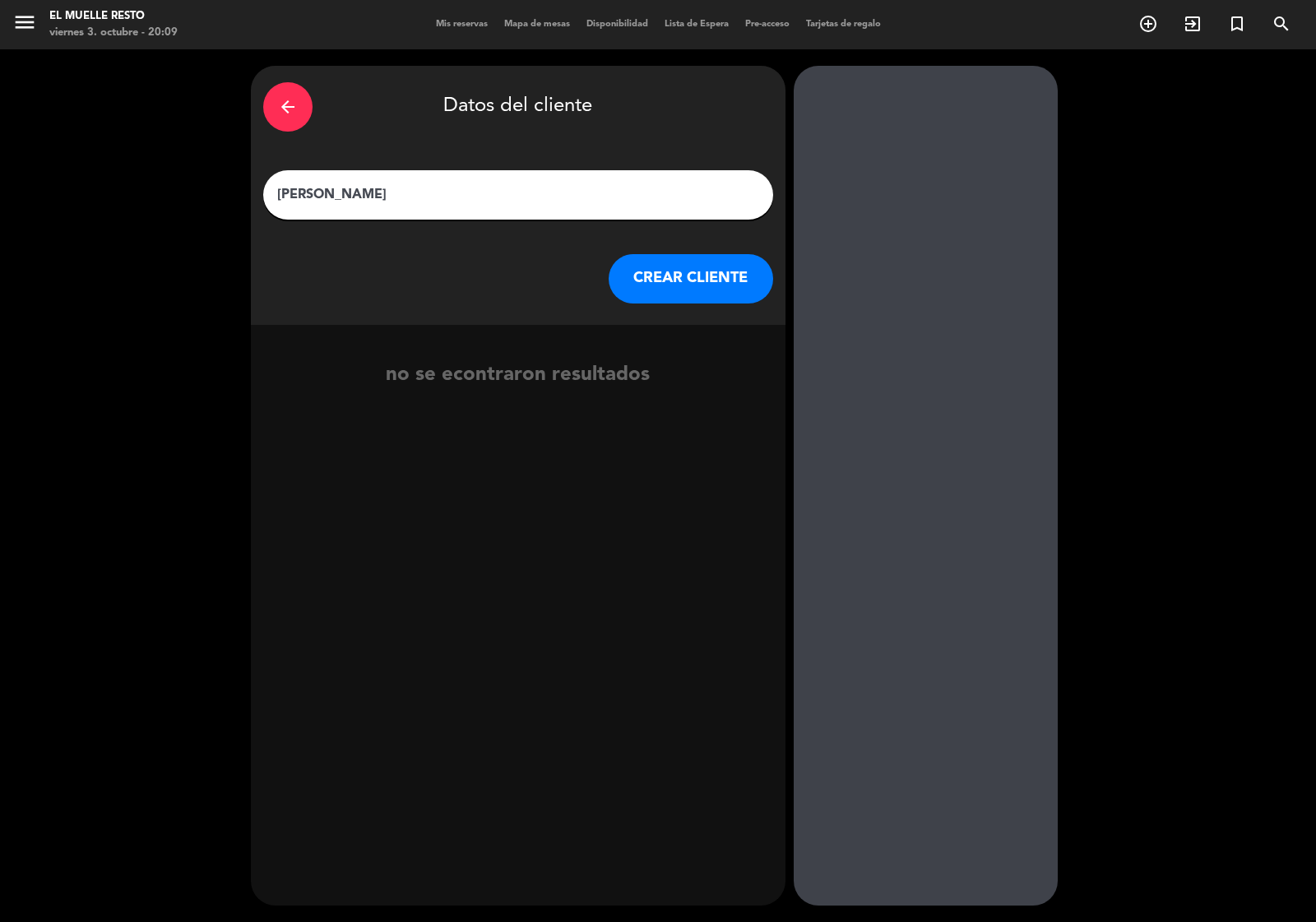
type input "[PERSON_NAME]"
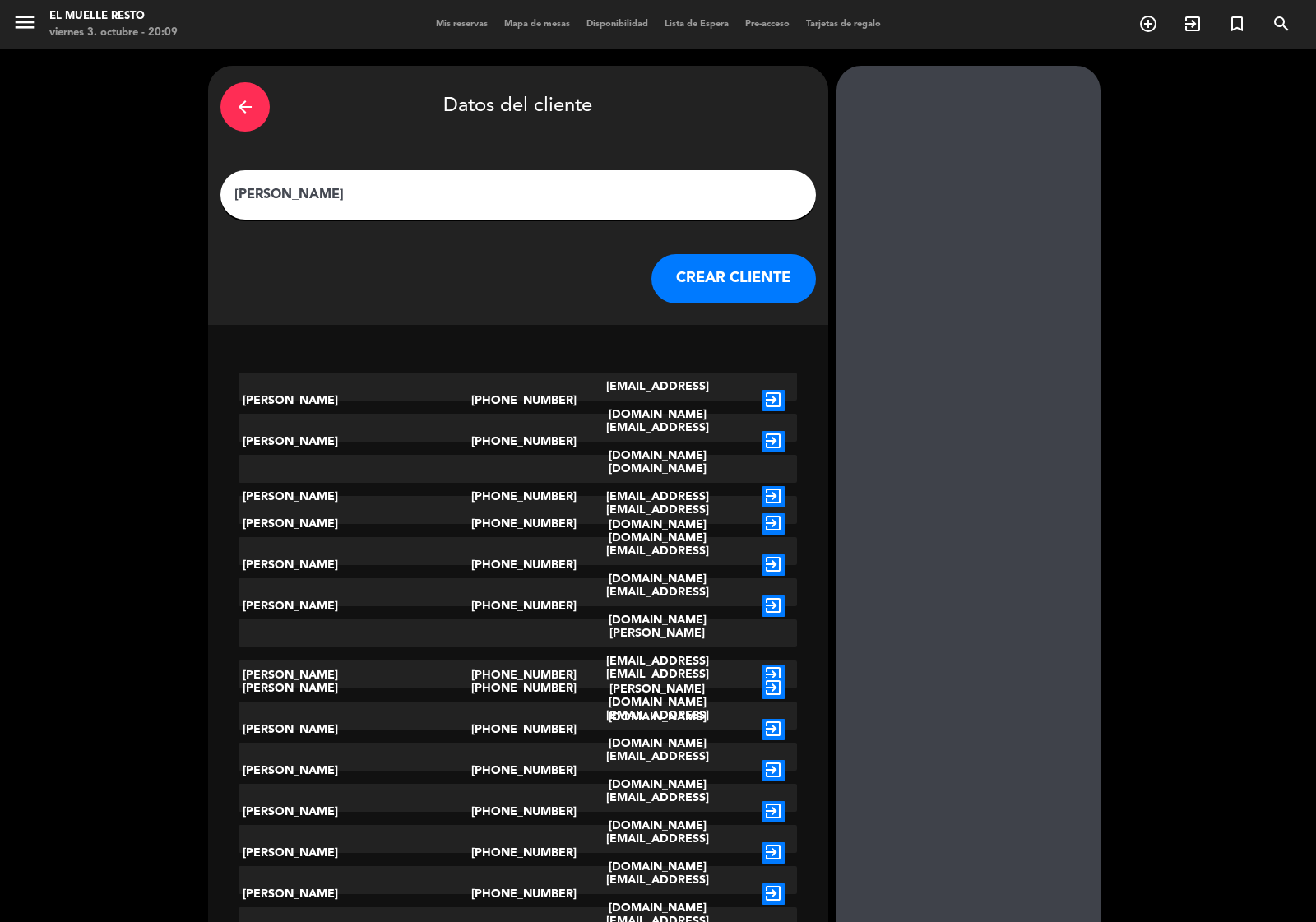
click at [668, 261] on button "CREAR CLIENTE" at bounding box center [733, 279] width 164 height 49
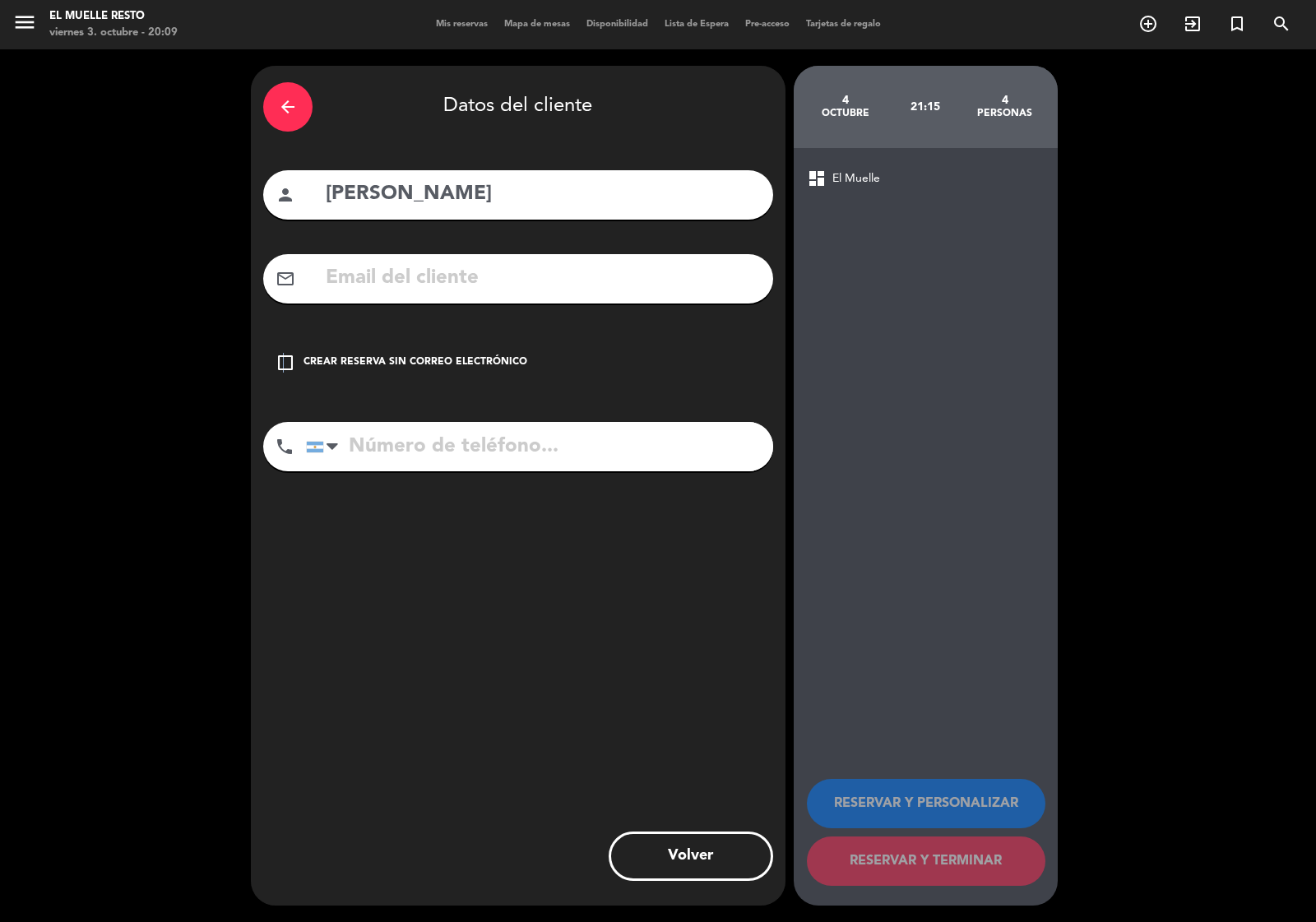
drag, startPoint x: 281, startPoint y: 352, endPoint x: 305, endPoint y: 364, distance: 26.8
click at [286, 356] on icon "check_box_outline_blank" at bounding box center [285, 363] width 20 height 20
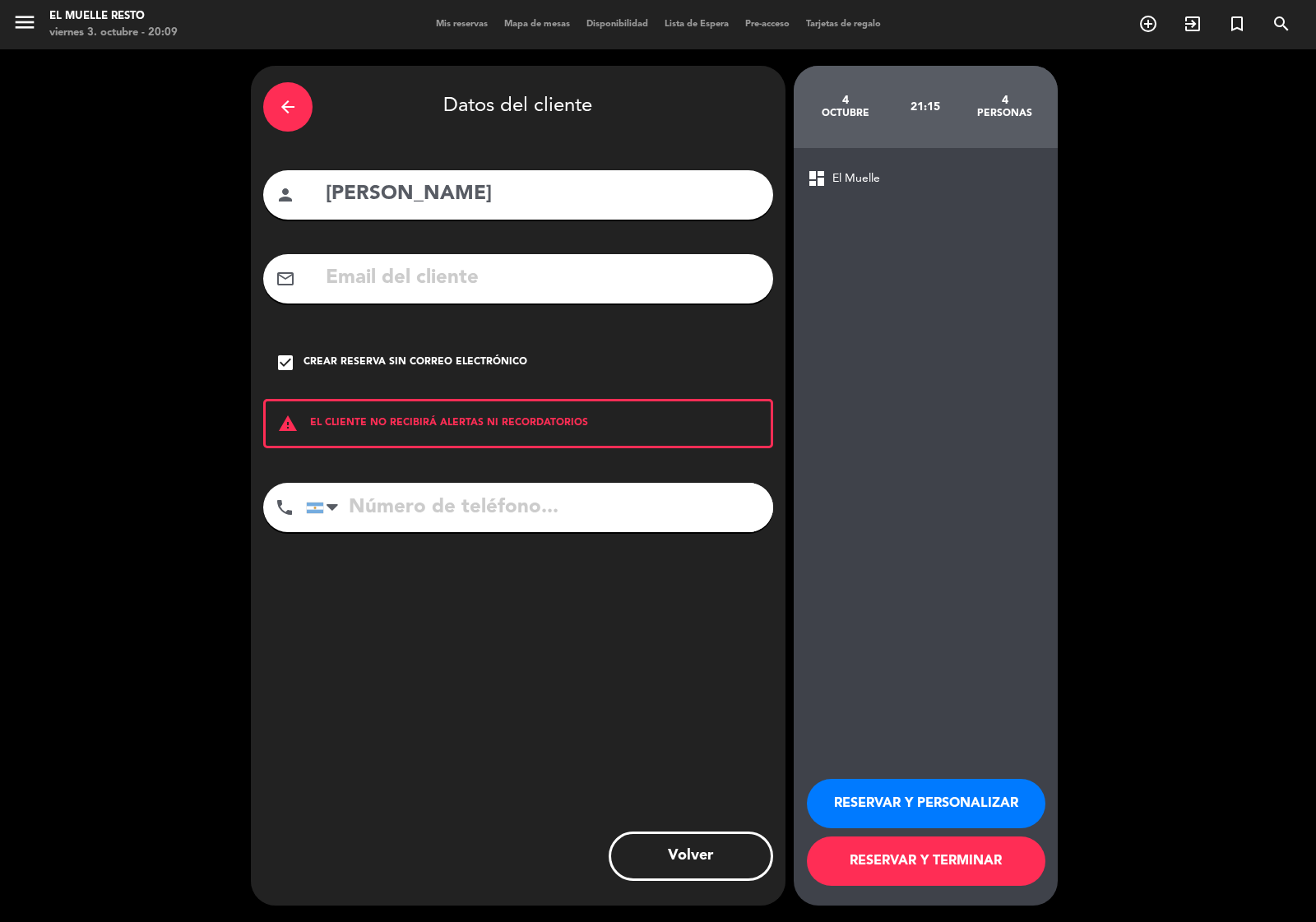
click at [399, 513] on input "tel" at bounding box center [539, 507] width 467 height 49
type input "1152494500"
click at [467, 179] on input "[PERSON_NAME]" at bounding box center [542, 194] width 437 height 34
type input "[PERSON_NAME]"
click at [855, 865] on button "RESERVAR Y TERMINAR" at bounding box center [927, 861] width 239 height 49
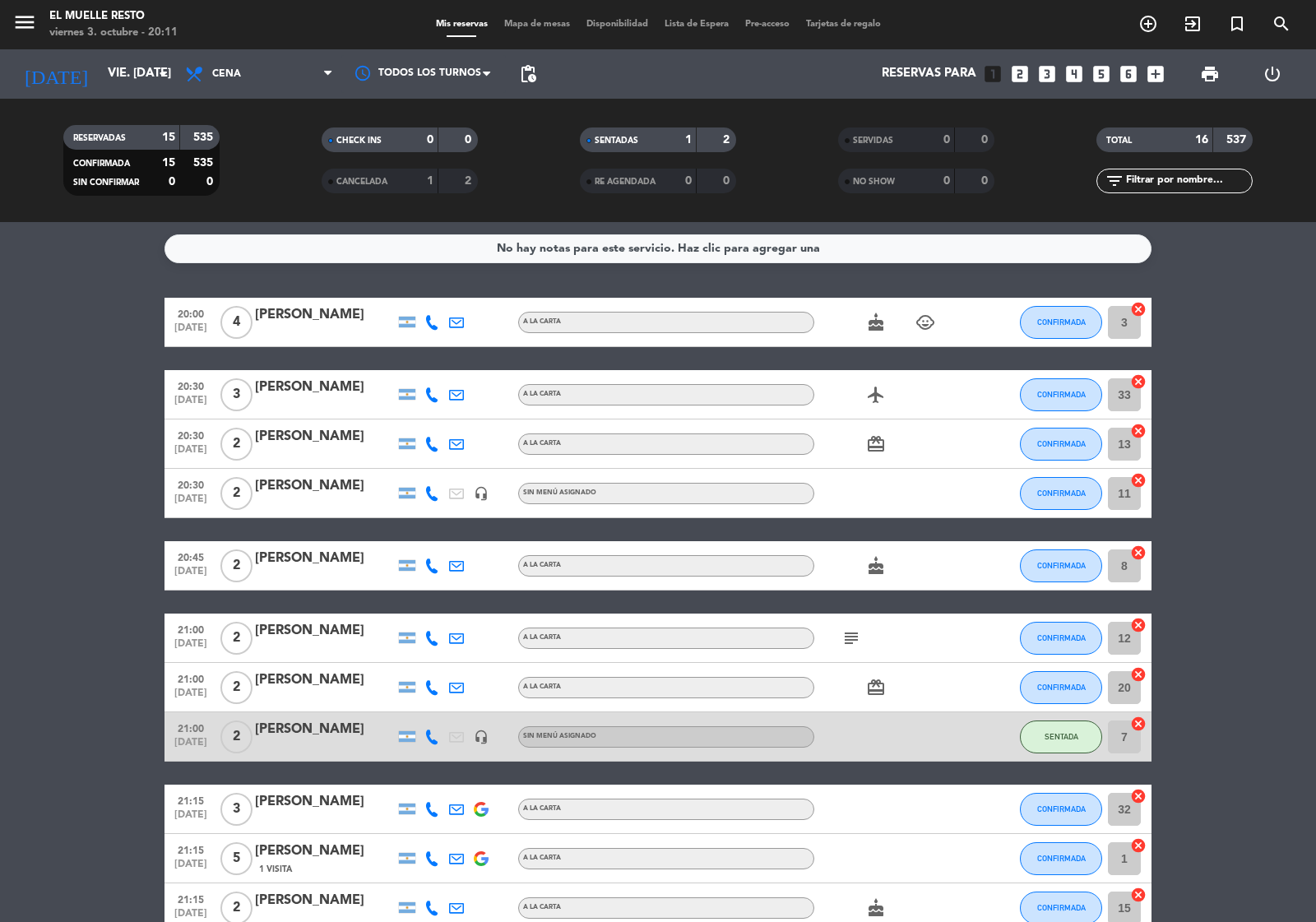
click at [874, 448] on icon "card_giftcard" at bounding box center [876, 444] width 20 height 20
click at [1045, 490] on span "CONFIRMADA" at bounding box center [1061, 493] width 48 height 9
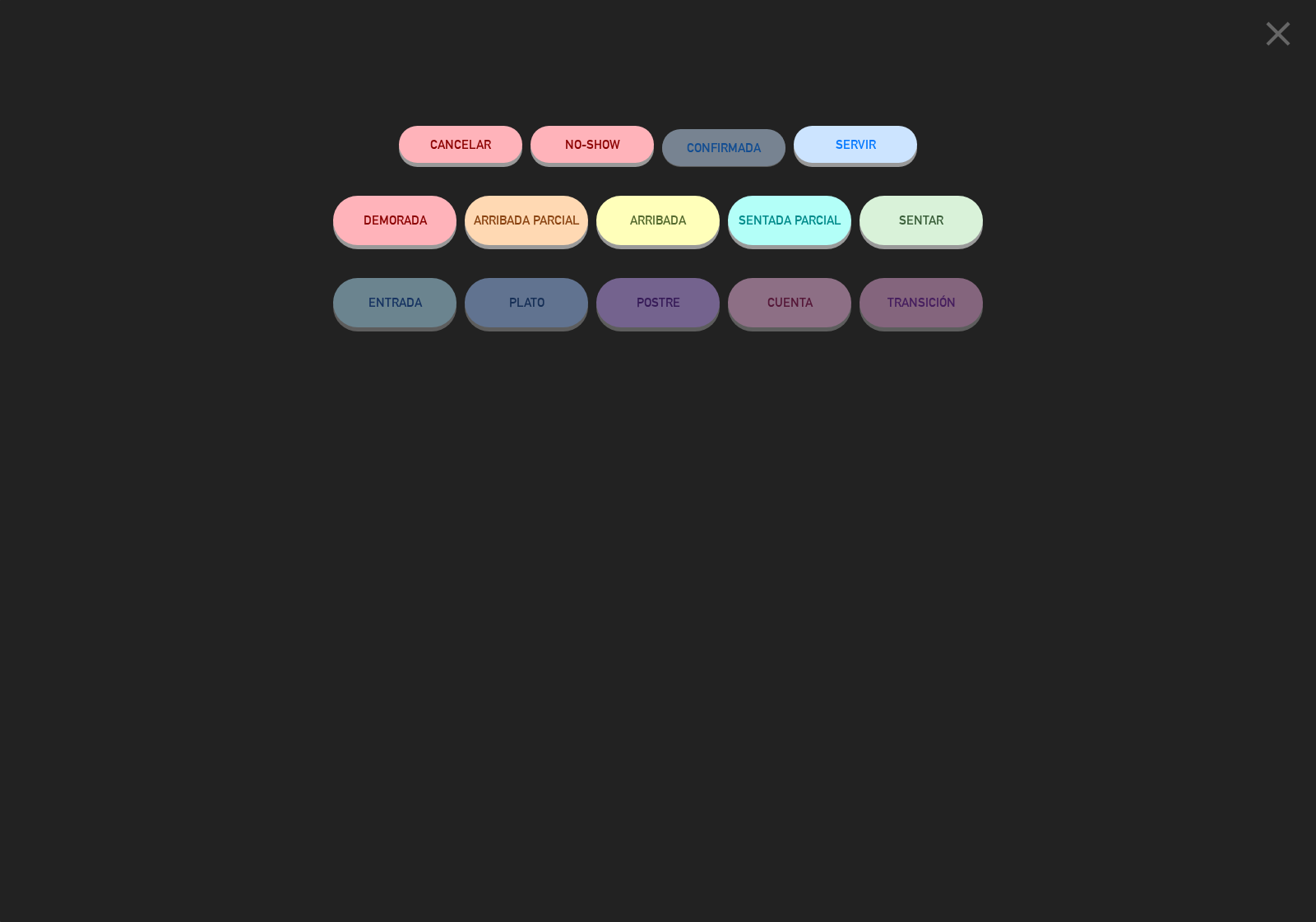
click at [936, 213] on button "SENTAR" at bounding box center [920, 221] width 123 height 49
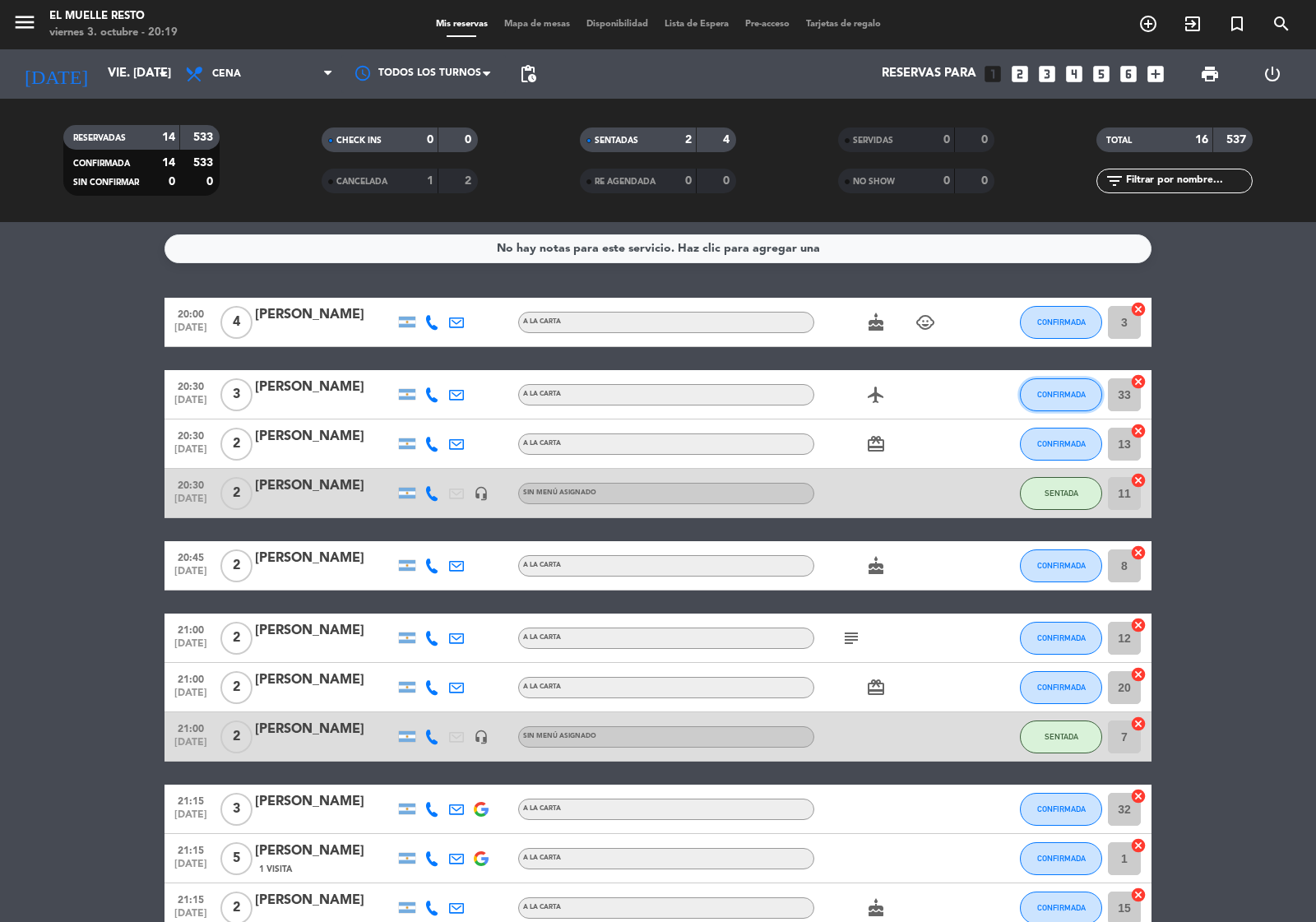
click at [1058, 391] on span "CONFIRMADA" at bounding box center [1061, 394] width 48 height 9
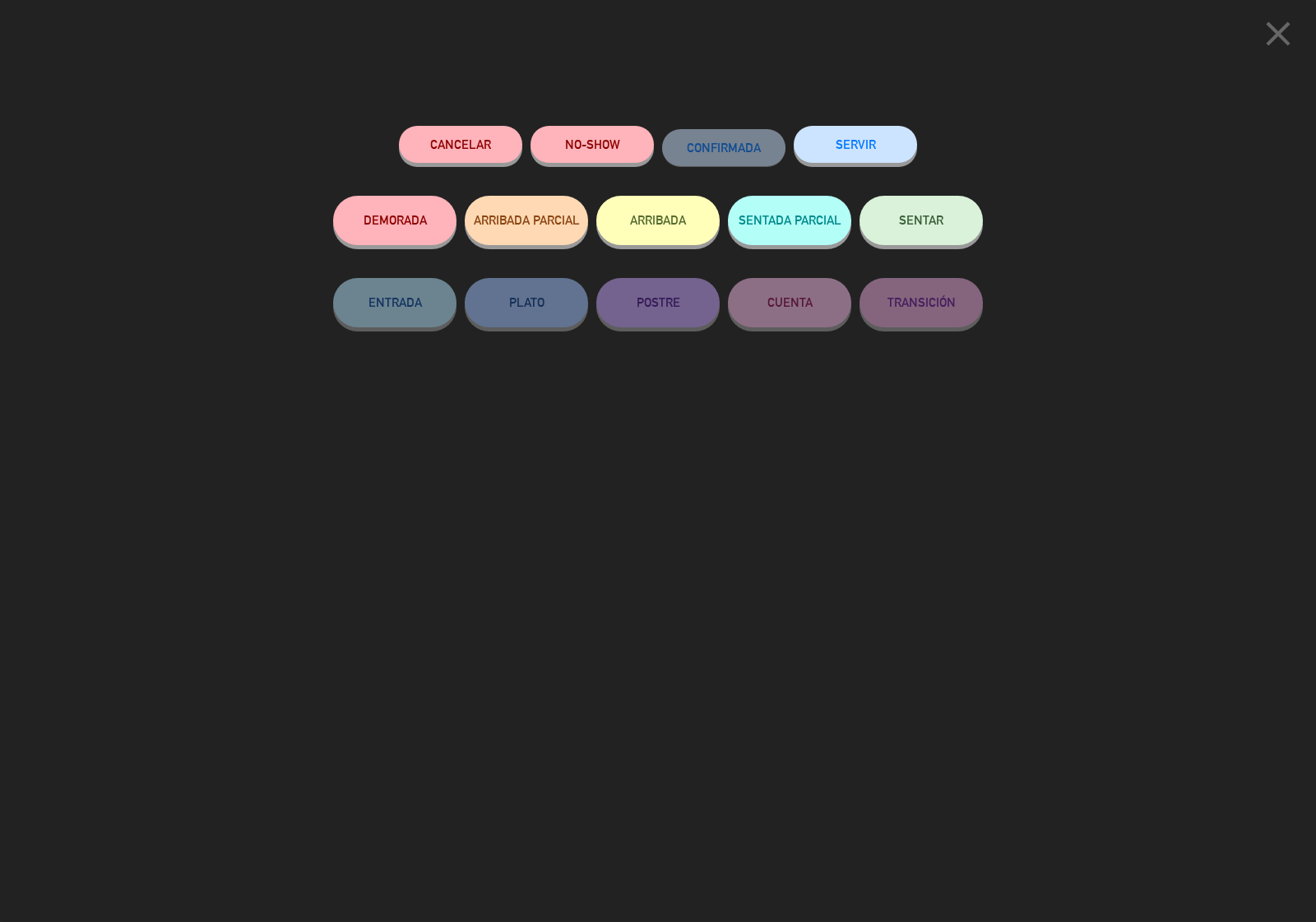
click at [909, 223] on span "SENTAR" at bounding box center [921, 220] width 45 height 14
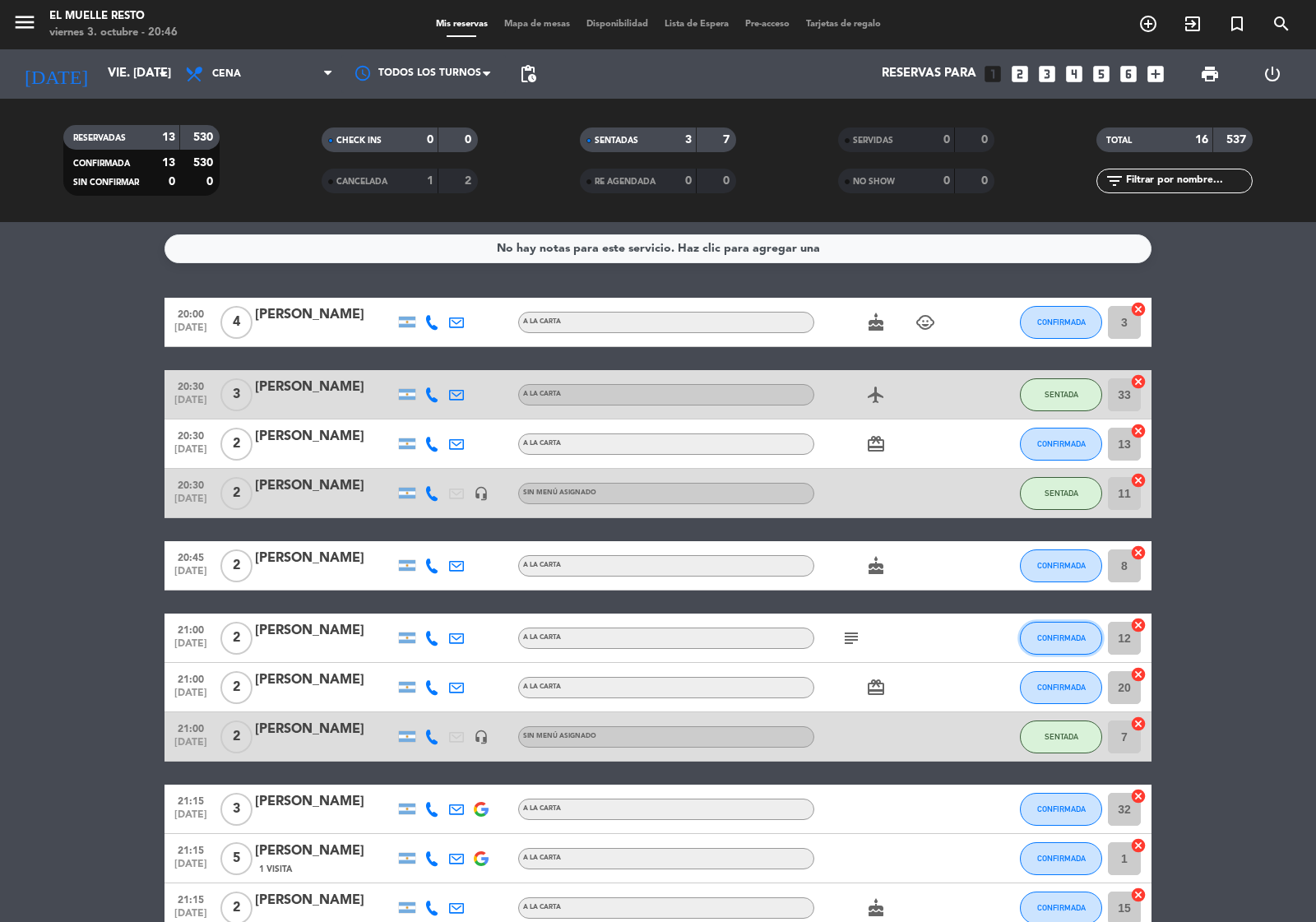
click at [1049, 631] on button "CONFIRMADA" at bounding box center [1061, 638] width 82 height 33
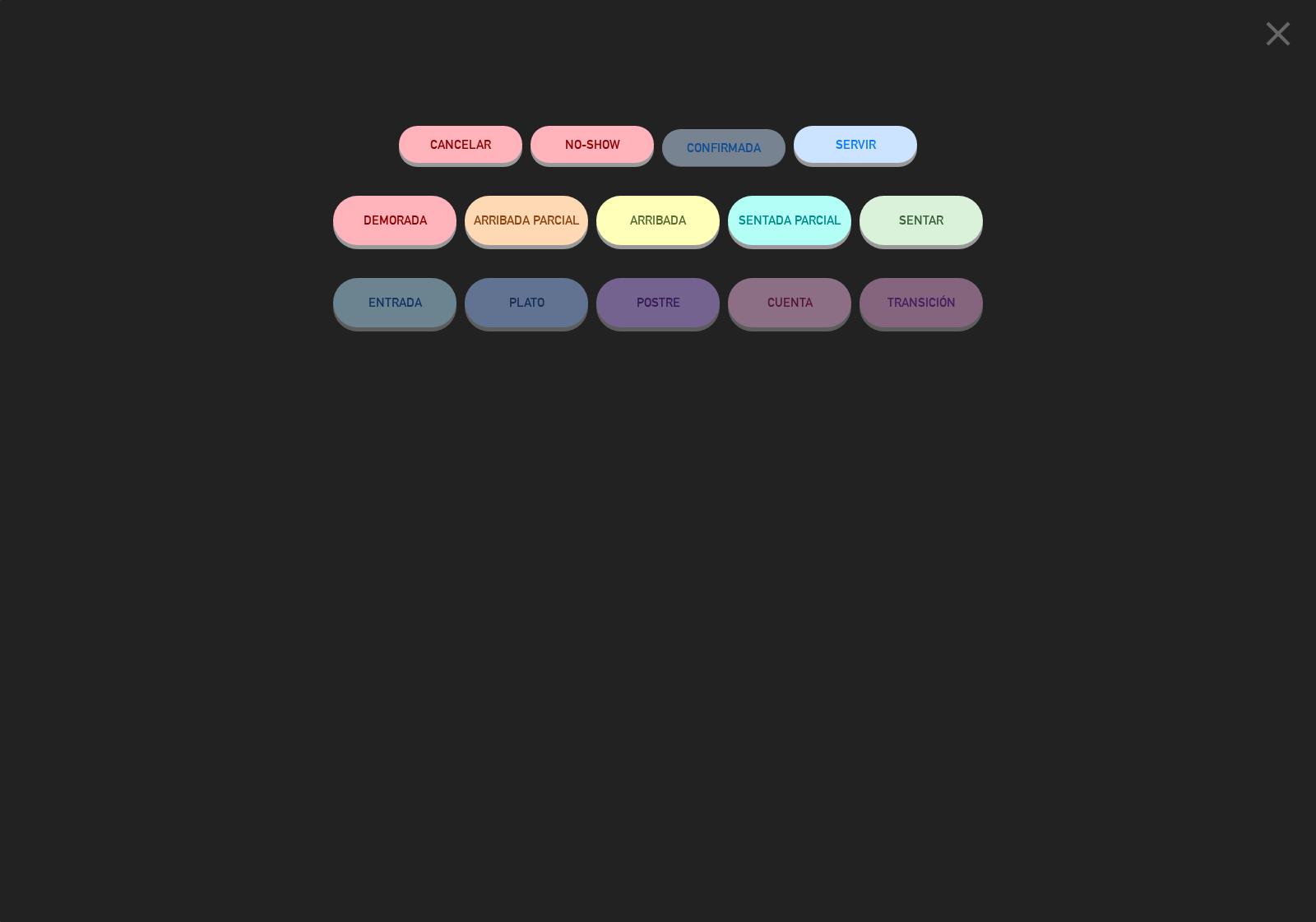
click at [947, 223] on button "SENTAR" at bounding box center [920, 221] width 123 height 49
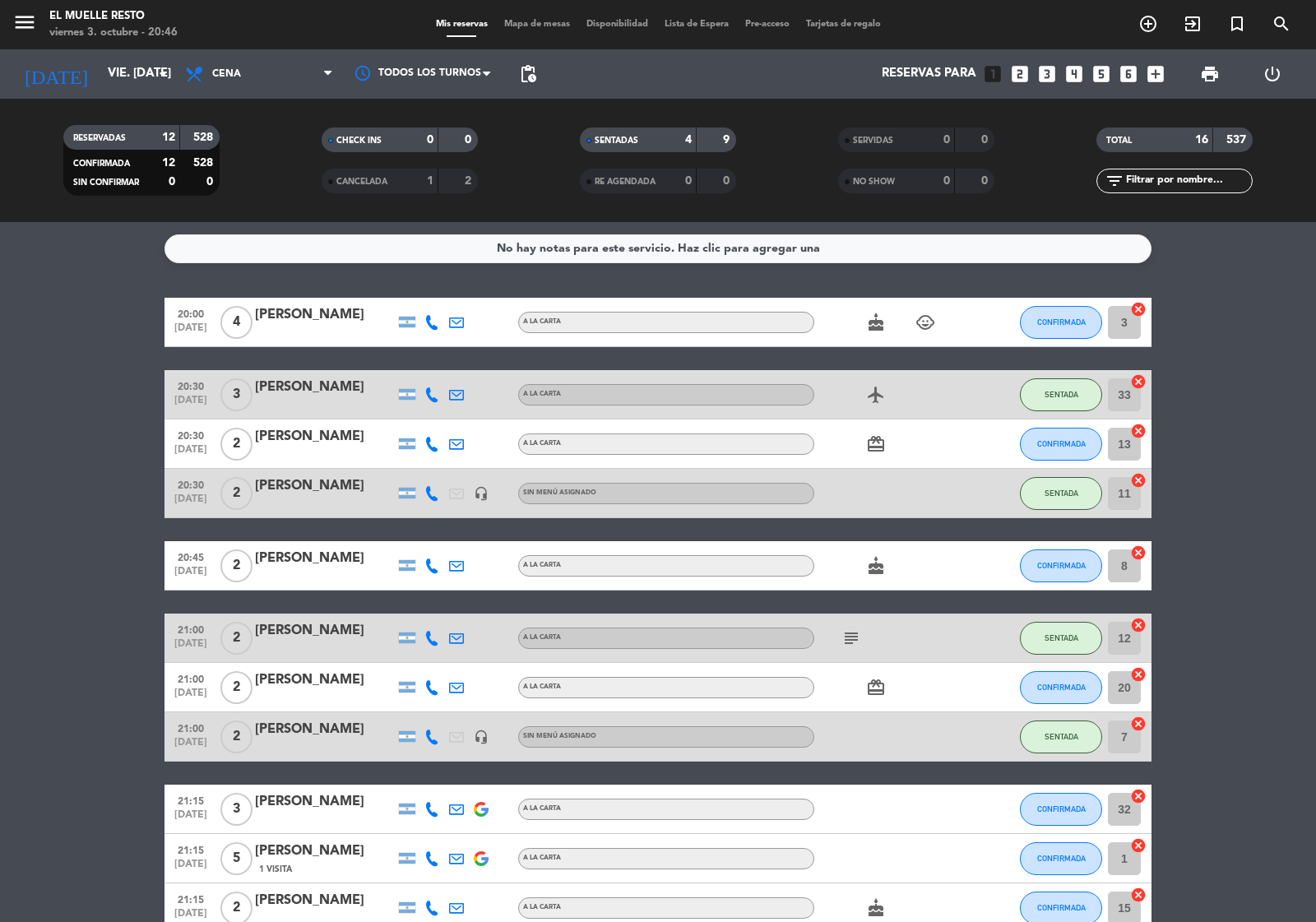
click at [860, 635] on icon "subject" at bounding box center [852, 638] width 20 height 20
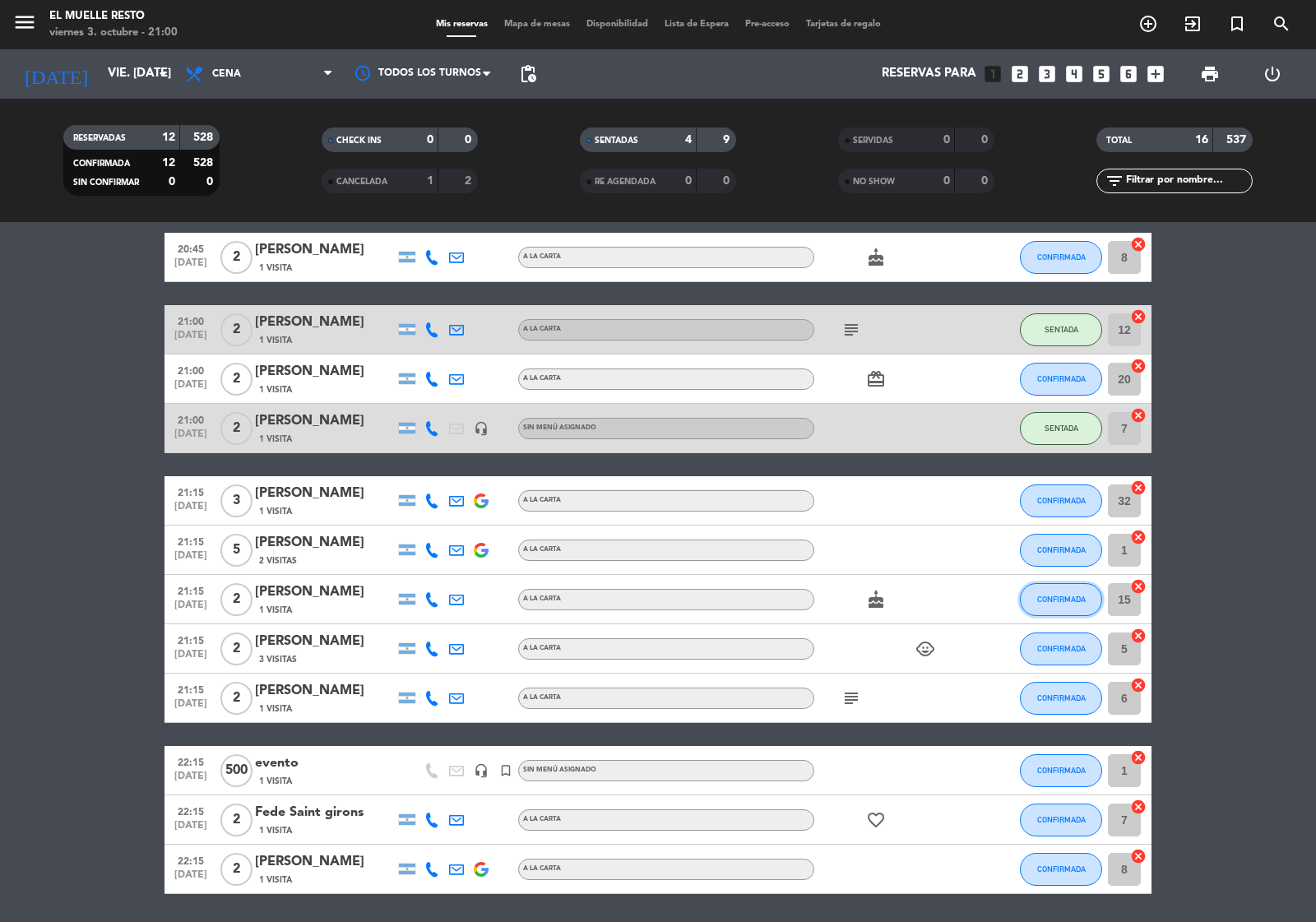
click at [1052, 598] on span "CONFIRMADA" at bounding box center [1061, 599] width 48 height 9
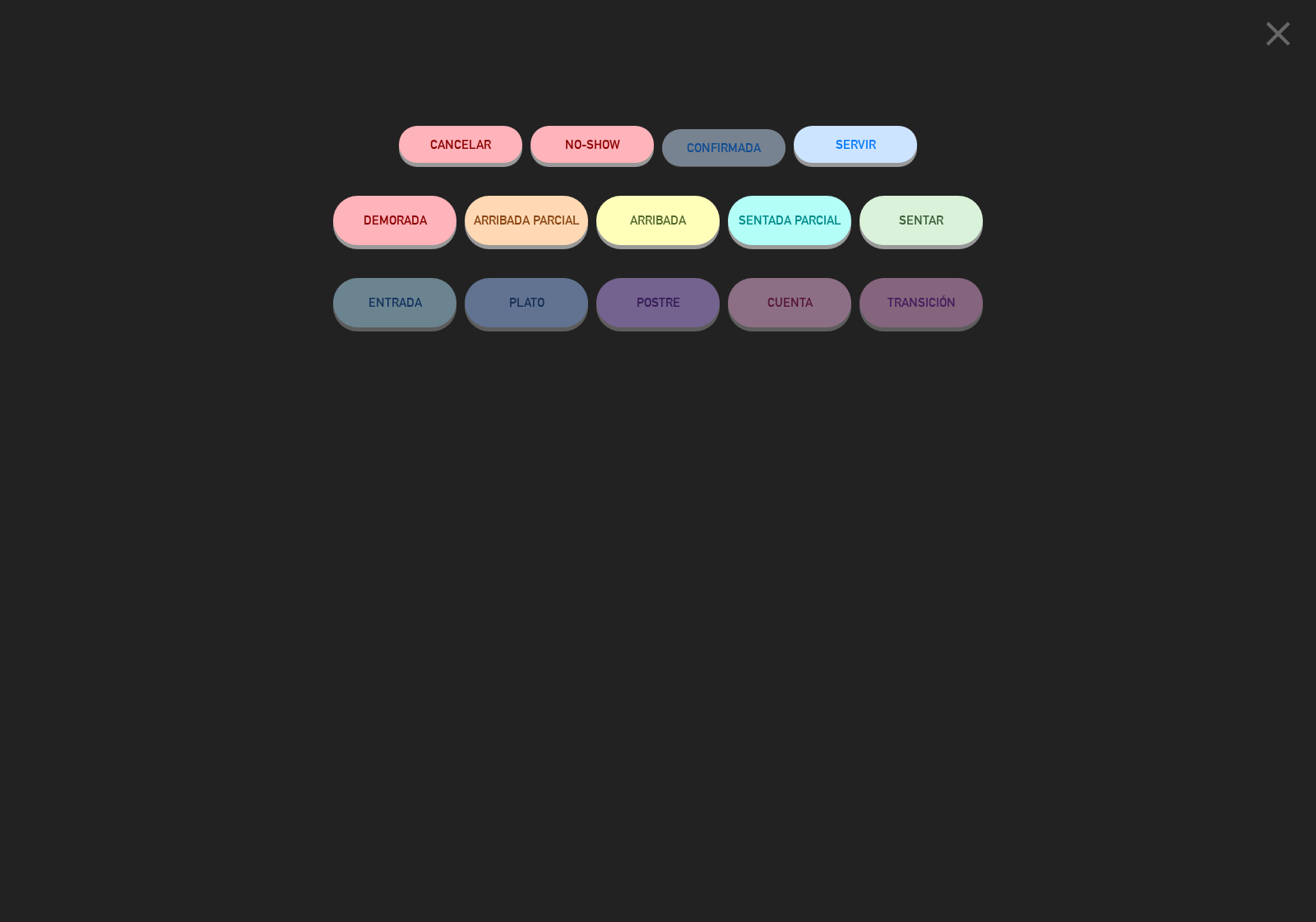
click at [926, 227] on span "SENTAR" at bounding box center [921, 220] width 45 height 14
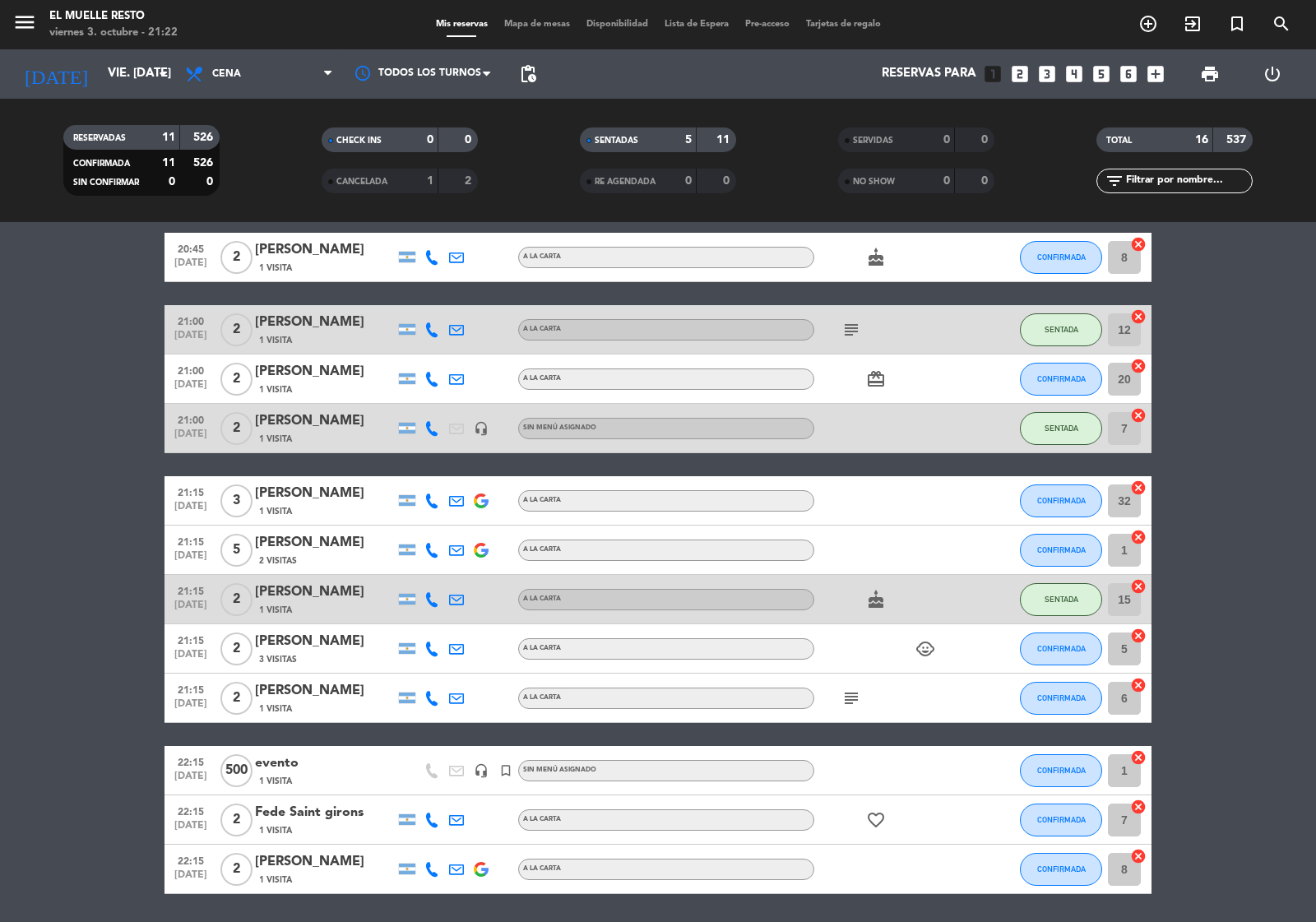
click at [1074, 71] on icon "looks_4" at bounding box center [1073, 73] width 21 height 21
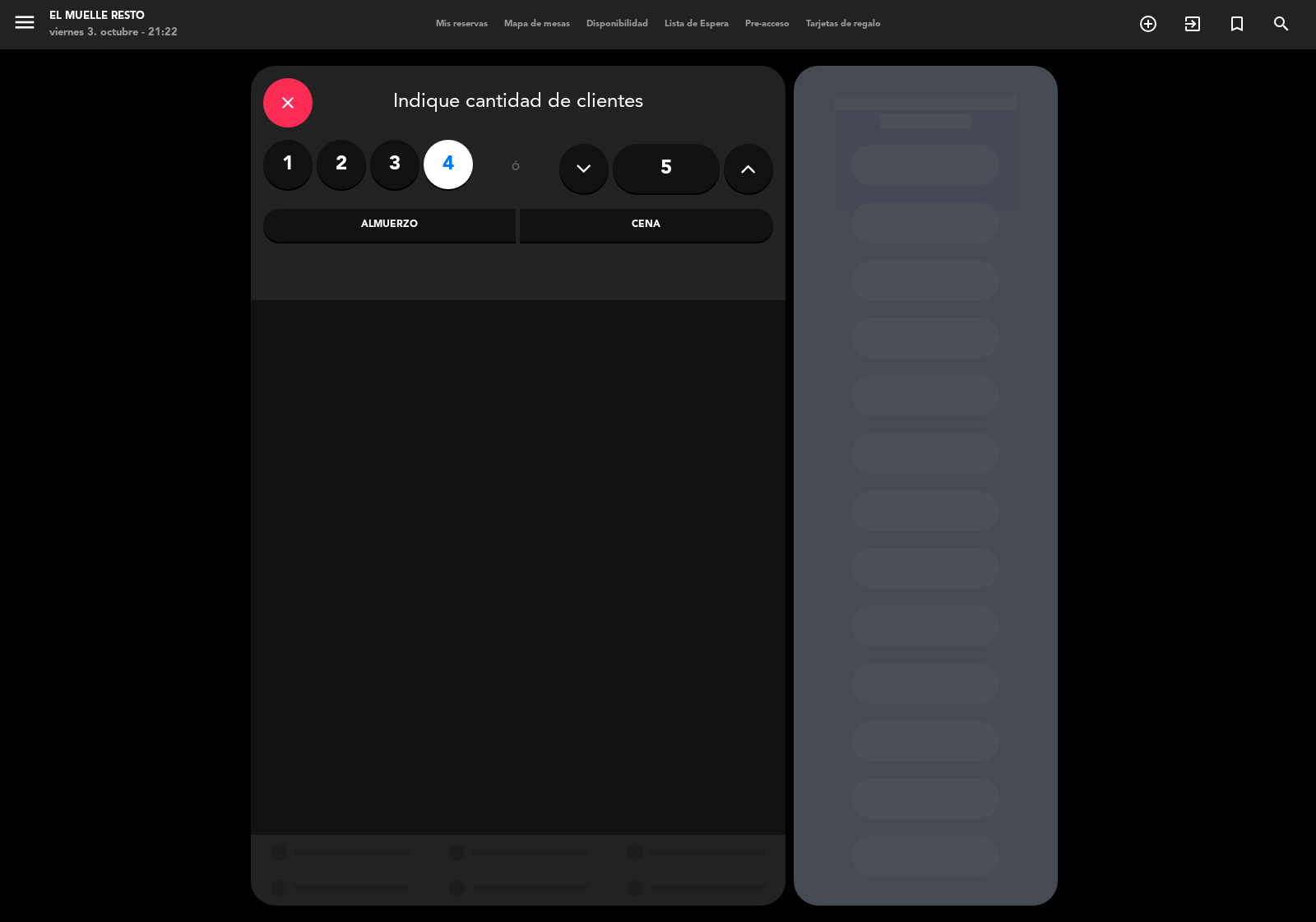
click at [461, 224] on div "Almuerzo" at bounding box center [390, 225] width 254 height 33
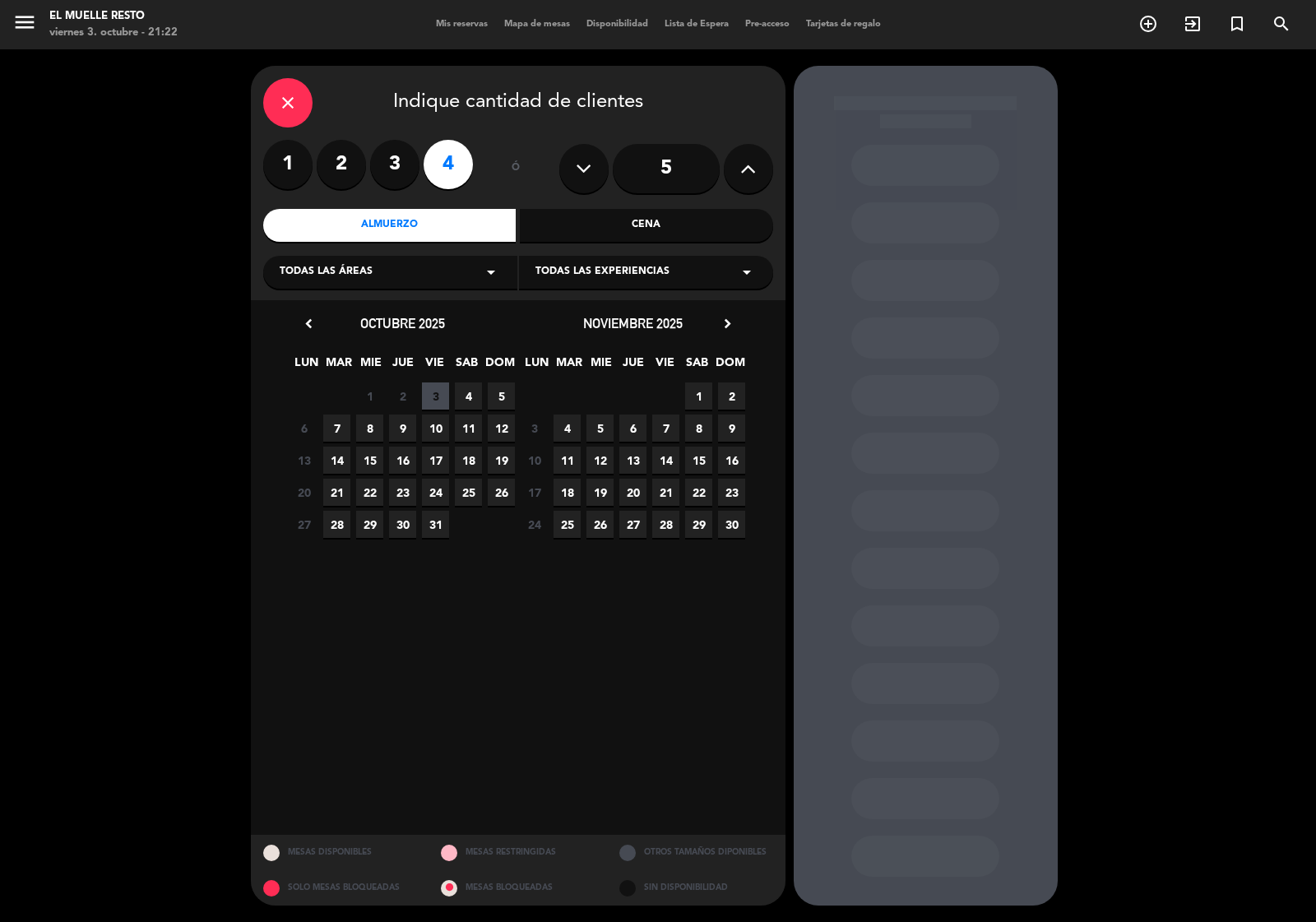
click at [469, 388] on span "4" at bounding box center [469, 396] width 27 height 27
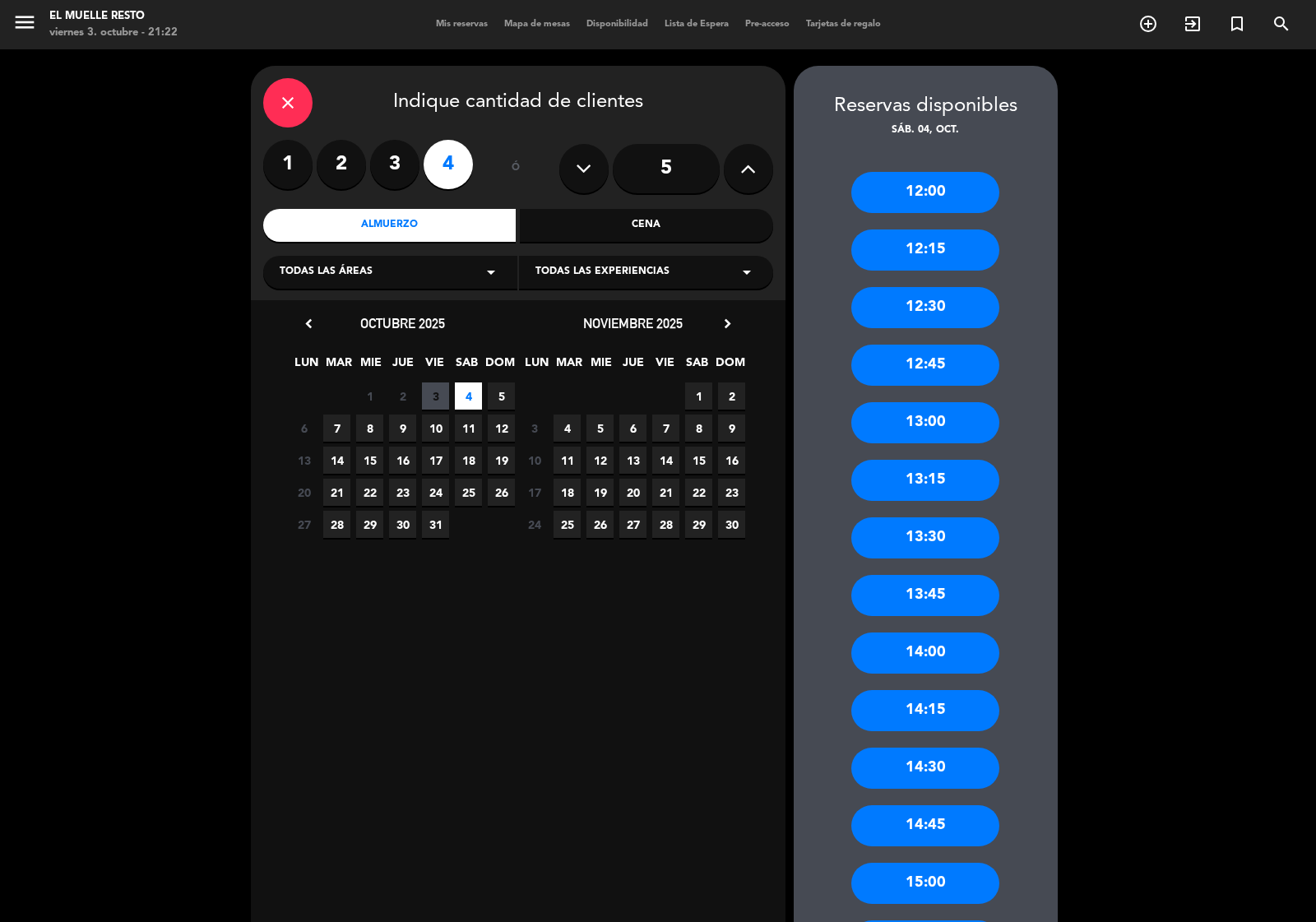
click at [938, 475] on div "13:15" at bounding box center [925, 480] width 148 height 41
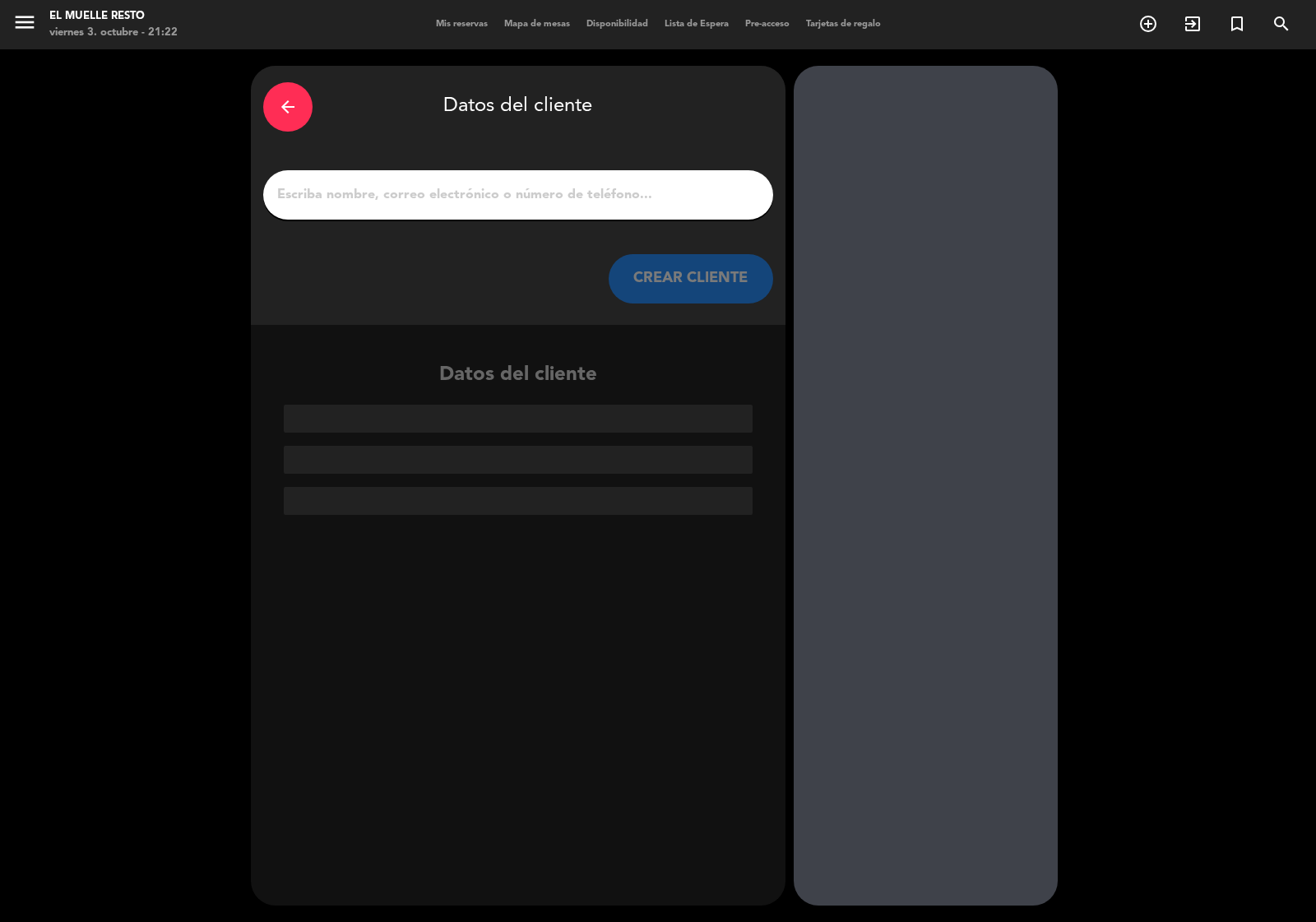
click at [400, 203] on input "1" at bounding box center [518, 194] width 485 height 23
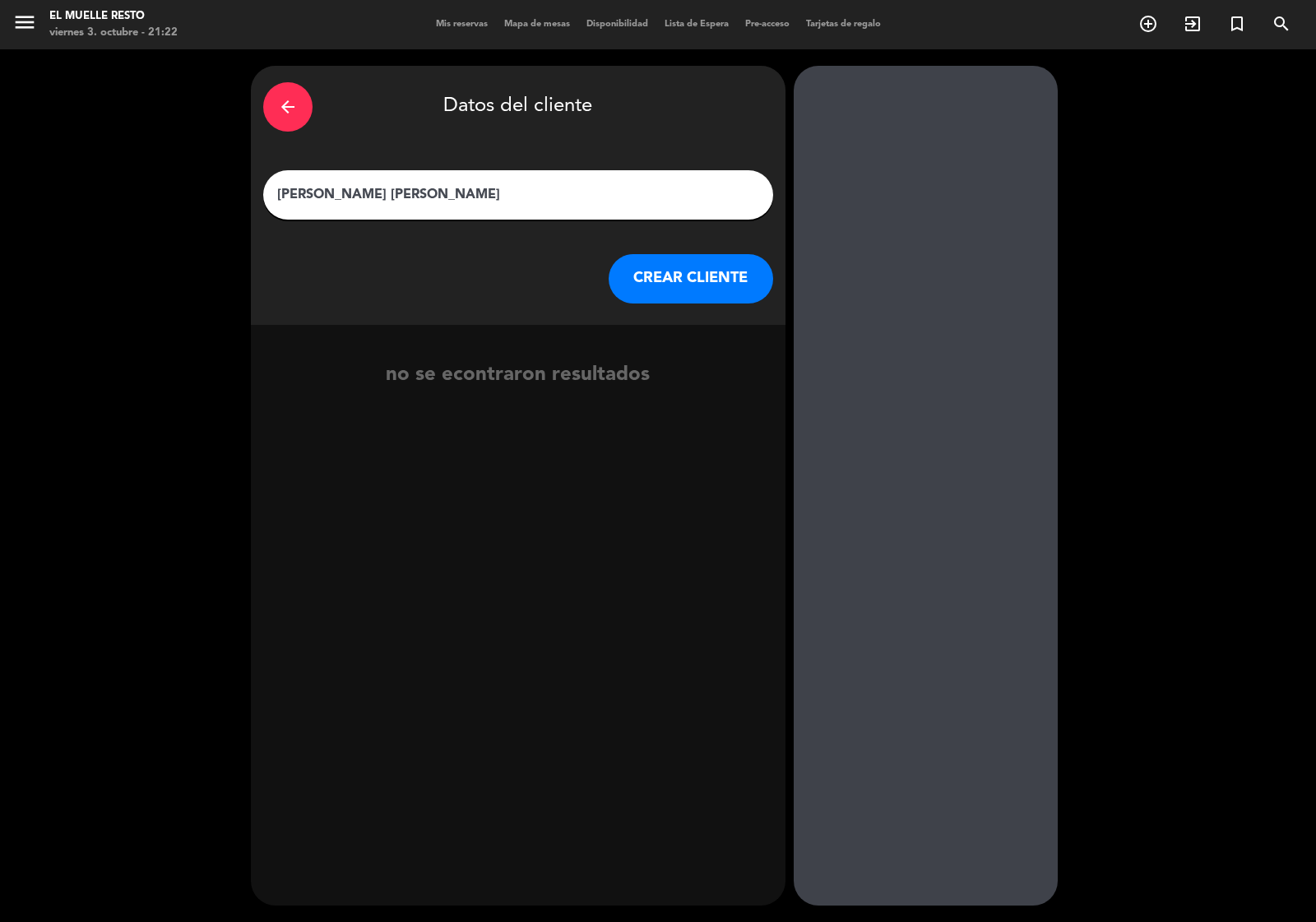
type input "[PERSON_NAME] [PERSON_NAME]"
click at [664, 280] on button "CREAR CLIENTE" at bounding box center [690, 279] width 164 height 49
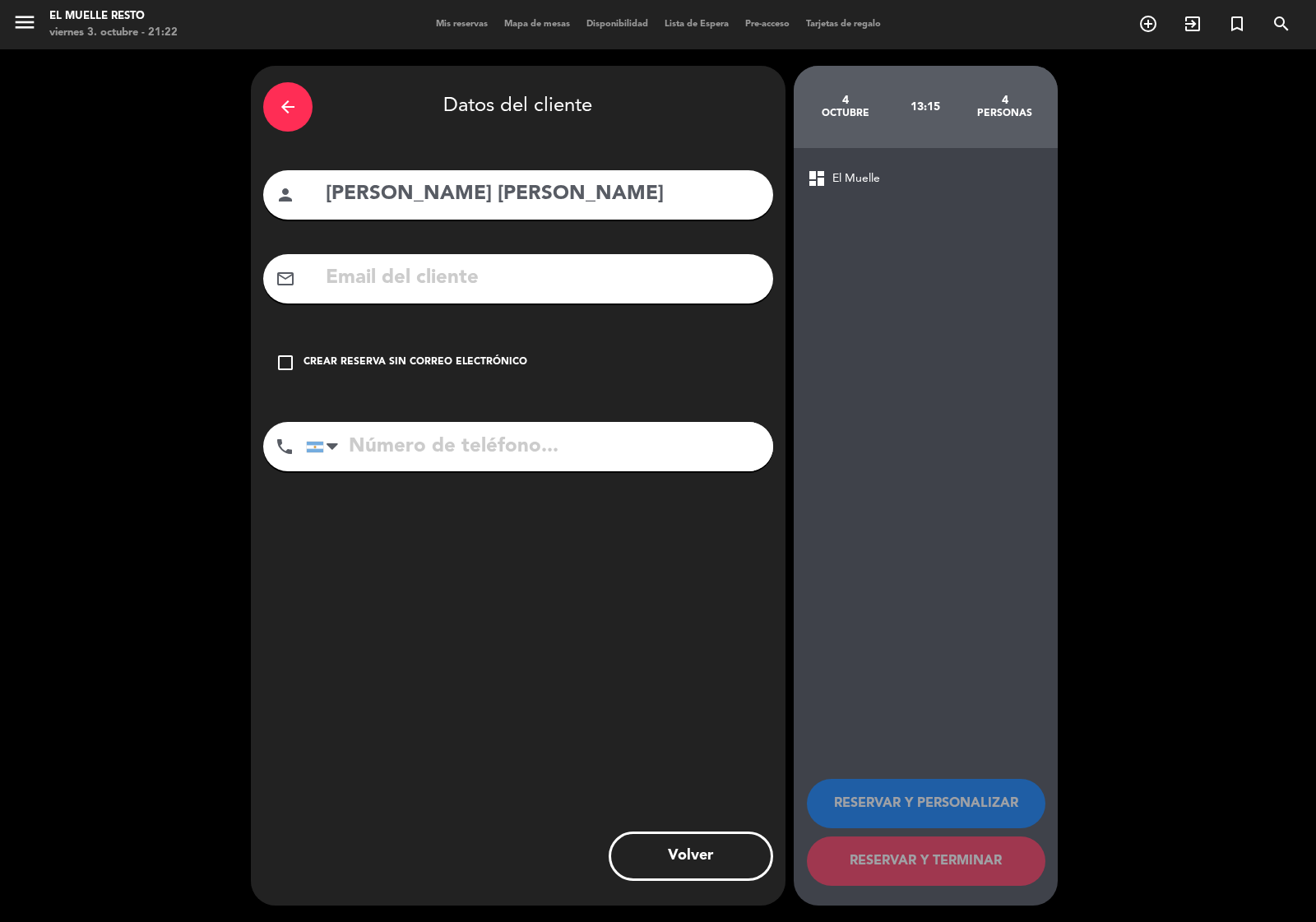
click at [281, 363] on icon "check_box_outline_blank" at bounding box center [285, 363] width 20 height 20
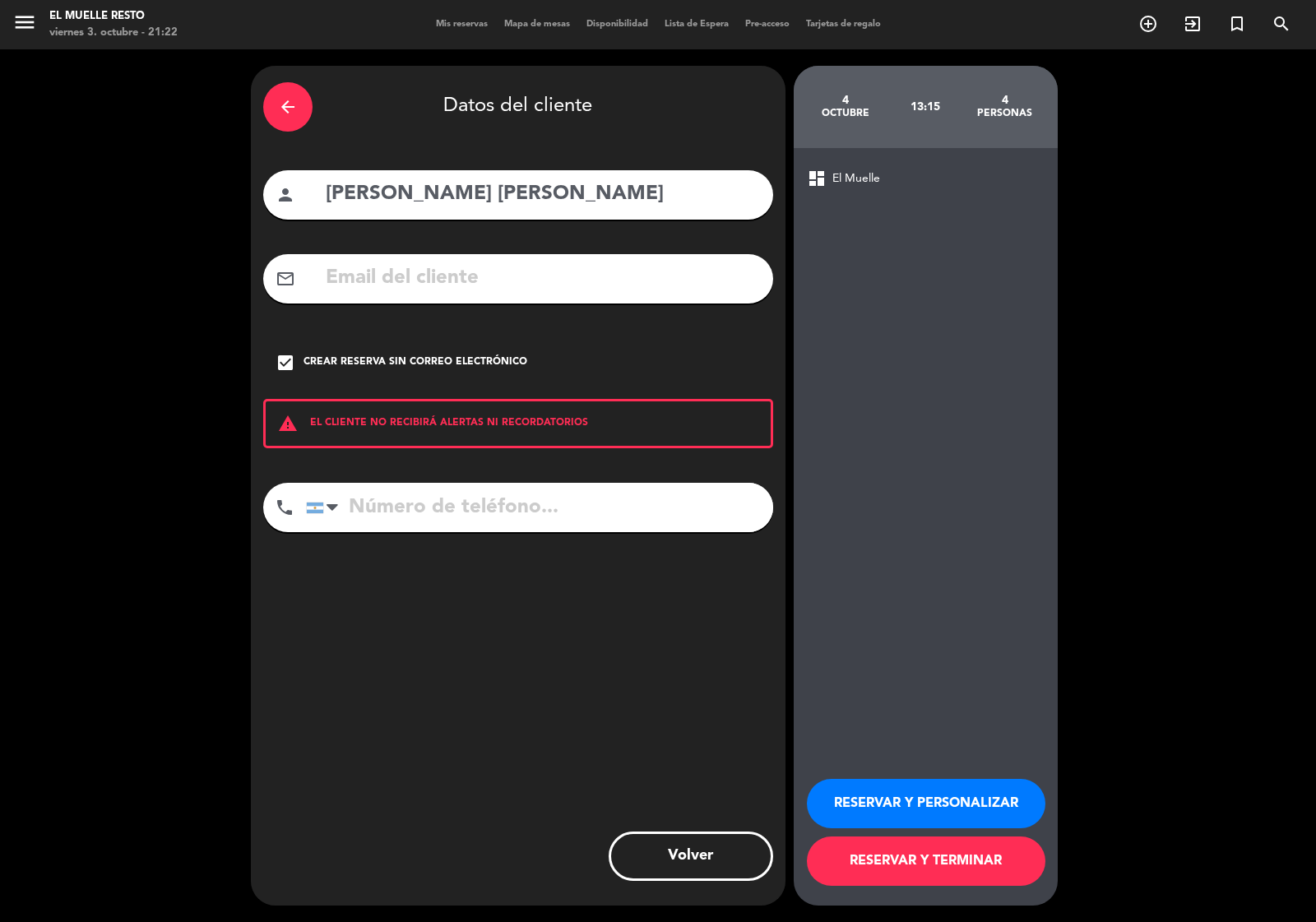
click at [366, 520] on input "tel" at bounding box center [539, 507] width 467 height 49
type input "1153758240"
drag, startPoint x: 870, startPoint y: 849, endPoint x: 886, endPoint y: 849, distance: 16.0
click at [874, 849] on button "RESERVAR Y TERMINAR" at bounding box center [927, 861] width 239 height 49
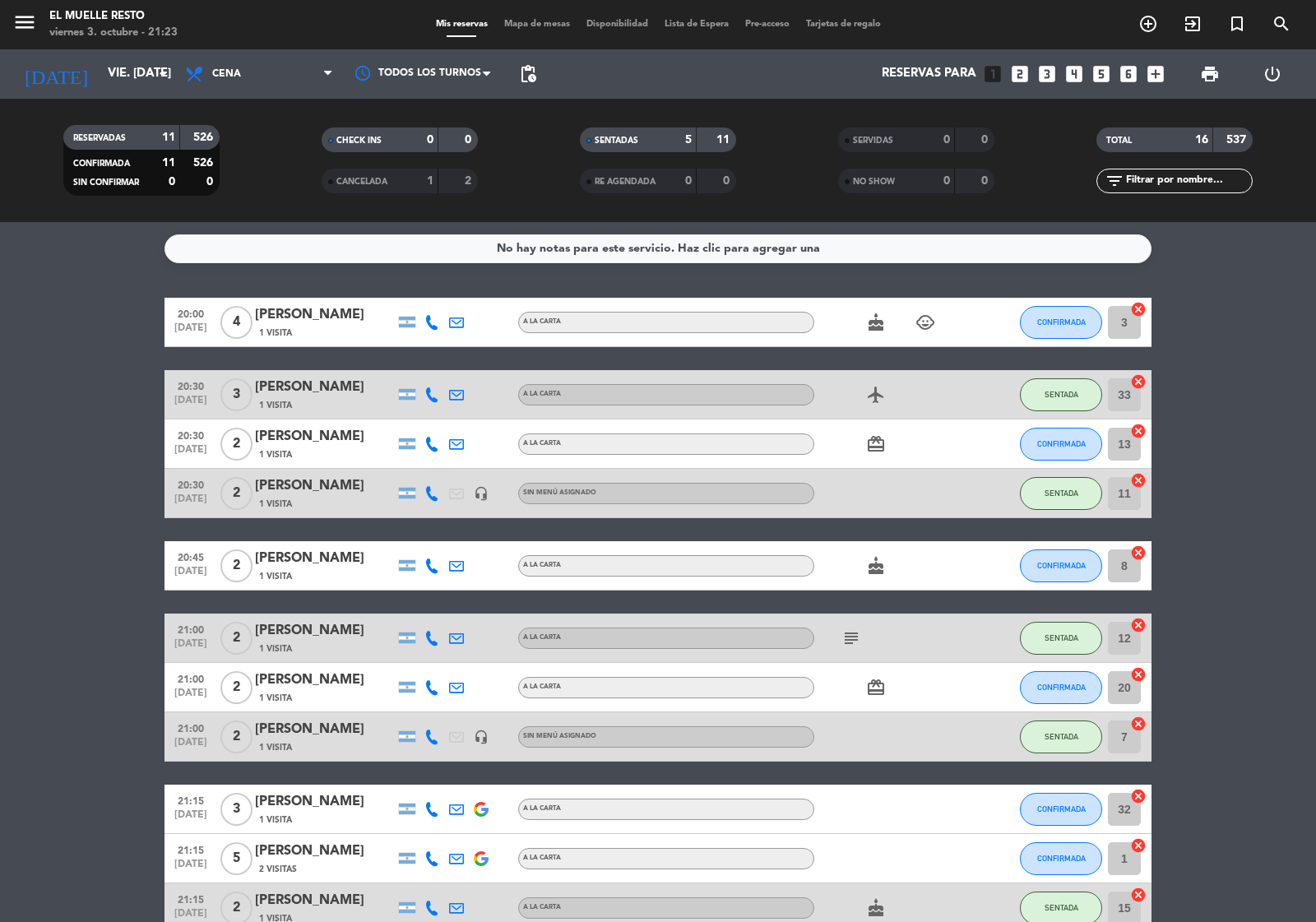
scroll to position [363, 0]
